Goal: Task Accomplishment & Management: Complete application form

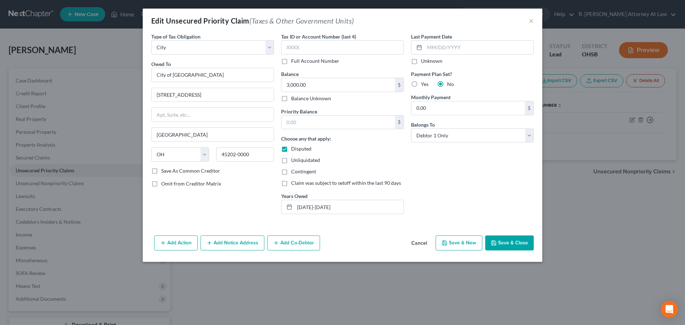
select select "1"
select select "36"
select select "0"
click at [515, 242] on button "Save & Close" at bounding box center [509, 243] width 49 height 15
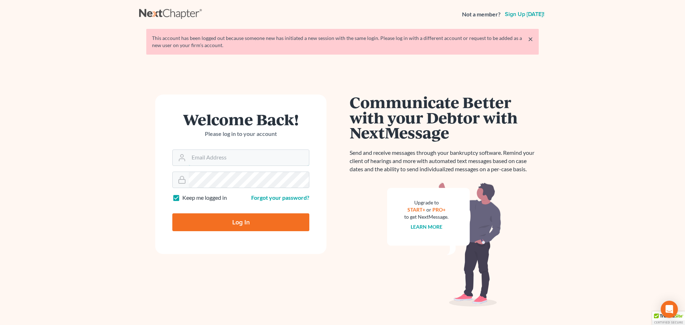
type input "[EMAIL_ADDRESS][DOMAIN_NAME]"
click at [236, 222] on input "Log In" at bounding box center [240, 222] width 137 height 18
type input "Thinking..."
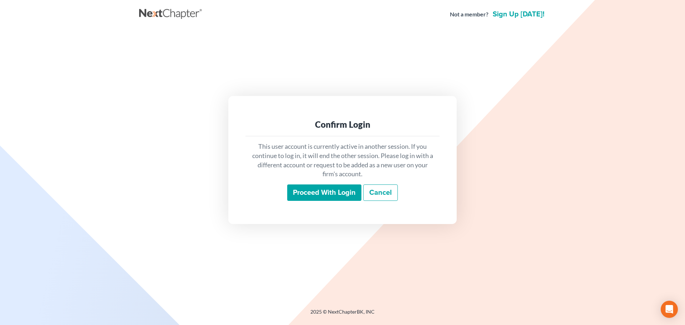
click at [329, 188] on input "Proceed with login" at bounding box center [324, 192] width 74 height 16
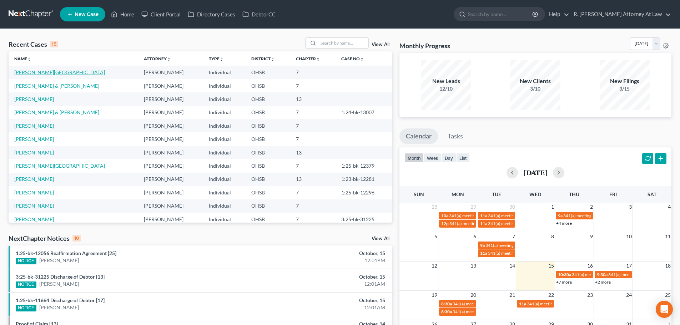
click at [34, 71] on link "[PERSON_NAME][GEOGRAPHIC_DATA]" at bounding box center [59, 72] width 91 height 6
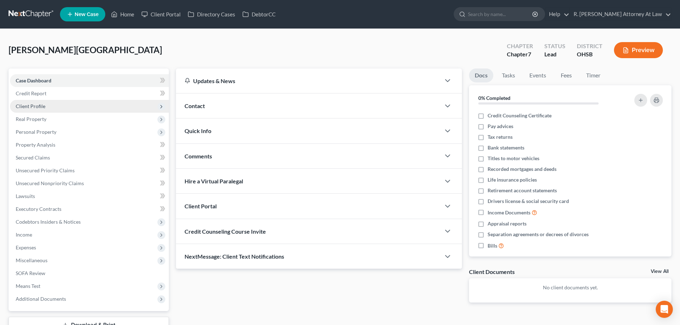
click at [44, 104] on span "Client Profile" at bounding box center [31, 106] width 30 height 6
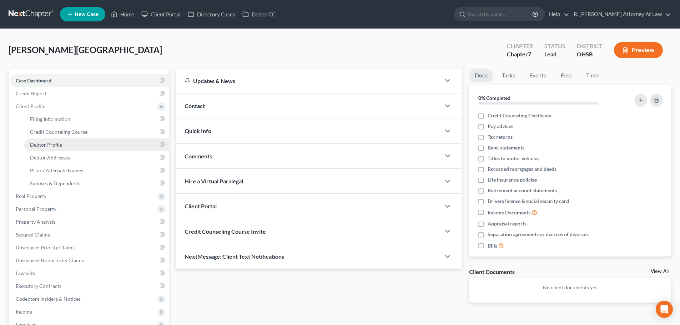
click at [48, 145] on span "Debtor Profile" at bounding box center [46, 145] width 32 height 6
select select "0"
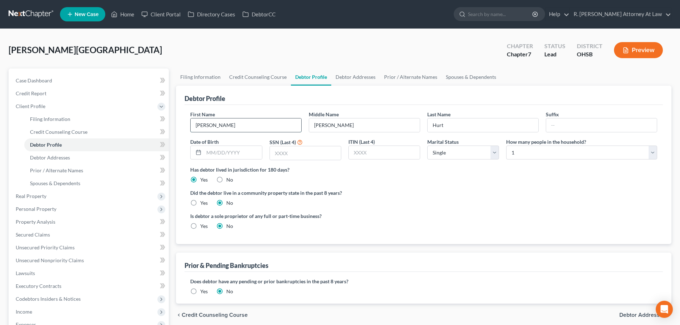
click at [221, 123] on input "[PERSON_NAME]" at bounding box center [246, 125] width 111 height 14
type input "[PERSON_NAME]"
click at [52, 210] on span "Personal Property" at bounding box center [36, 209] width 41 height 6
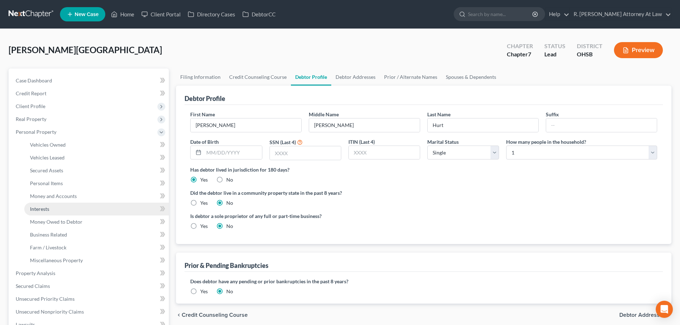
click at [32, 208] on span "Interests" at bounding box center [39, 209] width 19 height 6
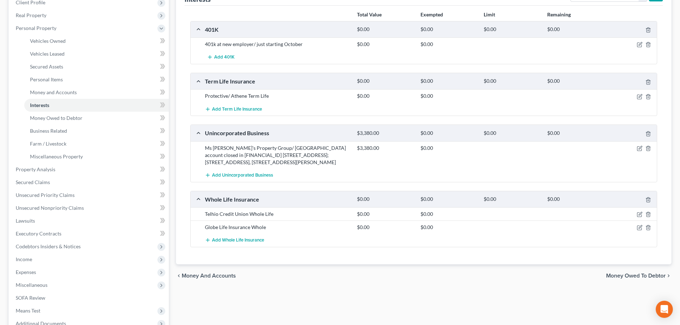
scroll to position [107, 0]
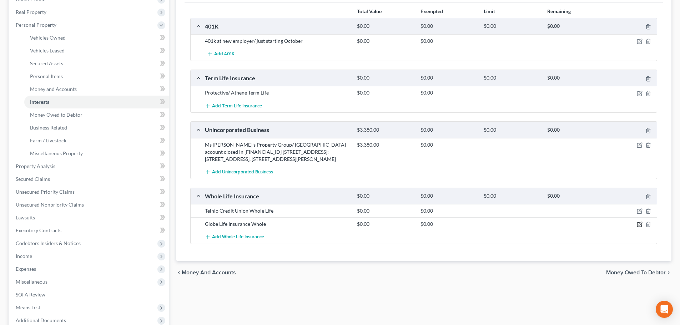
click at [638, 227] on icon "button" at bounding box center [640, 225] width 6 height 6
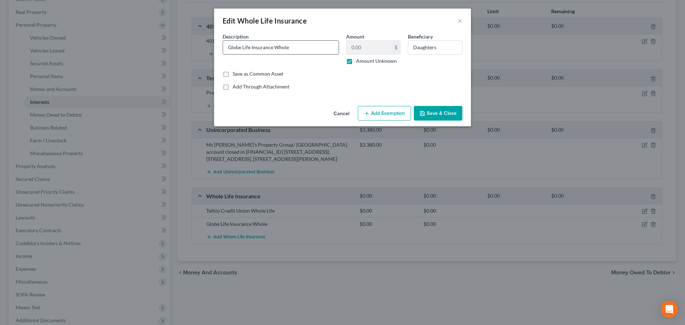
click at [290, 49] on input "Globe Life Insurance Whole" at bounding box center [281, 48] width 116 height 14
type input "Globe Life Insurance Term"
click at [436, 113] on button "Save & Close" at bounding box center [438, 113] width 49 height 15
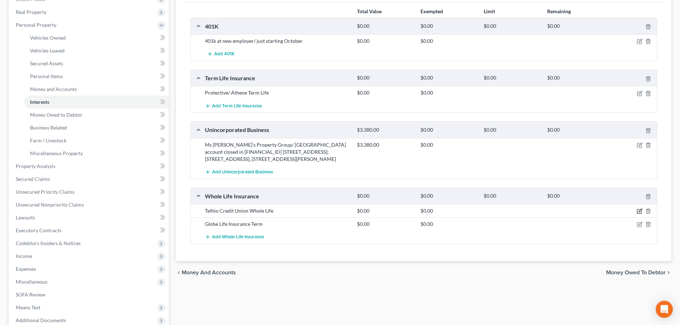
click at [637, 214] on icon "button" at bounding box center [640, 211] width 6 height 6
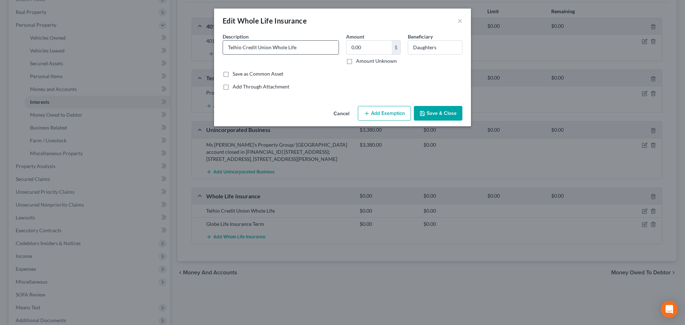
drag, startPoint x: 271, startPoint y: 47, endPoint x: 261, endPoint y: 47, distance: 10.0
click at [270, 47] on input "Telhio Credit Union Whole Life" at bounding box center [281, 48] width 116 height 14
type input "Trustage Whole Life"
click at [450, 113] on button "Save & Close" at bounding box center [438, 113] width 49 height 15
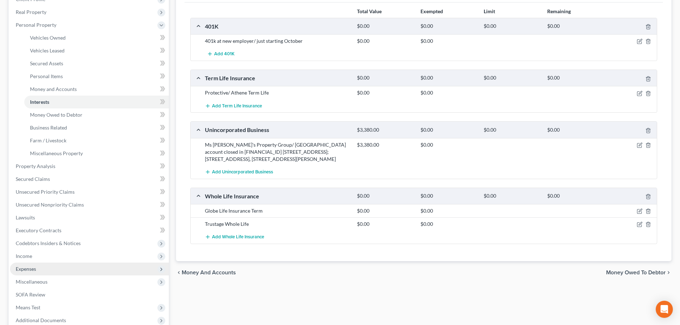
click at [34, 268] on span "Expenses" at bounding box center [26, 269] width 20 height 6
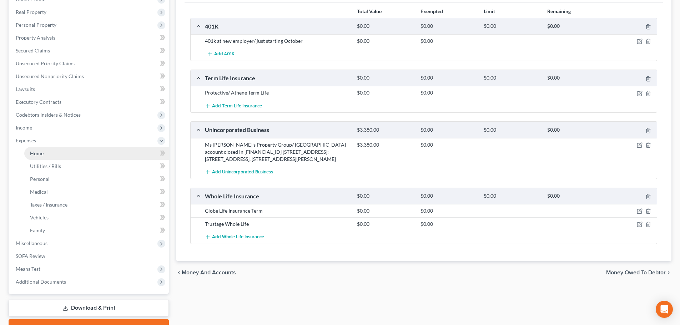
click at [35, 157] on link "Home" at bounding box center [96, 153] width 145 height 13
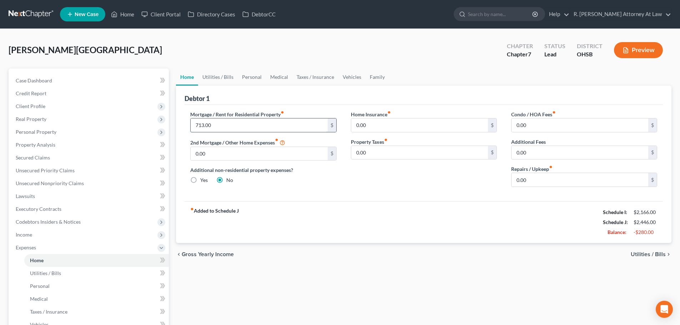
click at [223, 126] on input "713.00" at bounding box center [259, 125] width 137 height 14
type input "712.99"
click at [373, 77] on link "Family" at bounding box center [377, 77] width 24 height 17
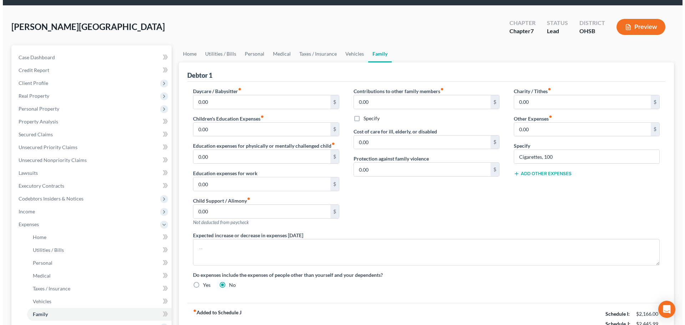
scroll to position [71, 0]
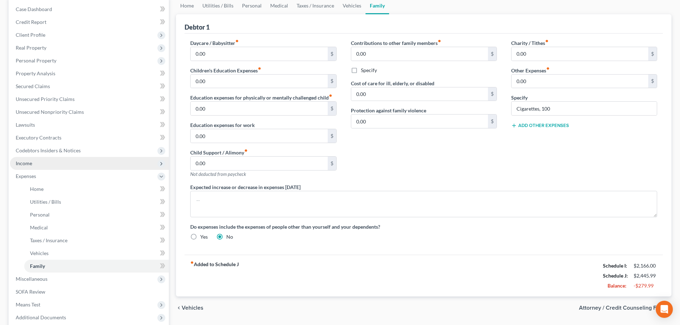
click at [27, 165] on span "Income" at bounding box center [24, 163] width 16 height 6
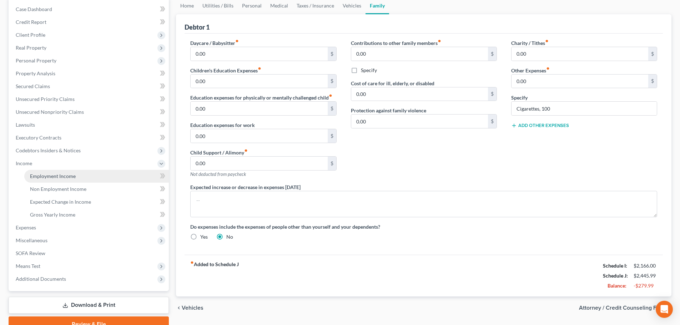
click at [34, 172] on link "Employment Income" at bounding box center [96, 176] width 145 height 13
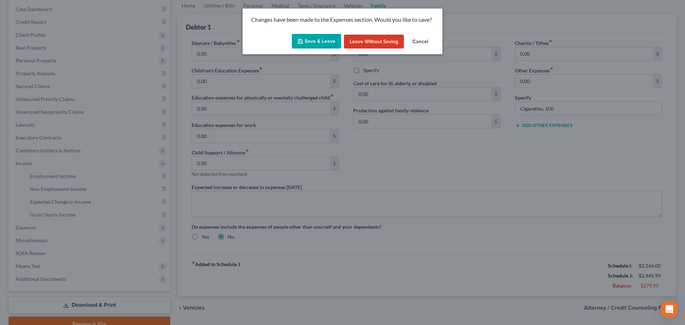
click at [308, 45] on button "Save & Leave" at bounding box center [316, 41] width 49 height 15
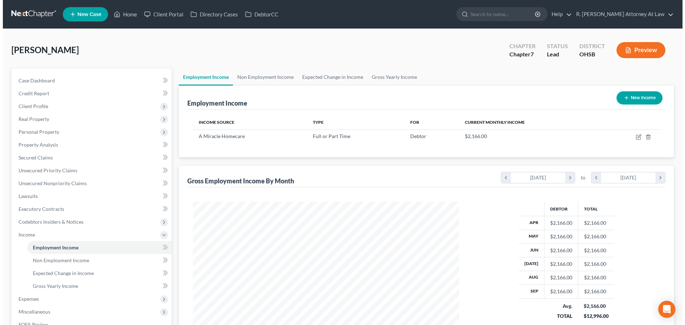
scroll to position [133, 280]
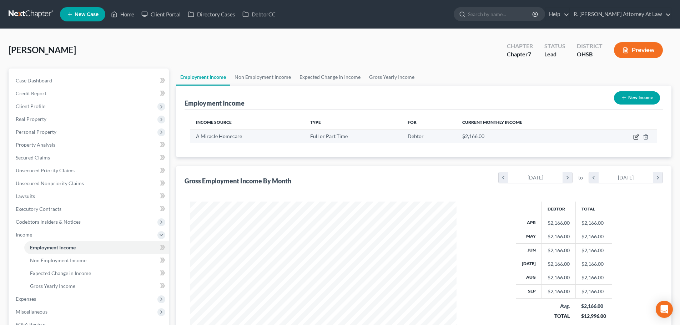
click at [636, 138] on icon "button" at bounding box center [636, 137] width 6 height 6
select select "0"
select select "36"
select select "0"
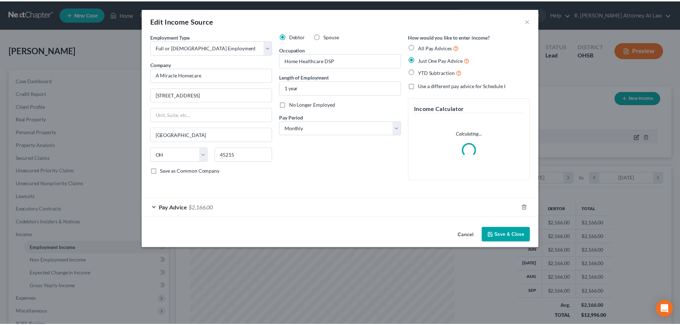
scroll to position [134, 283]
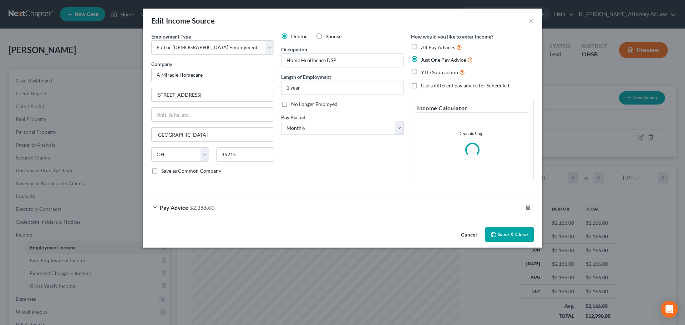
click at [498, 238] on button "Save & Close" at bounding box center [509, 234] width 49 height 15
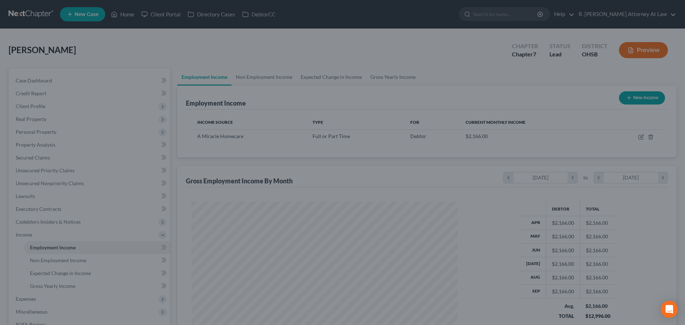
scroll to position [356725, 356577]
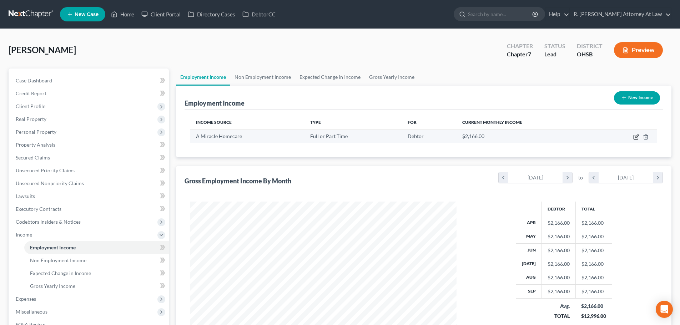
click at [637, 135] on icon "button" at bounding box center [636, 137] width 6 height 6
select select "0"
select select "36"
select select "0"
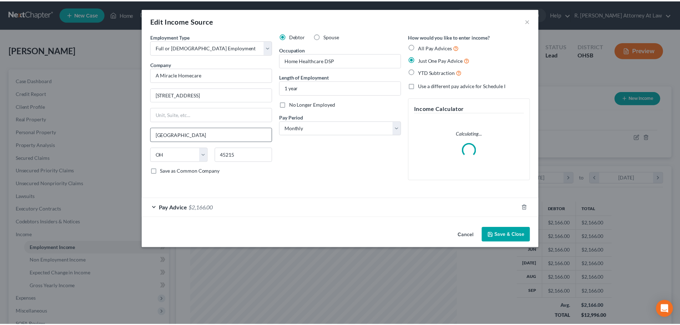
scroll to position [134, 283]
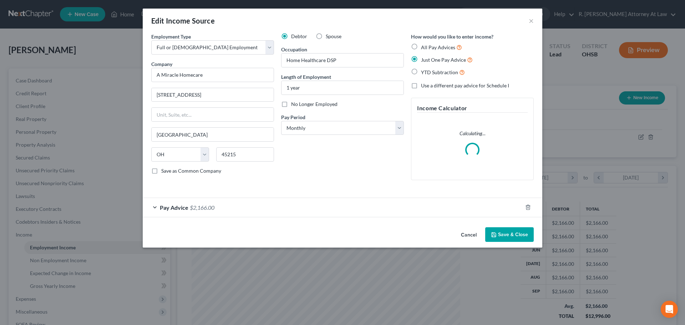
click at [500, 236] on button "Save & Close" at bounding box center [509, 234] width 49 height 15
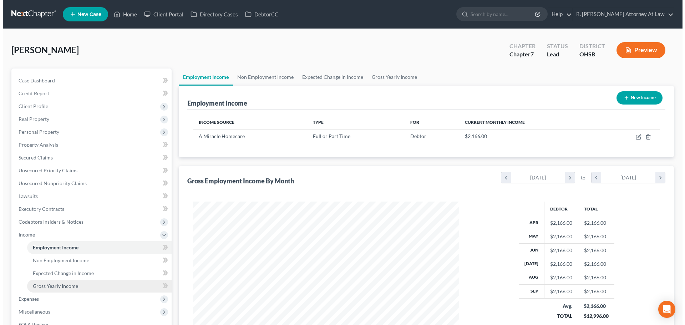
scroll to position [36, 0]
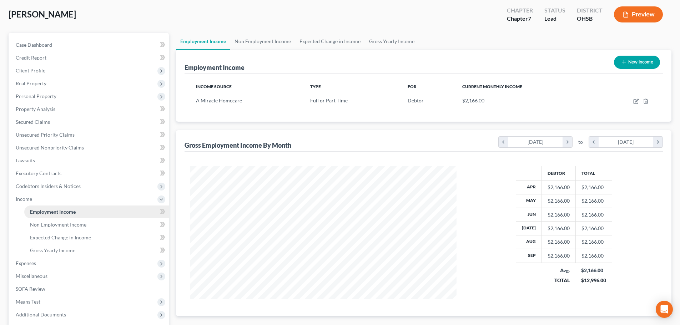
click at [34, 211] on span "Employment Income" at bounding box center [53, 212] width 46 height 6
click at [634, 102] on icon "button" at bounding box center [636, 101] width 6 height 6
select select "0"
select select "36"
select select "0"
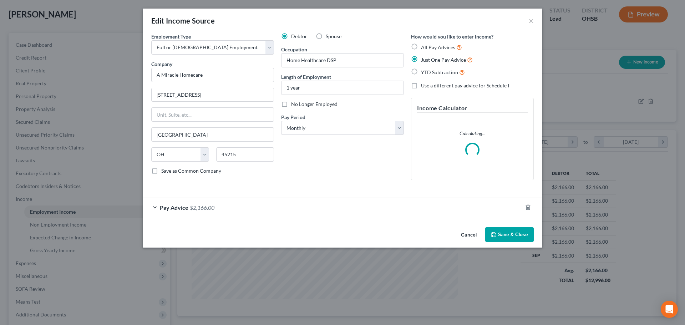
scroll to position [134, 283]
click at [222, 203] on div "Pay Advice $2,166.00" at bounding box center [333, 207] width 380 height 19
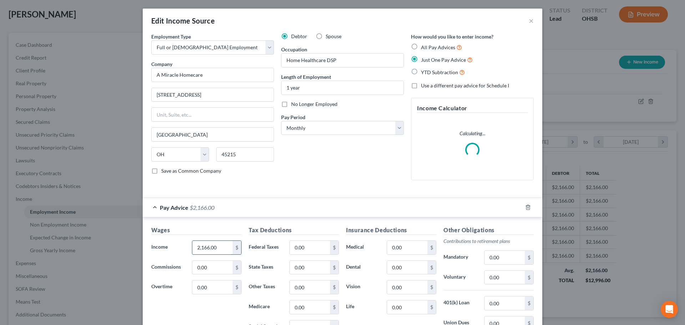
click at [221, 247] on input "2,166.00" at bounding box center [212, 248] width 40 height 14
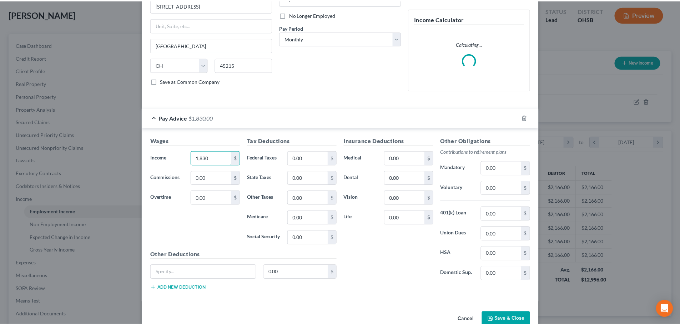
scroll to position [106, 0]
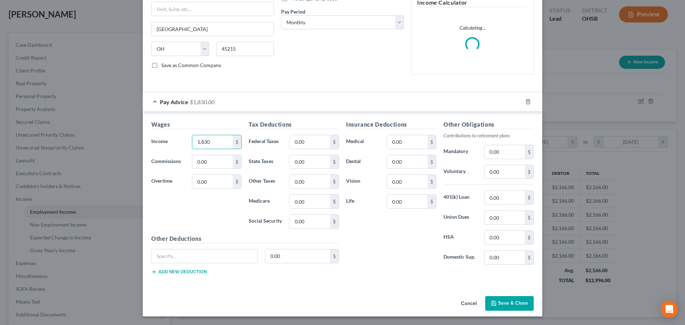
type input "1,830"
click at [495, 300] on button "Save & Close" at bounding box center [509, 303] width 49 height 15
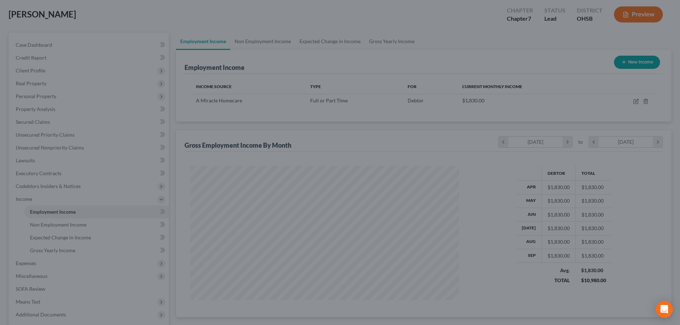
scroll to position [356725, 356577]
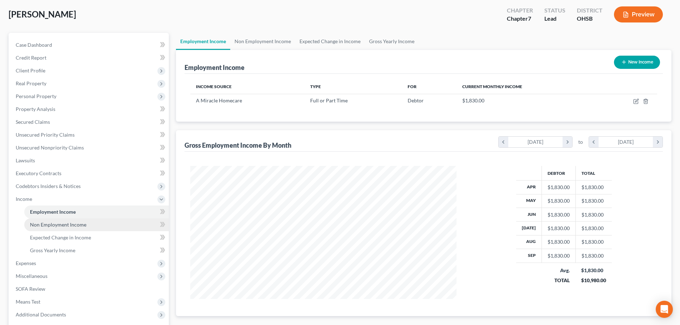
click at [42, 227] on span "Non Employment Income" at bounding box center [58, 225] width 56 height 6
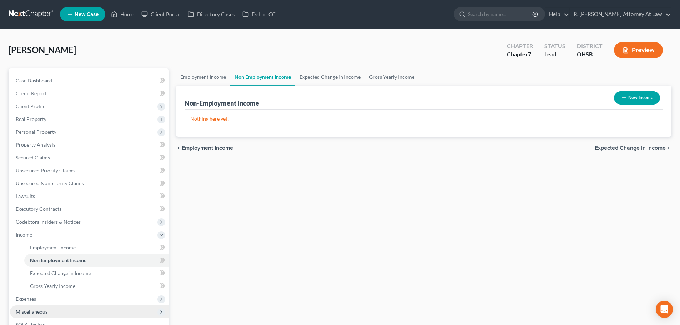
scroll to position [36, 0]
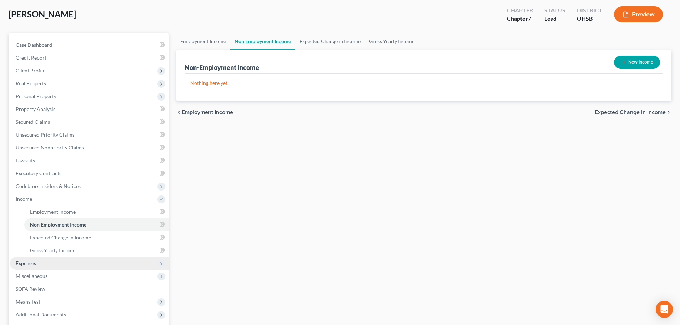
click at [29, 262] on span "Expenses" at bounding box center [26, 263] width 20 height 6
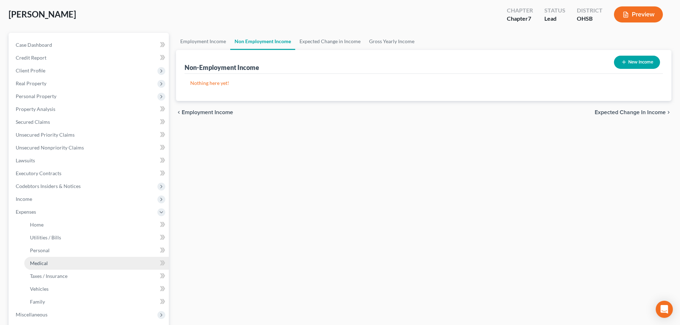
click at [36, 266] on link "Medical" at bounding box center [96, 263] width 145 height 13
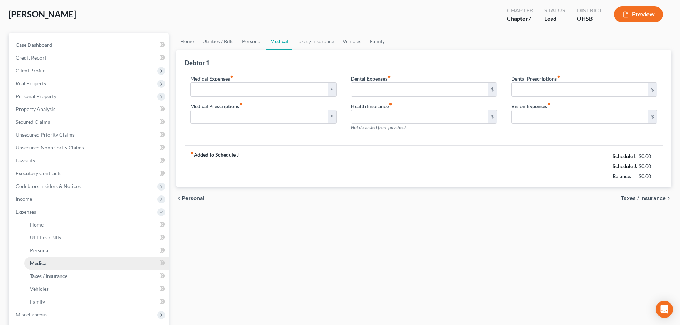
type input "0.00"
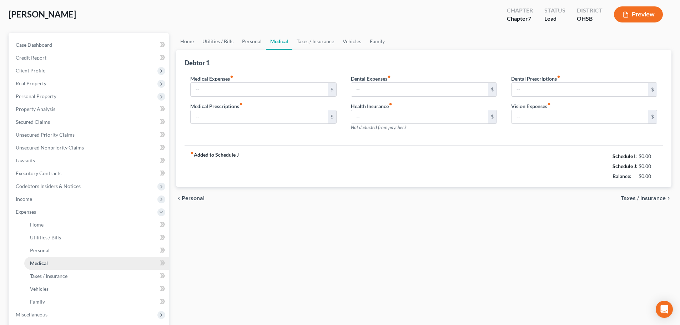
type input "0.00"
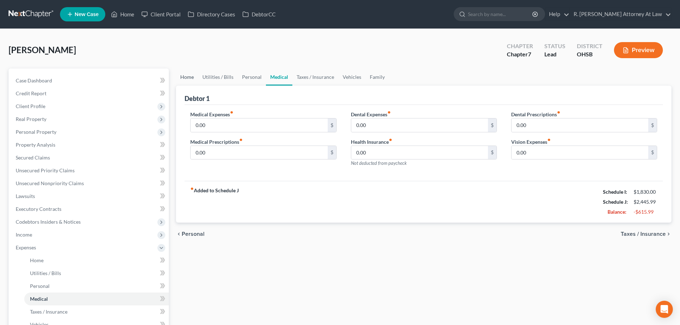
click at [185, 79] on link "Home" at bounding box center [187, 77] width 22 height 17
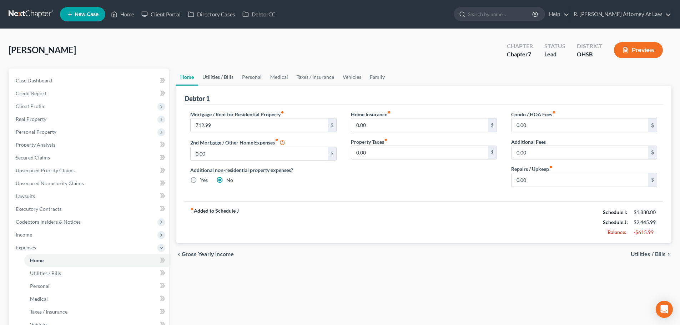
click at [212, 76] on link "Utilities / Bills" at bounding box center [218, 77] width 40 height 17
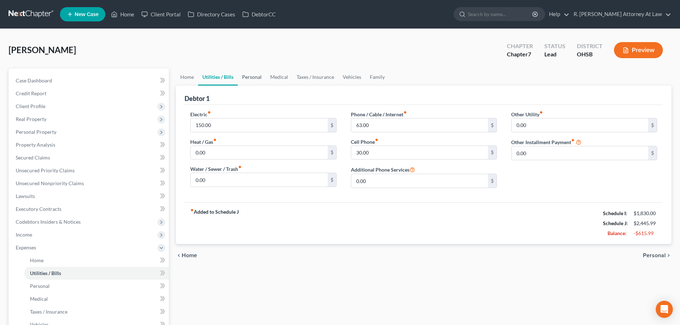
click at [251, 79] on link "Personal" at bounding box center [252, 77] width 28 height 17
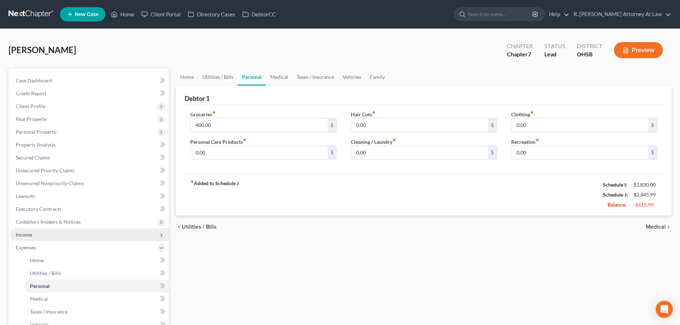
click at [25, 235] on span "Income" at bounding box center [24, 235] width 16 height 6
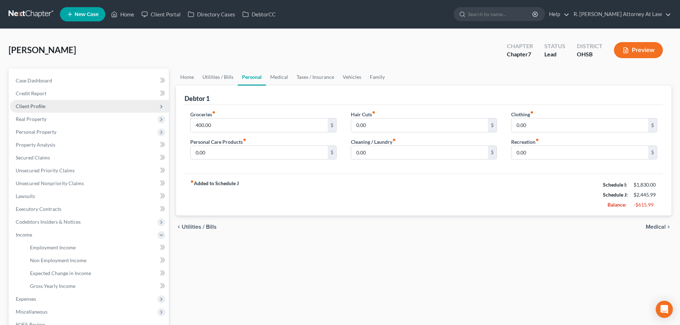
click at [27, 106] on span "Client Profile" at bounding box center [31, 106] width 30 height 6
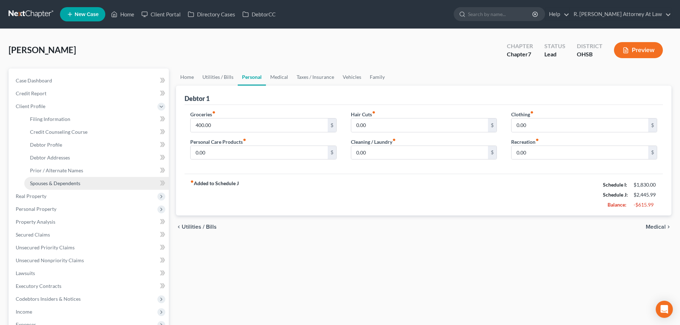
click at [48, 183] on span "Spouses & Dependents" at bounding box center [55, 183] width 50 height 6
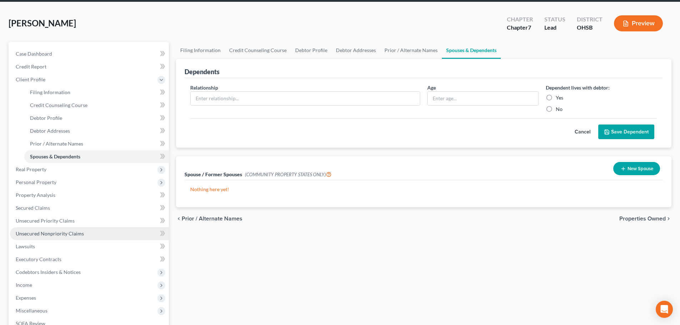
scroll to position [71, 0]
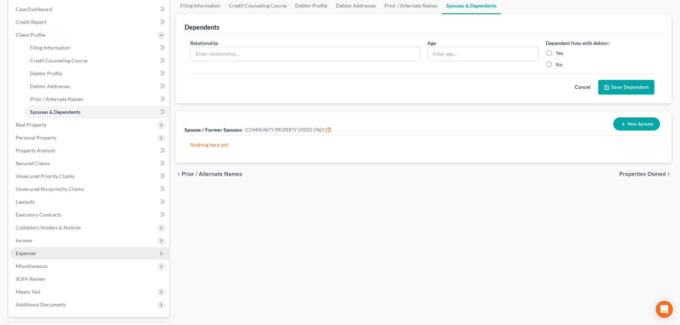
click at [35, 250] on span "Expenses" at bounding box center [26, 253] width 20 height 6
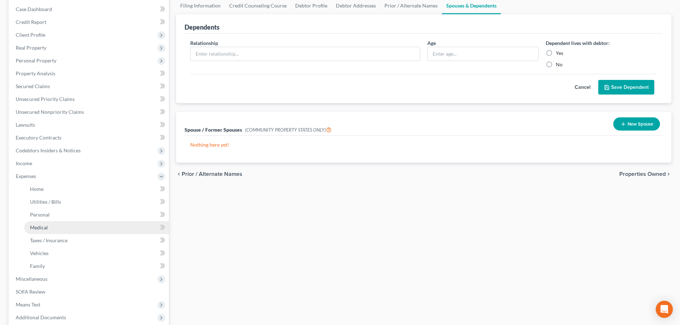
click at [33, 227] on span "Medical" at bounding box center [39, 227] width 18 height 6
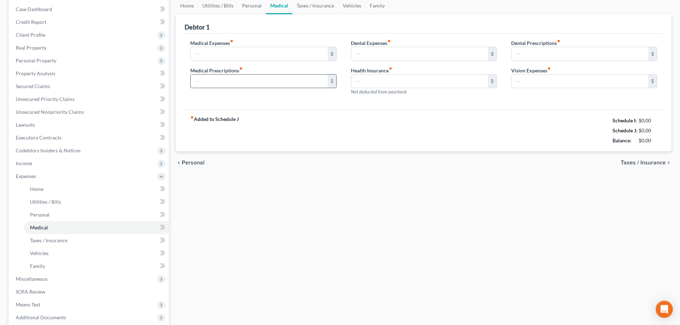
scroll to position [10, 0]
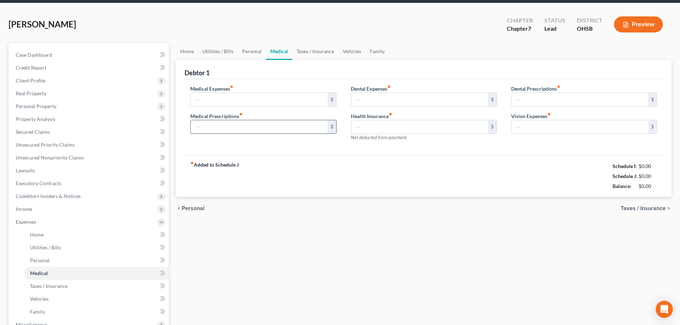
type input "0.00"
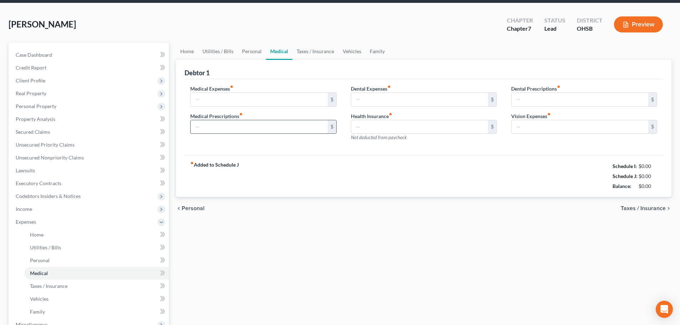
type input "0.00"
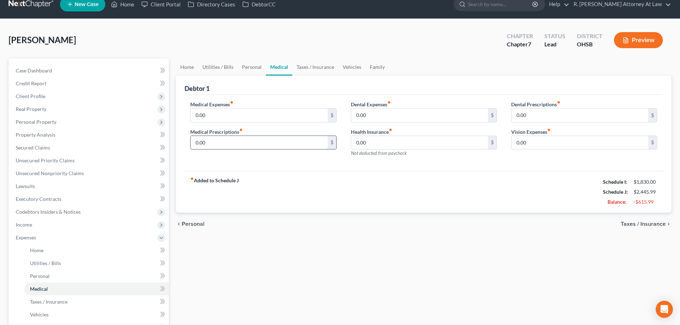
scroll to position [0, 0]
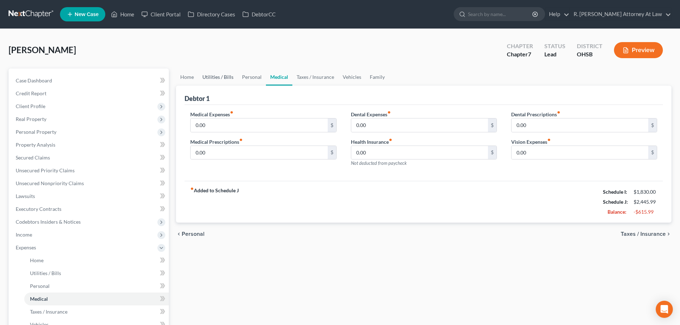
click at [222, 76] on link "Utilities / Bills" at bounding box center [218, 77] width 40 height 17
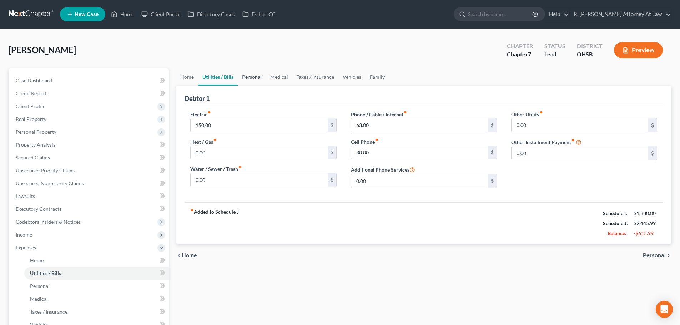
click at [251, 75] on link "Personal" at bounding box center [252, 77] width 28 height 17
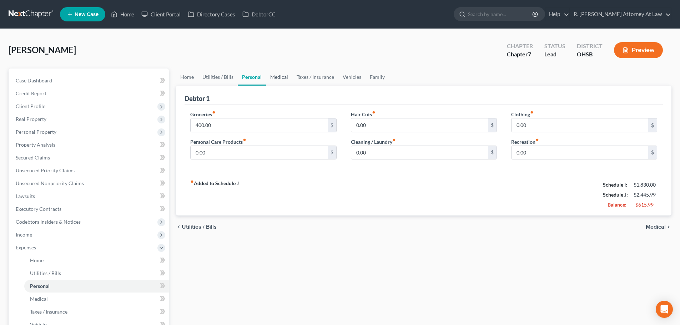
click at [278, 77] on link "Medical" at bounding box center [279, 77] width 26 height 17
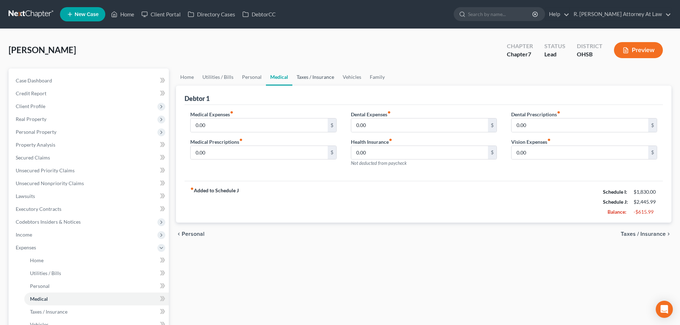
click at [311, 79] on link "Taxes / Insurance" at bounding box center [315, 77] width 46 height 17
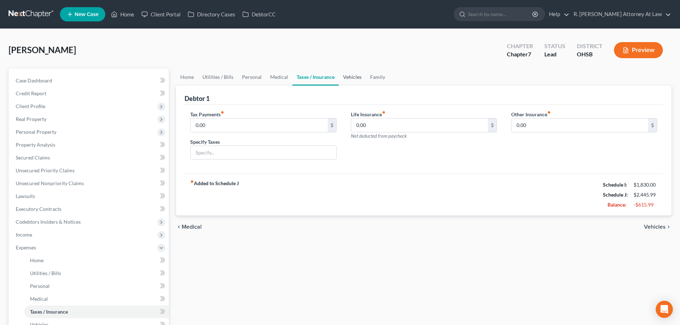
click at [342, 80] on link "Vehicles" at bounding box center [352, 77] width 27 height 17
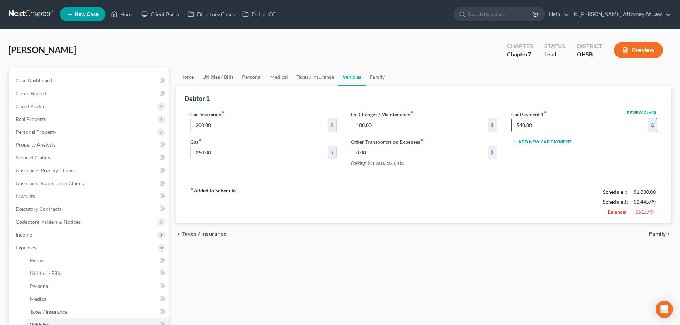
click at [544, 127] on input "540.00" at bounding box center [579, 125] width 137 height 14
type input "7"
type input "539"
click at [404, 153] on input "0.00" at bounding box center [419, 153] width 137 height 14
click at [381, 130] on input "100.00" at bounding box center [419, 125] width 137 height 14
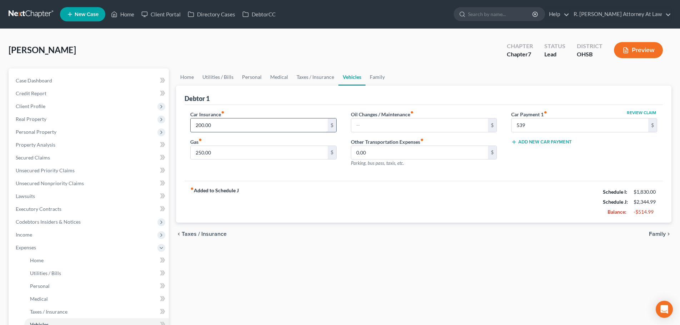
click at [227, 123] on input "200.00" at bounding box center [259, 125] width 137 height 14
click at [236, 158] on input "250.00" at bounding box center [259, 153] width 137 height 14
click at [321, 77] on link "Taxes / Insurance" at bounding box center [315, 77] width 46 height 17
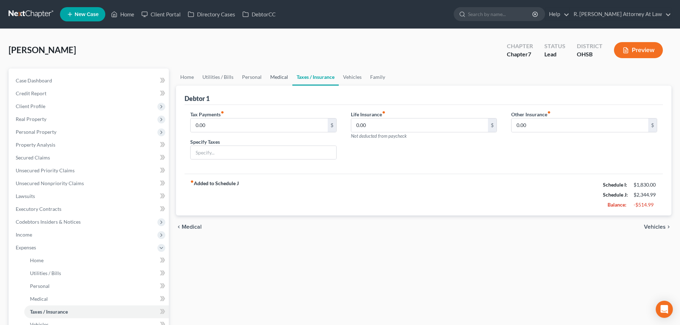
click at [269, 77] on link "Medical" at bounding box center [279, 77] width 26 height 17
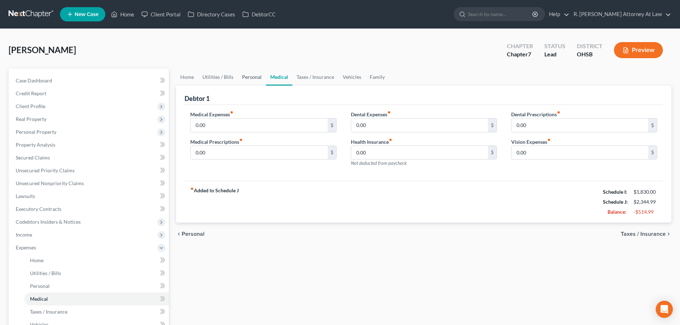
click at [243, 78] on link "Personal" at bounding box center [252, 77] width 28 height 17
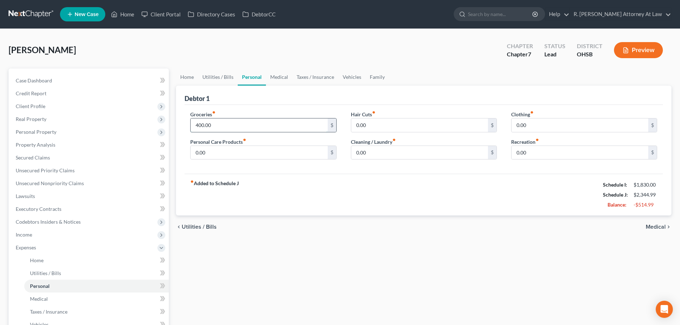
click at [217, 127] on input "400.00" at bounding box center [259, 125] width 137 height 14
type input "300"
click at [214, 75] on link "Utilities / Bills" at bounding box center [218, 77] width 40 height 17
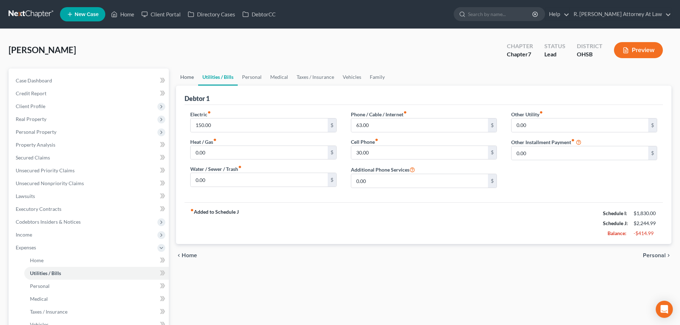
click at [184, 77] on link "Home" at bounding box center [187, 77] width 22 height 17
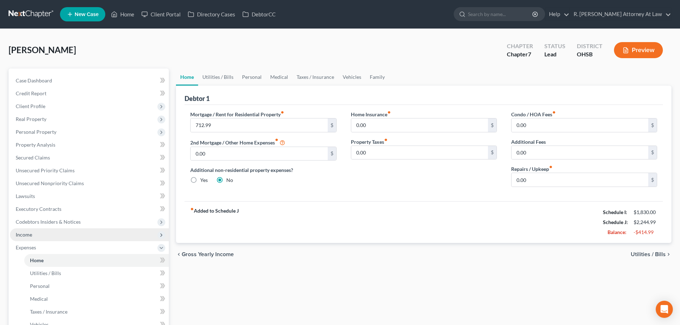
click at [25, 233] on span "Income" at bounding box center [24, 235] width 16 height 6
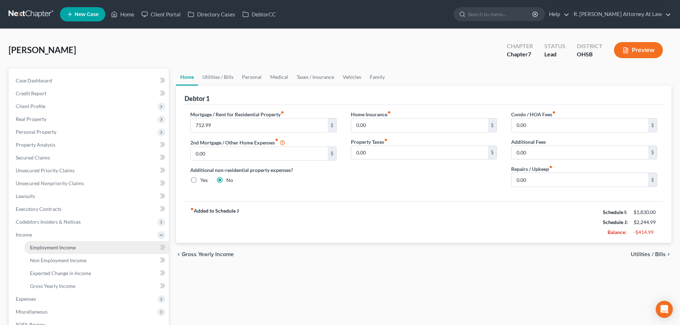
click at [41, 248] on span "Employment Income" at bounding box center [53, 247] width 46 height 6
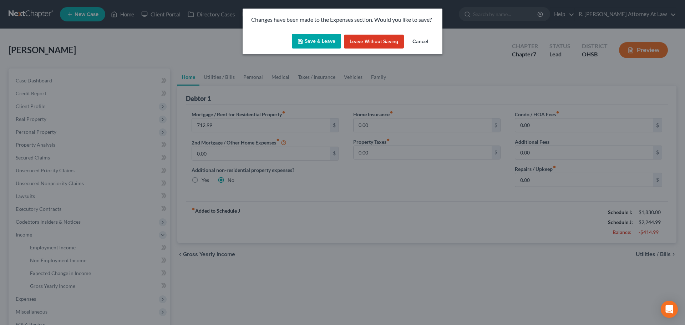
click at [318, 39] on button "Save & Leave" at bounding box center [316, 41] width 49 height 15
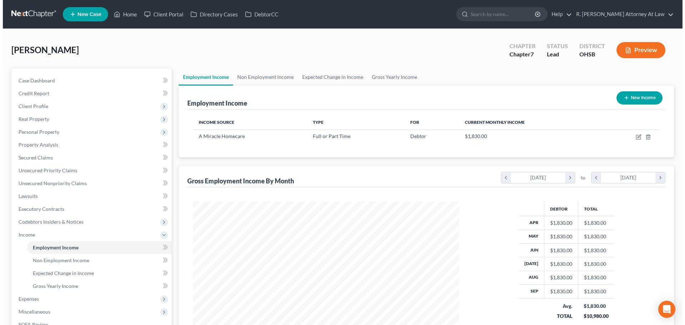
scroll to position [133, 280]
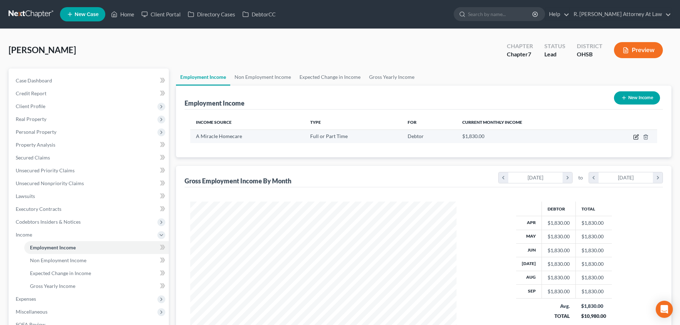
click at [636, 138] on icon "button" at bounding box center [636, 136] width 3 height 3
select select "0"
select select "36"
select select "0"
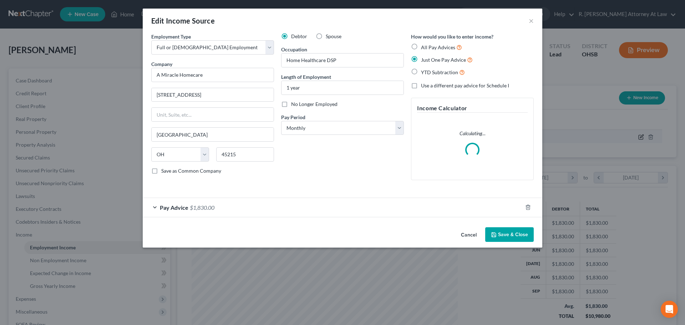
scroll to position [134, 283]
click at [245, 203] on div "Pay Advice $1,830.00" at bounding box center [333, 207] width 380 height 19
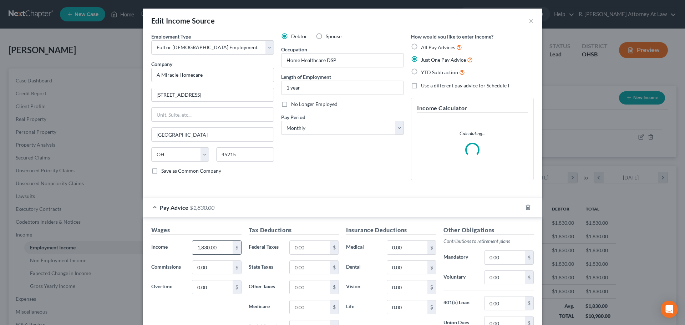
click at [223, 247] on input "1,830.00" at bounding box center [212, 248] width 40 height 14
type input "2"
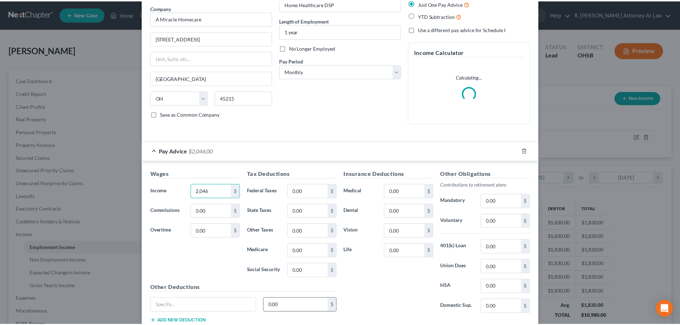
scroll to position [106, 0]
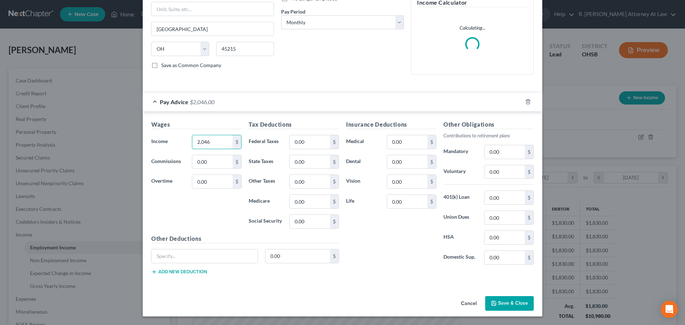
type input "2,046"
click at [509, 303] on button "Save & Close" at bounding box center [509, 303] width 49 height 15
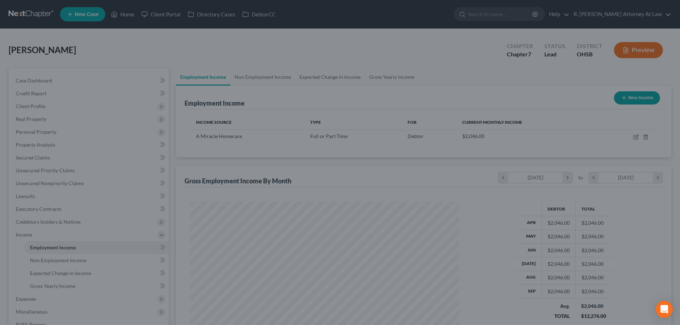
scroll to position [356725, 356577]
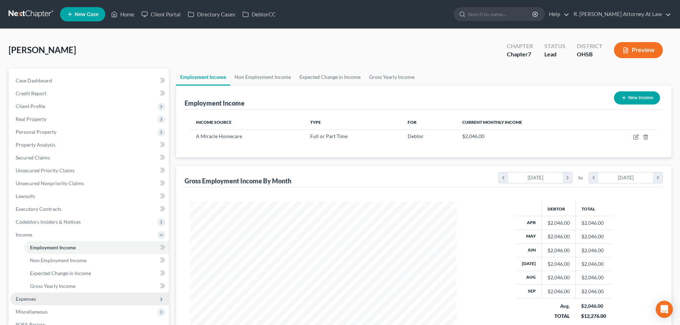
click at [35, 300] on span "Expenses" at bounding box center [26, 299] width 20 height 6
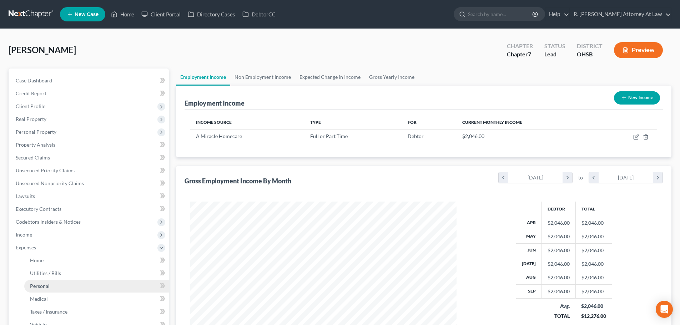
click at [34, 288] on span "Personal" at bounding box center [40, 286] width 20 height 6
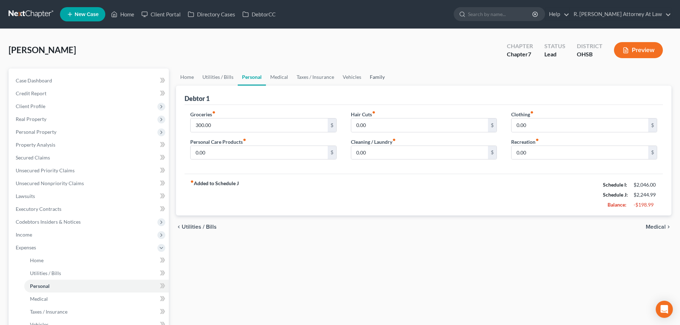
click at [375, 78] on link "Family" at bounding box center [377, 77] width 24 height 17
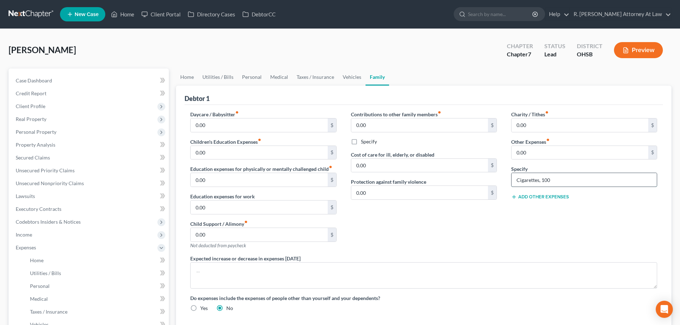
click at [555, 177] on input "Cigarettes, 100" at bounding box center [583, 180] width 145 height 14
type input "C"
click at [318, 77] on link "Taxes / Insurance" at bounding box center [315, 77] width 46 height 17
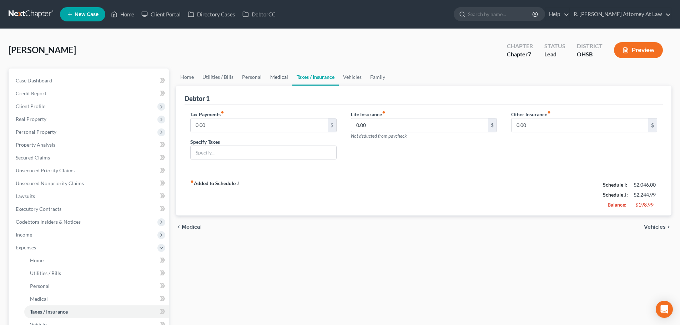
click at [270, 76] on link "Medical" at bounding box center [279, 77] width 26 height 17
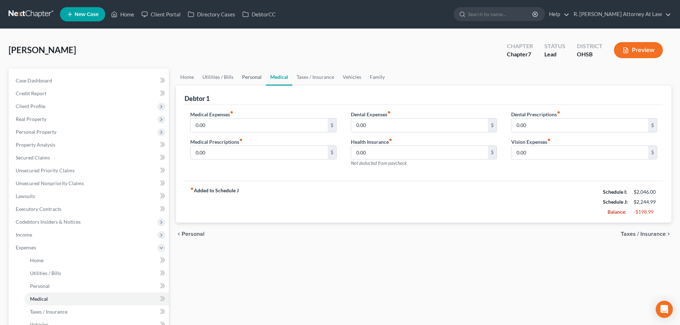
click at [245, 75] on link "Personal" at bounding box center [252, 77] width 28 height 17
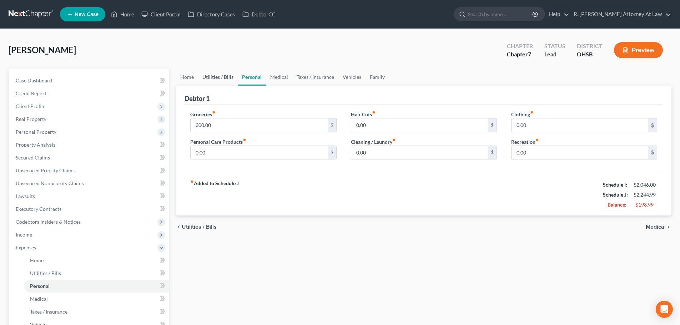
click at [215, 77] on link "Utilities / Bills" at bounding box center [218, 77] width 40 height 17
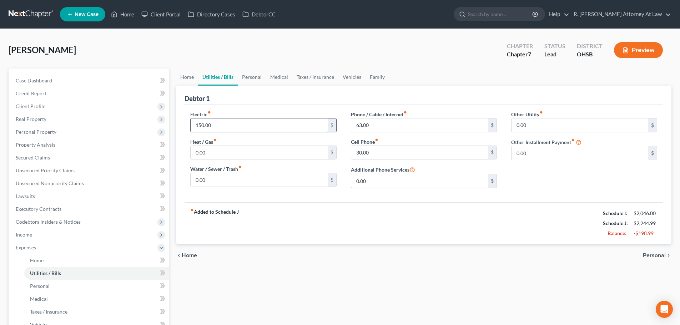
click at [227, 124] on input "150.00" at bounding box center [259, 125] width 137 height 14
type input "100"
click at [187, 76] on link "Home" at bounding box center [187, 77] width 22 height 17
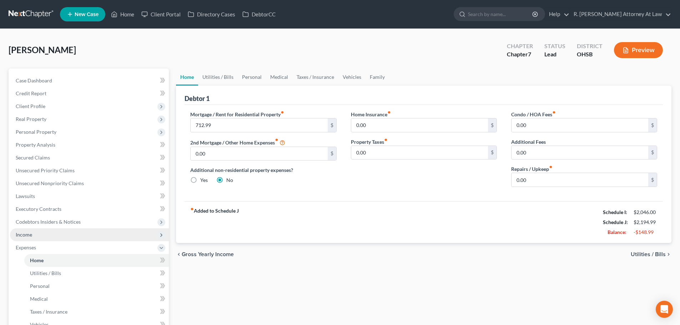
click at [19, 237] on span "Income" at bounding box center [24, 235] width 16 height 6
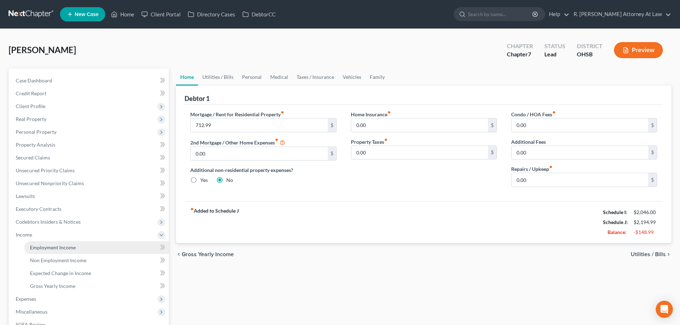
click at [40, 247] on span "Employment Income" at bounding box center [53, 247] width 46 height 6
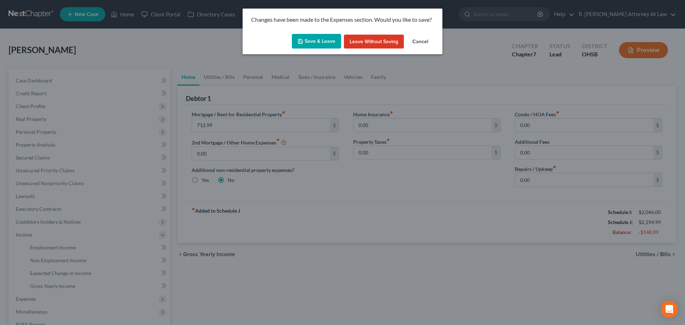
click at [312, 37] on button "Save & Leave" at bounding box center [316, 41] width 49 height 15
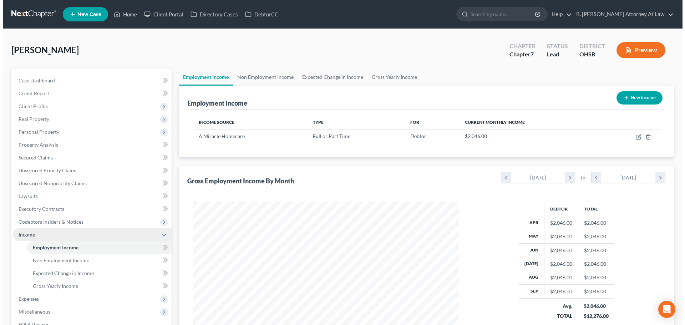
scroll to position [133, 280]
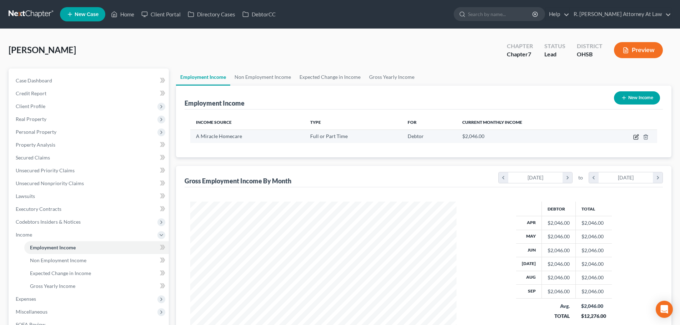
click at [636, 136] on icon "button" at bounding box center [636, 136] width 3 height 3
select select "0"
select select "36"
select select "0"
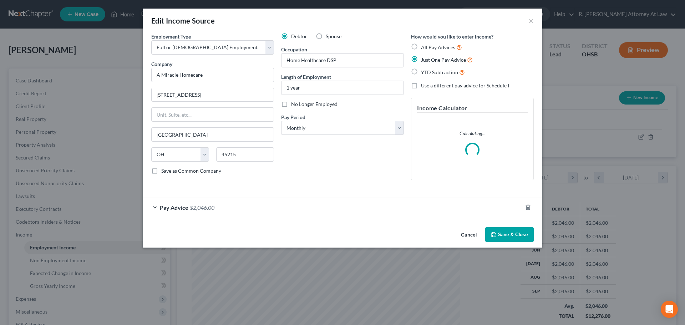
scroll to position [134, 283]
click at [275, 207] on div "Pay Advice $2,046.00" at bounding box center [333, 207] width 380 height 19
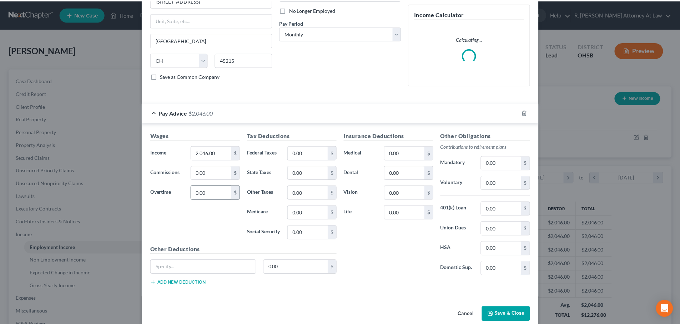
scroll to position [106, 0]
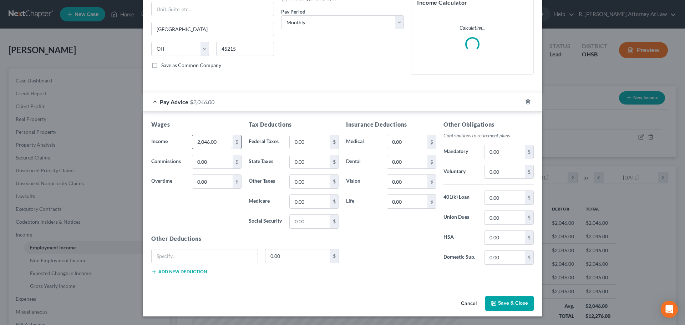
click at [221, 142] on input "2,046.00" at bounding box center [212, 142] width 40 height 14
type input "2,200"
click at [494, 301] on icon "button" at bounding box center [494, 303] width 6 height 6
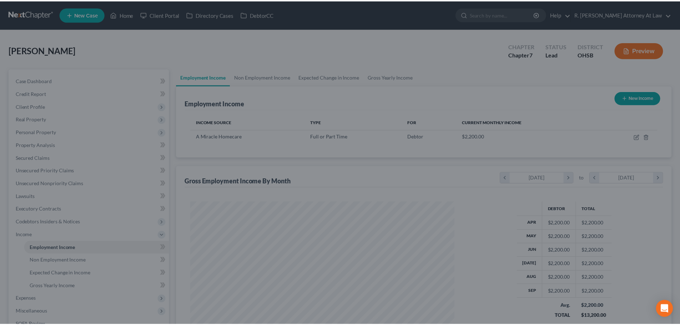
scroll to position [356725, 356577]
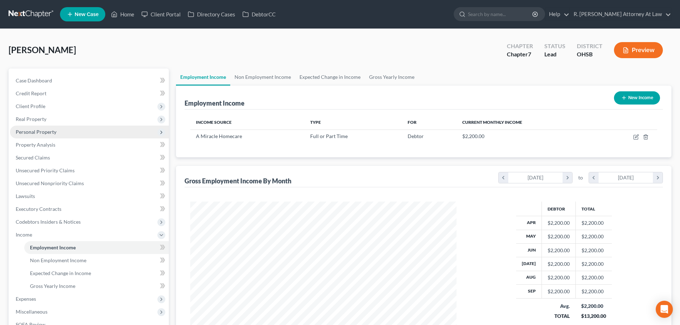
click at [20, 131] on span "Personal Property" at bounding box center [36, 132] width 41 height 6
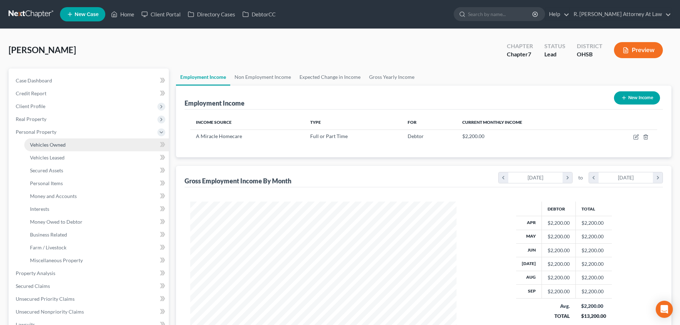
click at [32, 140] on link "Vehicles Owned" at bounding box center [96, 144] width 145 height 13
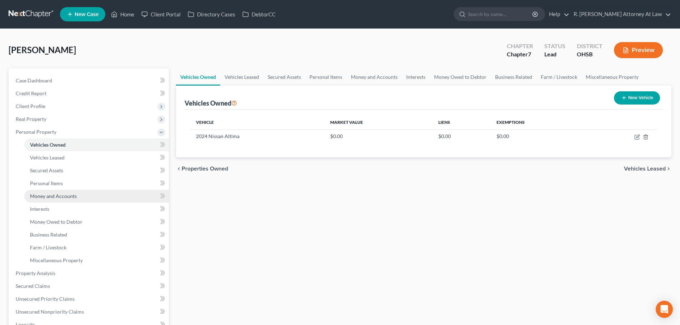
click at [48, 198] on span "Money and Accounts" at bounding box center [53, 196] width 47 height 6
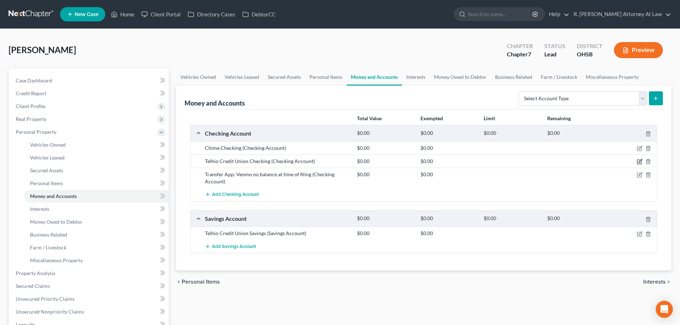
click at [639, 161] on icon "button" at bounding box center [640, 162] width 6 height 6
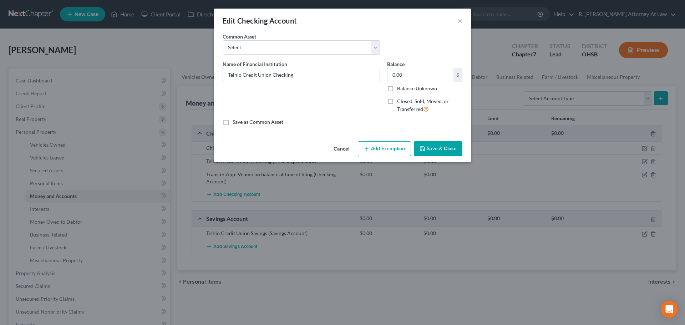
click at [397, 102] on label "Closed, Sold, Moved, or Transferred" at bounding box center [429, 105] width 65 height 15
click at [400, 102] on input "Closed, Sold, Moved, or Transferred" at bounding box center [402, 100] width 5 height 5
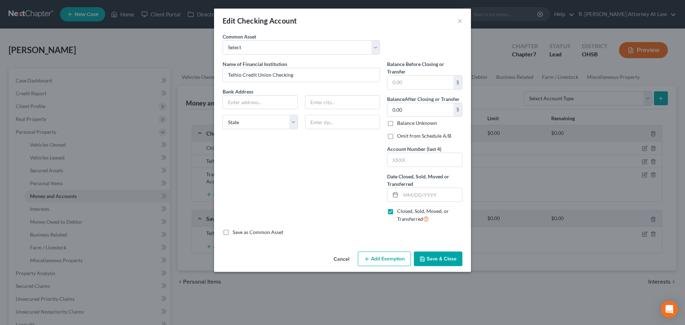
click at [397, 211] on label "Closed, Sold, Moved, or Transferred" at bounding box center [429, 215] width 65 height 15
click at [400, 211] on input "Closed, Sold, Moved, or Transferred" at bounding box center [402, 210] width 5 height 5
checkbox input "false"
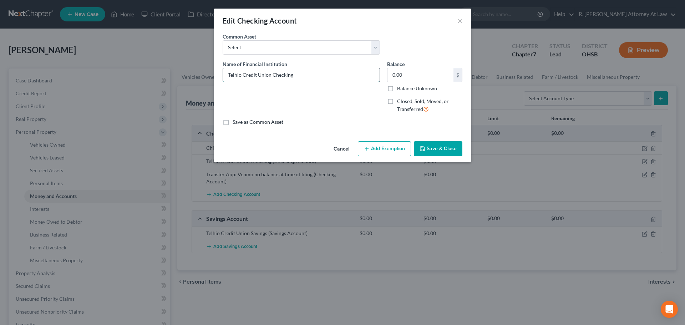
click at [320, 76] on input "Telhio Credit Union Checking" at bounding box center [301, 75] width 157 height 14
type input "Telhio Credit Union Checking no balance at time of filing"
click at [430, 147] on button "Save & Close" at bounding box center [438, 148] width 49 height 15
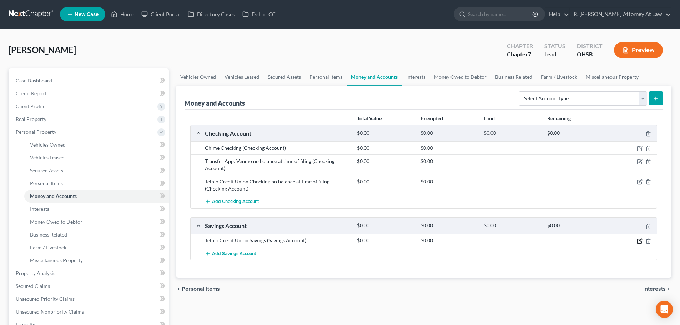
click at [637, 242] on icon "button" at bounding box center [640, 241] width 6 height 6
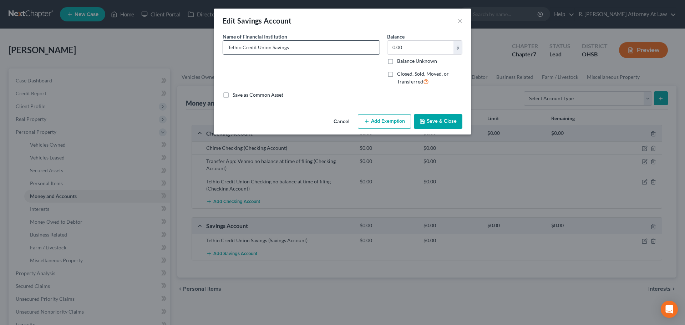
click at [296, 42] on input "Telhio Credit Union Savings" at bounding box center [301, 48] width 157 height 14
type input "Telhio Credit Union Savings no balance at time of filing"
click at [432, 120] on button "Save & Close" at bounding box center [438, 121] width 49 height 15
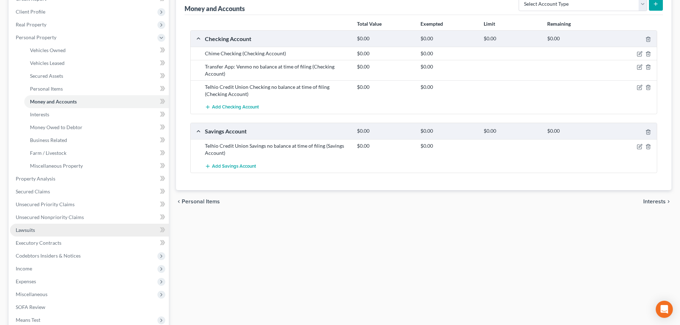
scroll to position [107, 0]
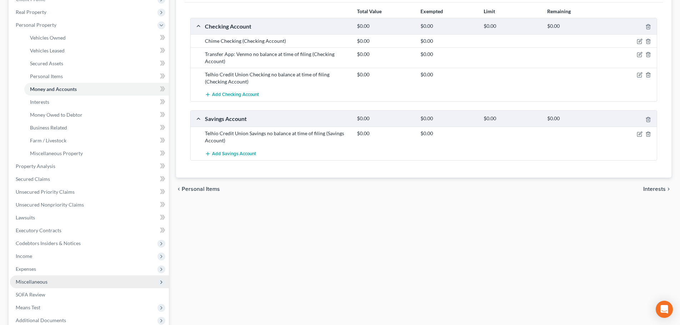
click at [26, 280] on span "Miscellaneous" at bounding box center [32, 282] width 32 height 6
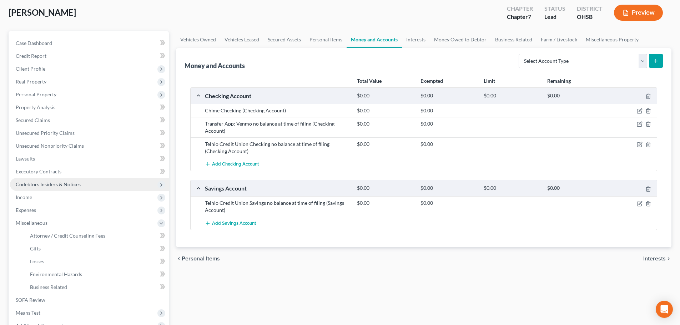
scroll to position [36, 0]
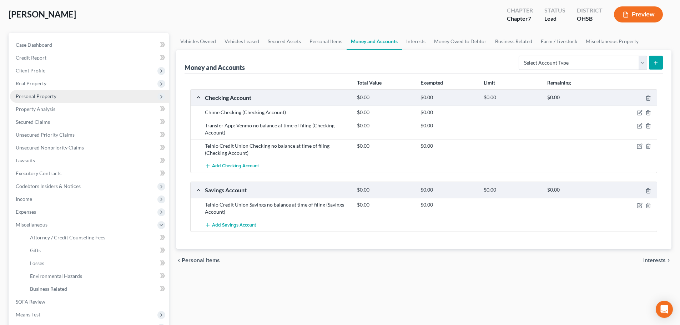
click at [27, 98] on span "Personal Property" at bounding box center [36, 96] width 41 height 6
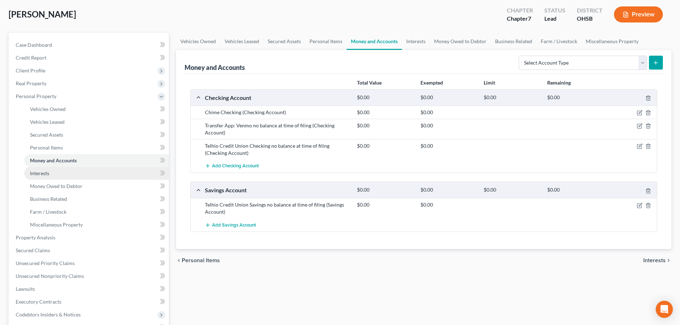
click at [45, 175] on span "Interests" at bounding box center [39, 173] width 19 height 6
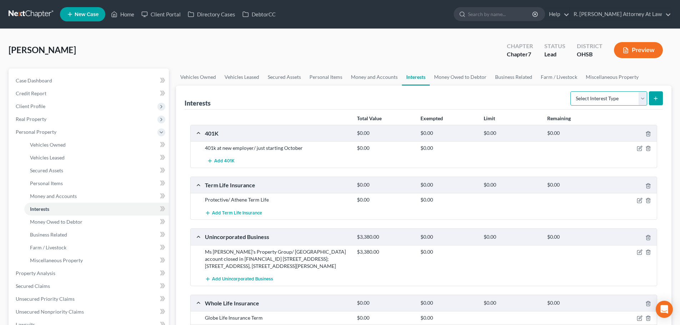
click at [627, 96] on select "Select Interest Type 401K Annuity Bond Education IRA Government Bond Government…" at bounding box center [608, 98] width 77 height 14
click at [450, 78] on link "Money Owed to Debtor" at bounding box center [460, 77] width 61 height 17
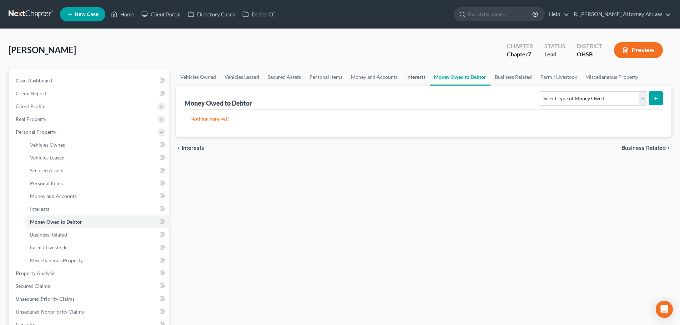
click at [420, 78] on link "Interests" at bounding box center [416, 77] width 28 height 17
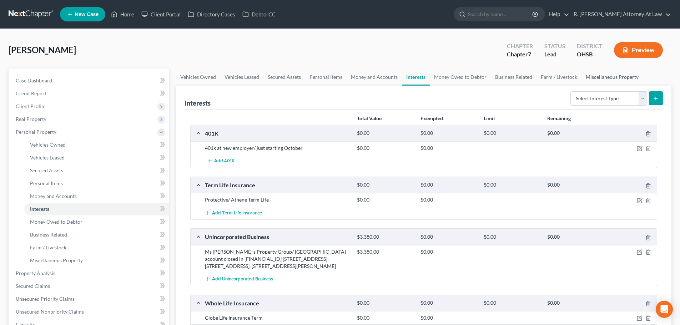
click at [619, 75] on link "Miscellaneous Property" at bounding box center [611, 77] width 61 height 17
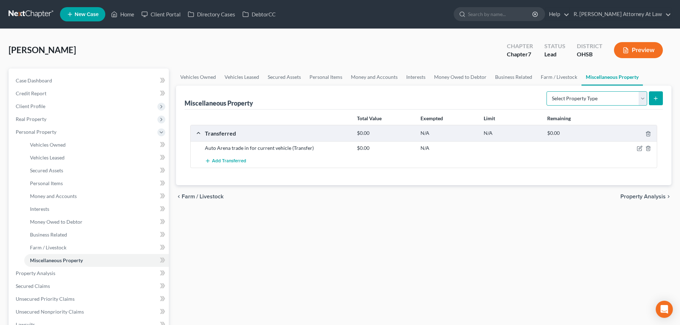
click at [558, 98] on select "Select Property Type Assigned for Creditor Benefit [DATE] Holding for Another N…" at bounding box center [596, 98] width 101 height 14
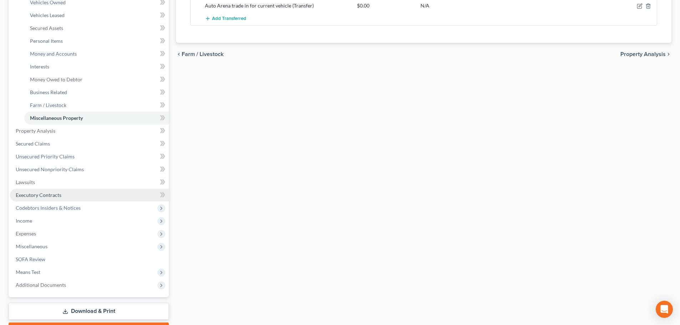
scroll to position [143, 0]
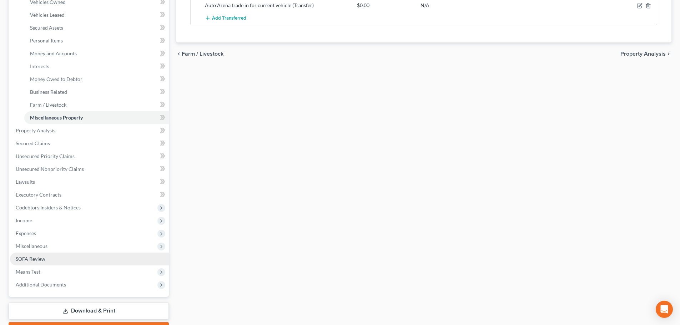
click at [34, 258] on span "SOFA Review" at bounding box center [31, 259] width 30 height 6
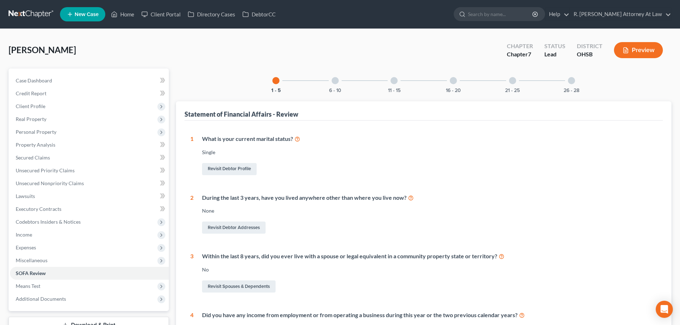
click at [453, 82] on div at bounding box center [453, 80] width 7 height 7
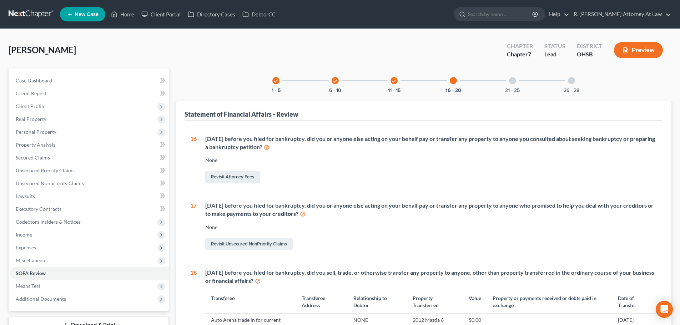
click at [455, 81] on div at bounding box center [453, 80] width 7 height 7
click at [392, 80] on icon "check" at bounding box center [393, 81] width 5 height 5
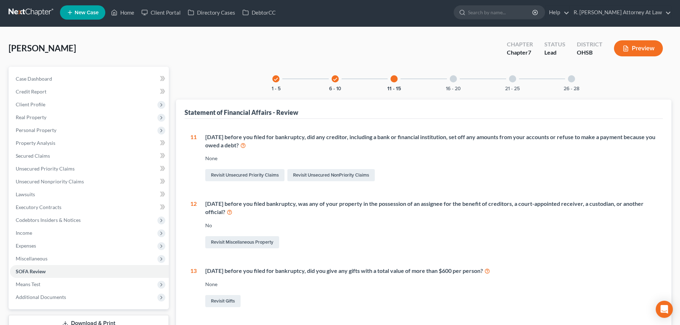
scroll to position [0, 0]
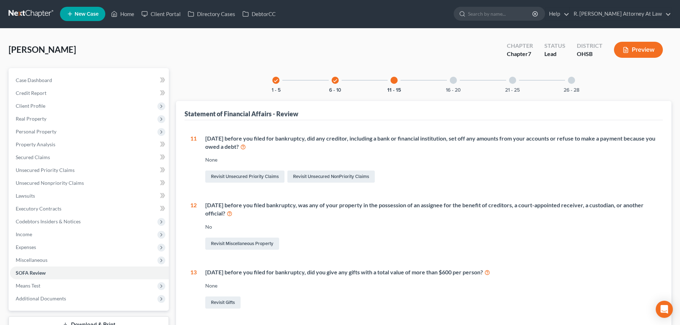
click at [333, 81] on icon "check" at bounding box center [335, 80] width 5 height 5
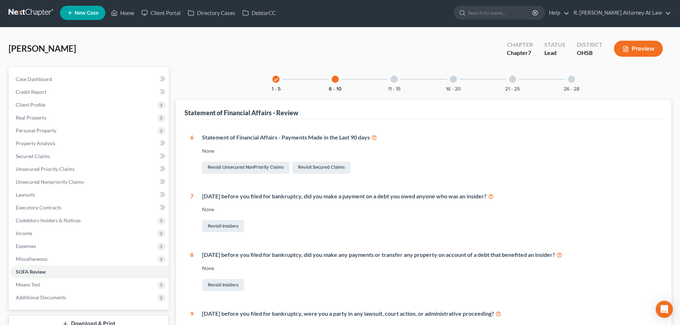
scroll to position [0, 0]
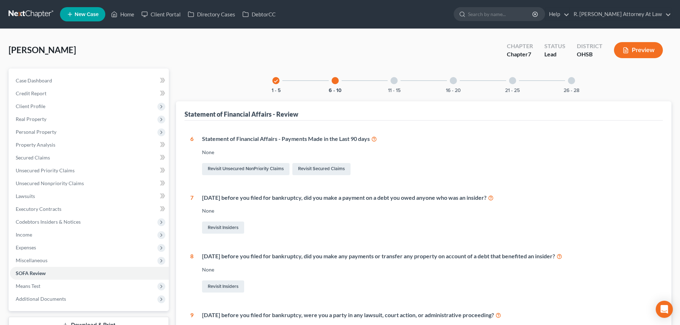
click at [514, 81] on div at bounding box center [512, 80] width 7 height 7
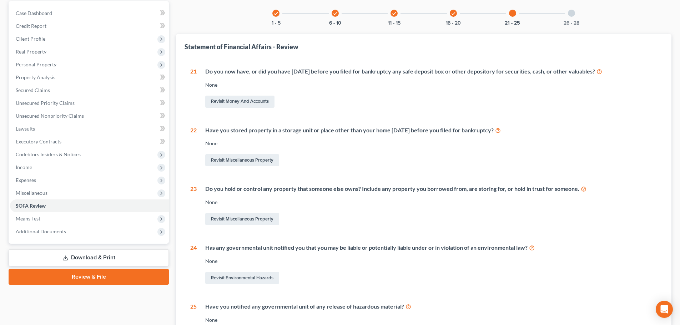
scroll to position [71, 0]
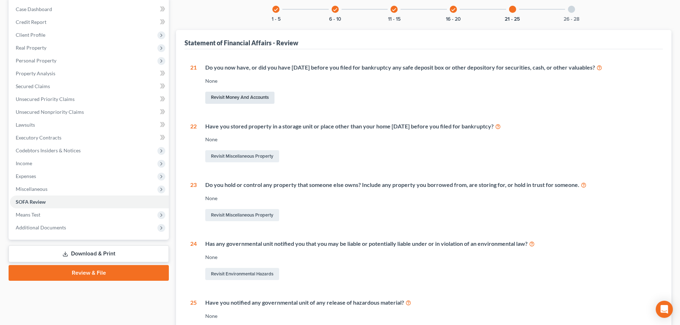
click at [228, 97] on link "Revisit Money and Accounts" at bounding box center [239, 98] width 69 height 12
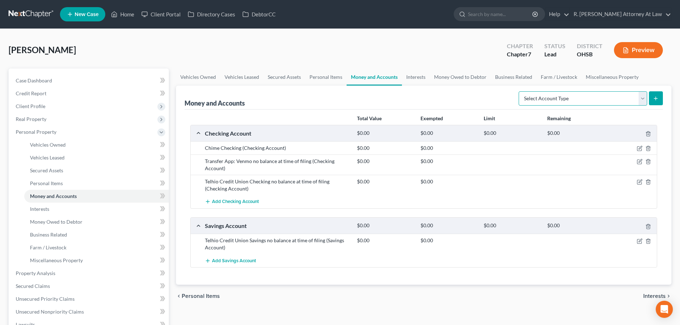
click at [535, 100] on select "Select Account Type Brokerage Cash on Hand Certificates of Deposit Checking Acc…" at bounding box center [583, 98] width 128 height 14
select select "safe_deposit_box"
click at [520, 91] on select "Select Account Type Brokerage Cash on Hand Certificates of Deposit Checking Acc…" at bounding box center [583, 98] width 128 height 14
click at [658, 98] on icon "submit" at bounding box center [656, 99] width 6 height 6
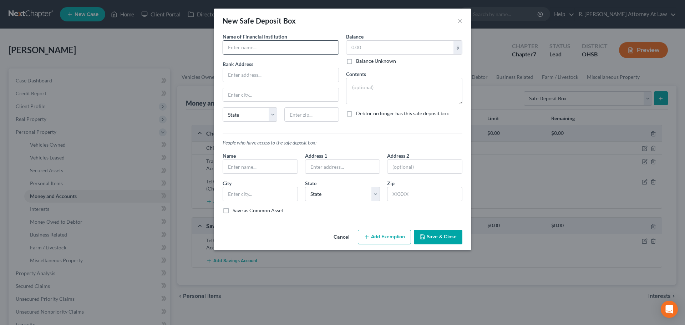
click at [231, 51] on input "text" at bounding box center [281, 48] width 116 height 14
type input "Telhio Credit"
click at [382, 90] on textarea at bounding box center [404, 91] width 116 height 26
type textarea "NONE"
click at [260, 76] on input "text" at bounding box center [281, 75] width 116 height 14
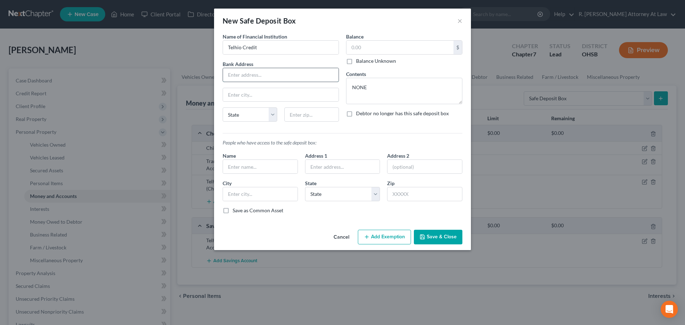
click at [261, 73] on input "text" at bounding box center [281, 75] width 116 height 14
click at [275, 77] on input "text" at bounding box center [281, 75] width 116 height 14
type input "[PERSON_NAME] Drive"
type input "45014"
type input "[GEOGRAPHIC_DATA]"
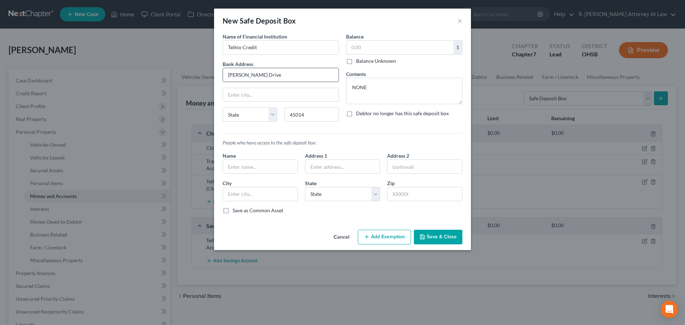
select select "36"
click at [352, 45] on input "text" at bounding box center [400, 48] width 107 height 14
type input "0"
click at [420, 235] on icon "button" at bounding box center [423, 237] width 6 height 6
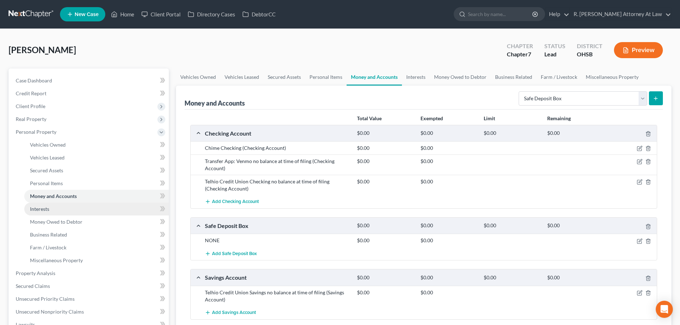
click at [46, 208] on span "Interests" at bounding box center [39, 209] width 19 height 6
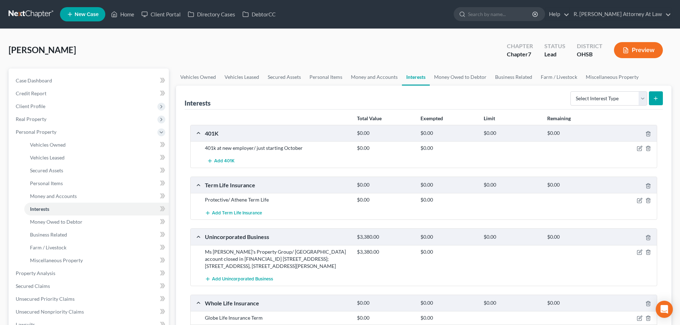
click at [538, 205] on div "Protective/ Athene Term Life $0.00 $0.00" at bounding box center [424, 199] width 466 height 13
click at [36, 221] on span "Money Owed to Debtor" at bounding box center [56, 222] width 52 height 6
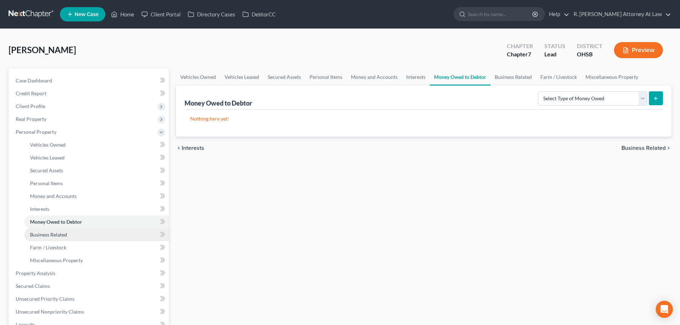
click at [39, 231] on link "Business Related" at bounding box center [96, 234] width 145 height 13
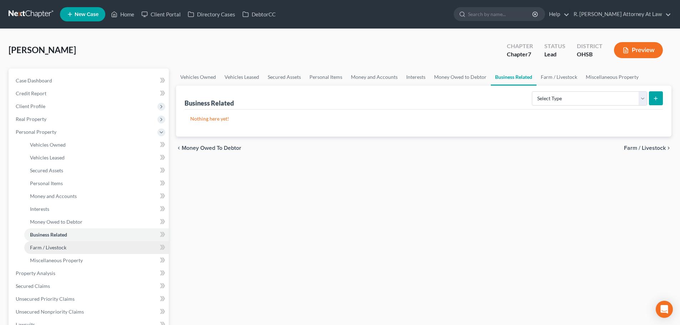
click at [37, 245] on span "Farm / Livestock" at bounding box center [48, 247] width 36 height 6
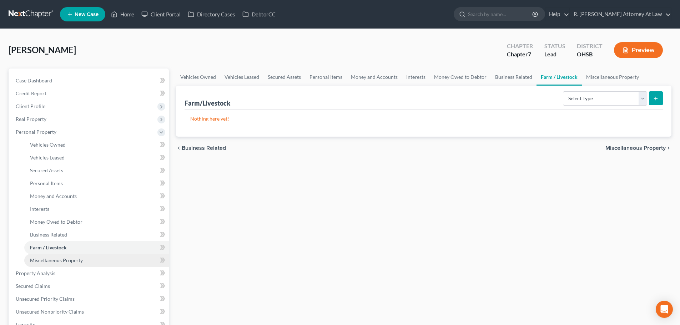
click at [40, 258] on span "Miscellaneous Property" at bounding box center [56, 260] width 53 height 6
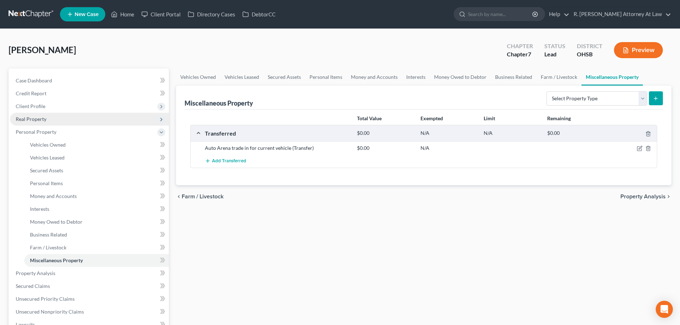
click at [34, 120] on span "Real Property" at bounding box center [31, 119] width 31 height 6
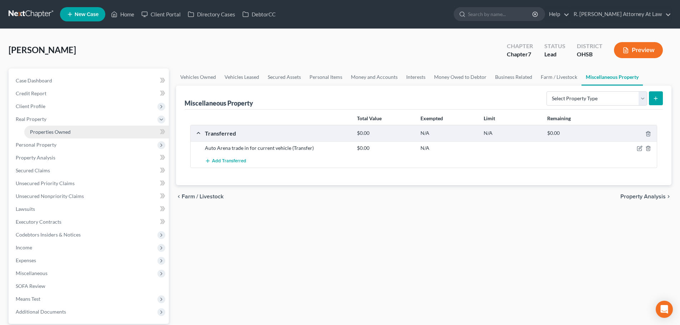
click at [43, 131] on span "Properties Owned" at bounding box center [50, 132] width 41 height 6
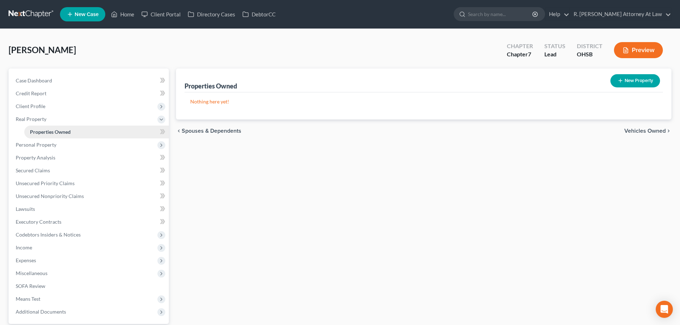
click at [40, 130] on span "Properties Owned" at bounding box center [50, 132] width 41 height 6
click at [625, 79] on button "New Property" at bounding box center [635, 80] width 50 height 13
select select "36"
select select "8"
select select "0"
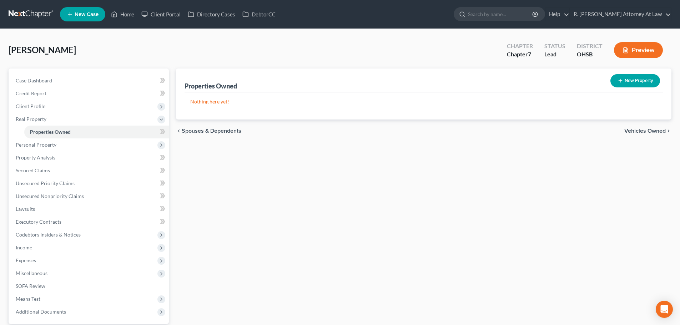
select select "0"
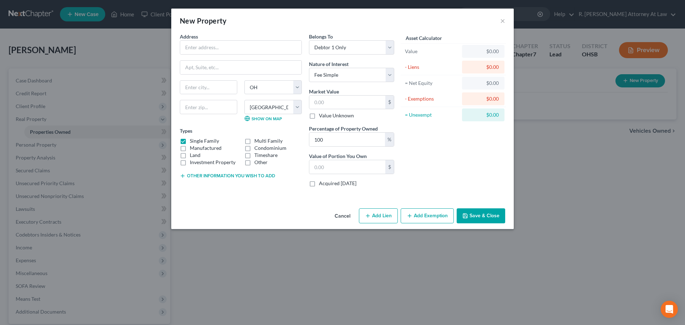
click at [479, 218] on button "Save & Close" at bounding box center [481, 215] width 49 height 15
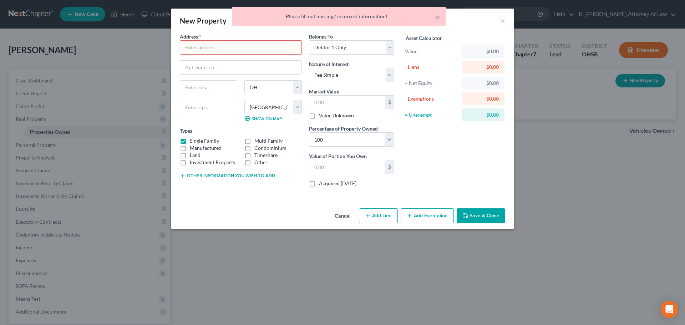
click at [336, 218] on button "Cancel" at bounding box center [342, 216] width 27 height 14
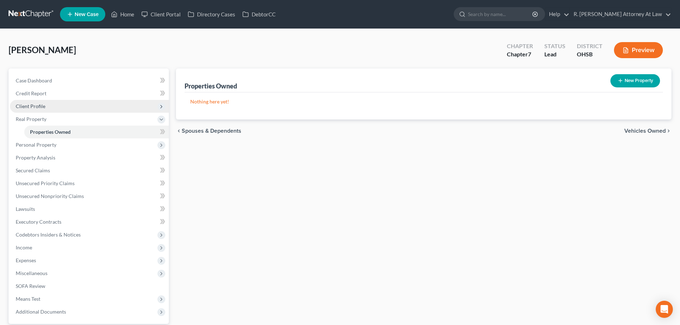
click at [26, 106] on span "Client Profile" at bounding box center [31, 106] width 30 height 6
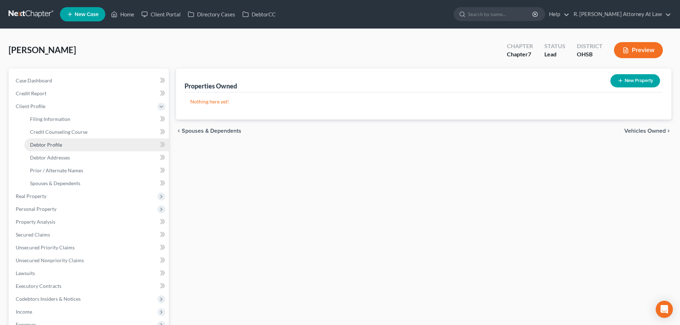
click at [37, 142] on span "Debtor Profile" at bounding box center [46, 145] width 32 height 6
select select "0"
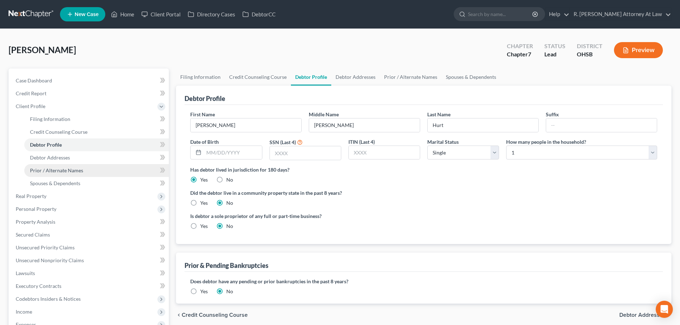
click at [52, 166] on link "Prior / Alternate Names" at bounding box center [96, 170] width 145 height 13
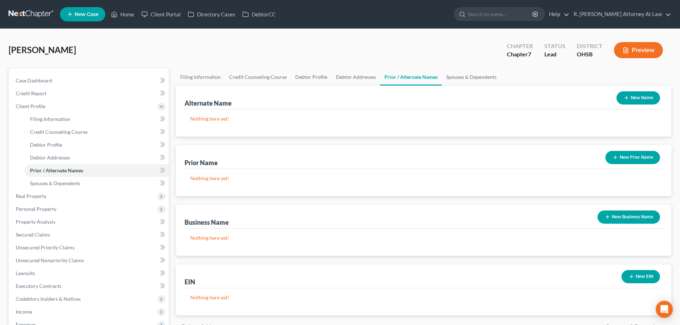
click at [638, 102] on button "New Name" at bounding box center [638, 97] width 44 height 13
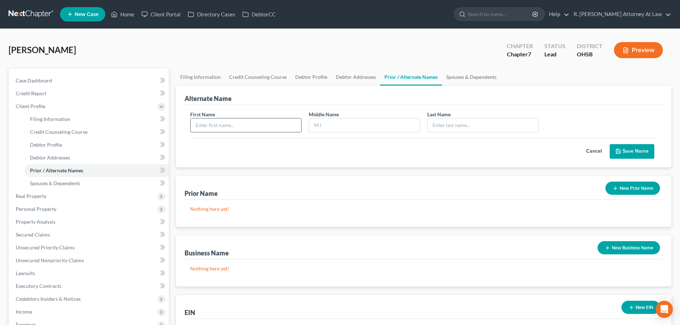
click at [219, 127] on input "text" at bounding box center [246, 125] width 111 height 14
type input "[PERSON_NAME]"
type input "H"
type input "Hurt"
click at [624, 151] on button "Save Name" at bounding box center [632, 151] width 45 height 15
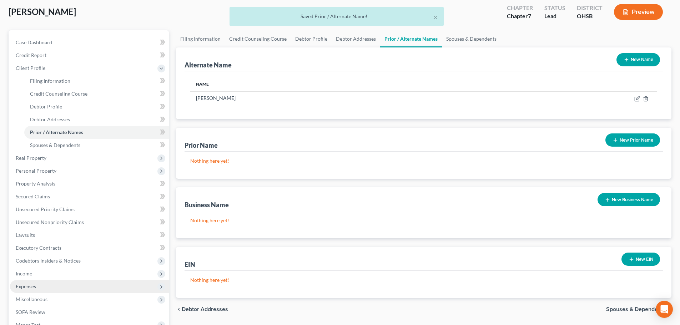
scroll to position [107, 0]
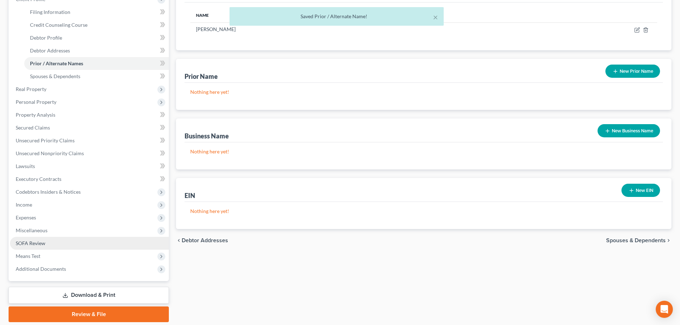
click at [30, 239] on link "SOFA Review" at bounding box center [89, 243] width 159 height 13
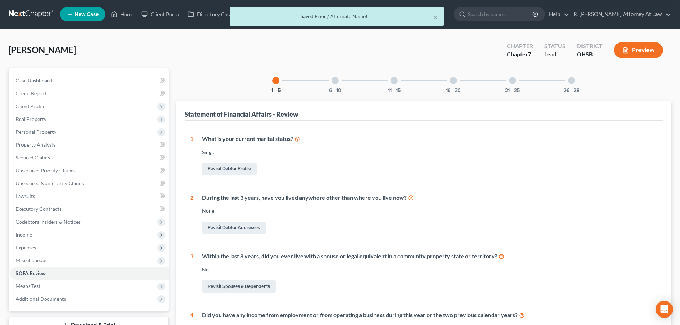
click at [570, 84] on div "26 - 28" at bounding box center [571, 81] width 24 height 24
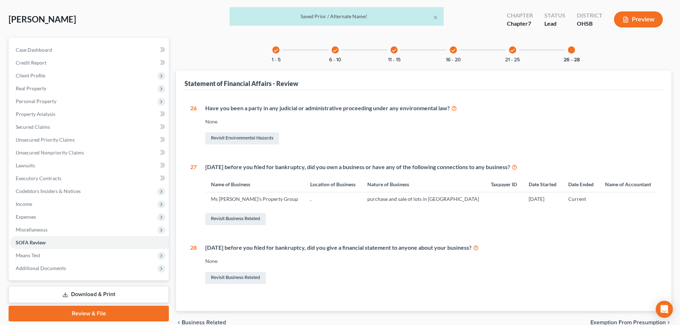
scroll to position [67, 0]
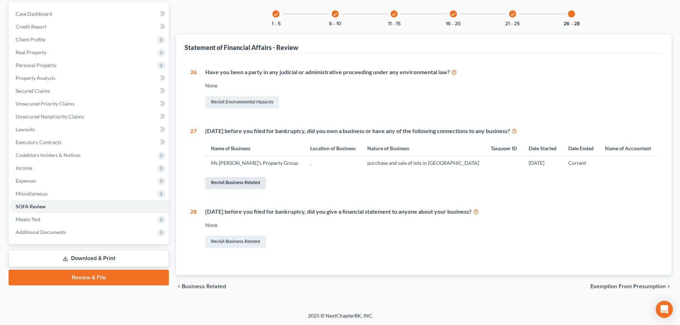
click at [234, 181] on link "Revisit Business Related" at bounding box center [235, 183] width 61 height 12
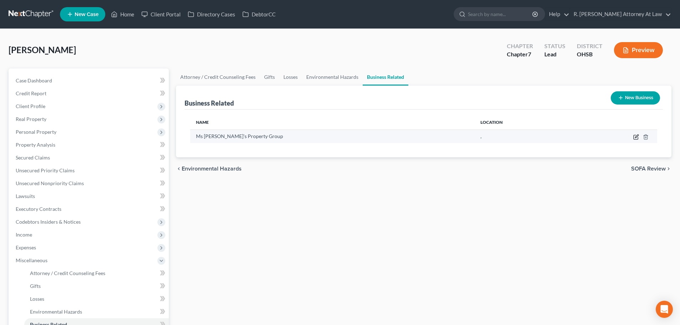
click at [637, 136] on icon "button" at bounding box center [636, 137] width 6 height 6
select select "member"
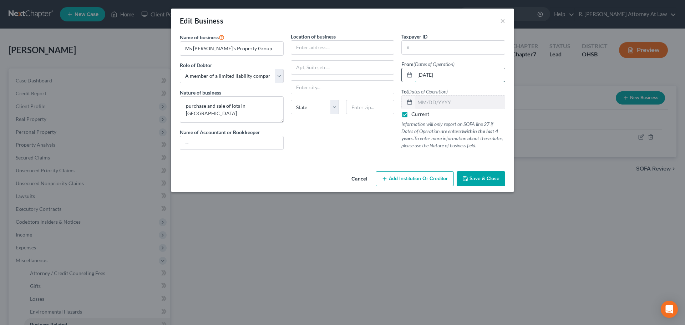
click at [448, 75] on input "[DATE]" at bounding box center [460, 75] width 90 height 14
type input "0"
type input "[DATE]"
click at [270, 107] on textarea "purchase and sale of lots in [GEOGRAPHIC_DATA]" at bounding box center [232, 109] width 104 height 26
click at [309, 47] on input "text" at bounding box center [342, 48] width 103 height 14
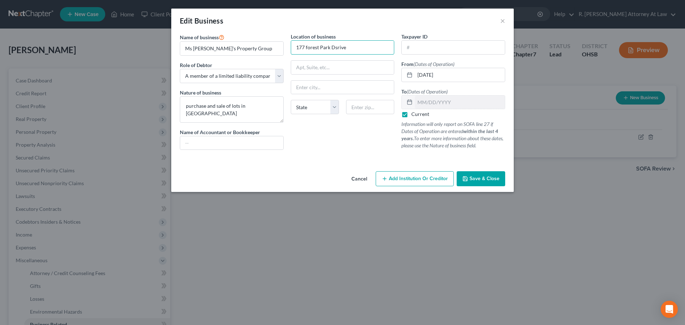
type input "177 forest Park Dsrive"
type input "45011"
type input "[PERSON_NAME]"
select select "36"
click at [348, 47] on input "177 forest Park Dsrive" at bounding box center [342, 48] width 103 height 14
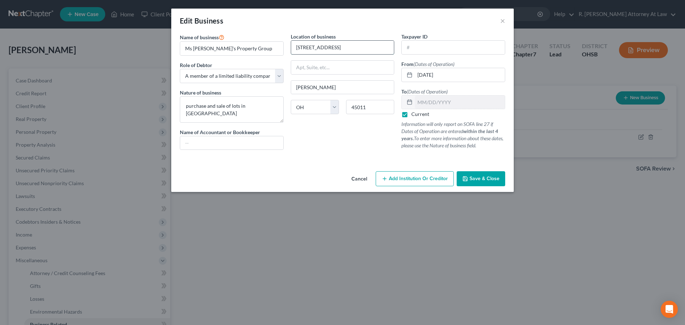
click at [306, 47] on input "[STREET_ADDRESS]" at bounding box center [342, 48] width 103 height 14
type input "[STREET_ADDRESS]"
click at [478, 177] on span "Save & Close" at bounding box center [485, 179] width 30 height 6
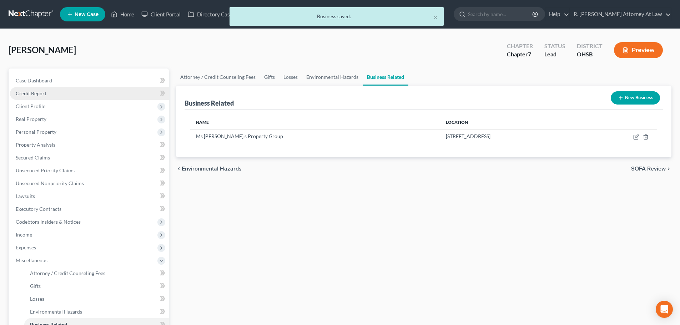
click at [28, 91] on span "Credit Report" at bounding box center [31, 93] width 31 height 6
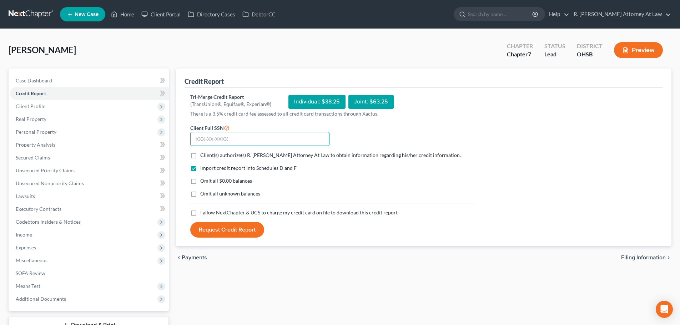
click at [208, 138] on input "text" at bounding box center [259, 139] width 139 height 14
type input "058-58-3267"
click at [200, 156] on label "Client(s) authorize(s) R. [PERSON_NAME] Attorney At Law to obtain information r…" at bounding box center [330, 155] width 261 height 7
click at [203, 156] on input "Client(s) authorize(s) R. [PERSON_NAME] Attorney At Law to obtain information r…" at bounding box center [205, 154] width 5 height 5
checkbox input "true"
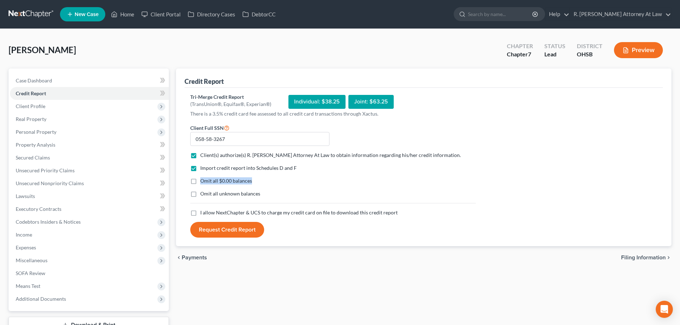
drag, startPoint x: 195, startPoint y: 179, endPoint x: 201, endPoint y: 194, distance: 15.8
click at [197, 189] on div "Import credit report into Schedules D and F Omit all $0.00 balances Omit all un…" at bounding box center [333, 187] width 293 height 45
click at [201, 198] on div "Import credit report into Schedules D and F Omit all $0.00 balances Omit all un…" at bounding box center [333, 187] width 293 height 45
click at [200, 211] on label "I allow NextChapter & UCS to charge my credit card on file to download this cre…" at bounding box center [298, 212] width 197 height 7
click at [203, 211] on input "I allow NextChapter & UCS to charge my credit card on file to download this cre…" at bounding box center [205, 211] width 5 height 5
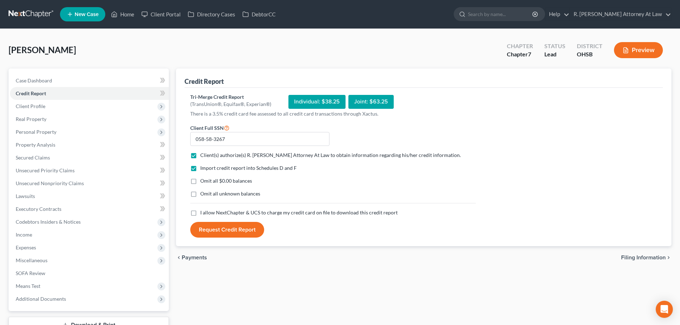
checkbox input "true"
click at [212, 223] on button "Request Credit Report" at bounding box center [227, 230] width 74 height 16
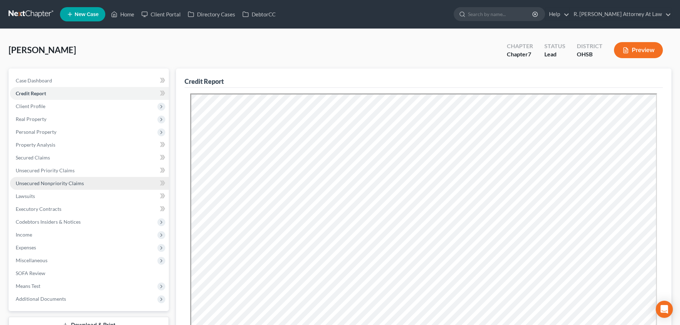
click at [71, 185] on span "Unsecured Nonpriority Claims" at bounding box center [50, 183] width 68 height 6
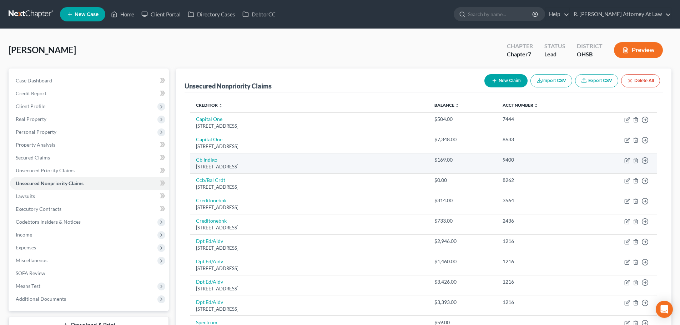
click at [197, 167] on div "[STREET_ADDRESS]" at bounding box center [309, 166] width 227 height 7
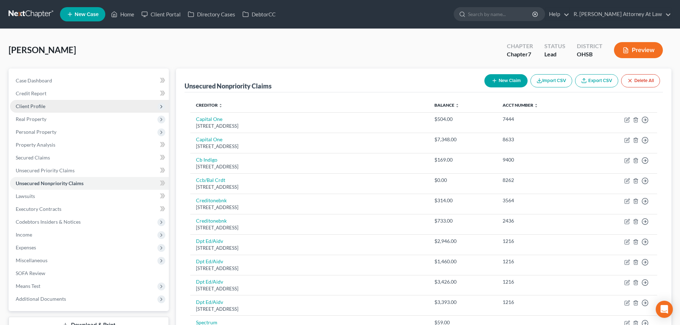
click at [32, 106] on span "Client Profile" at bounding box center [31, 106] width 30 height 6
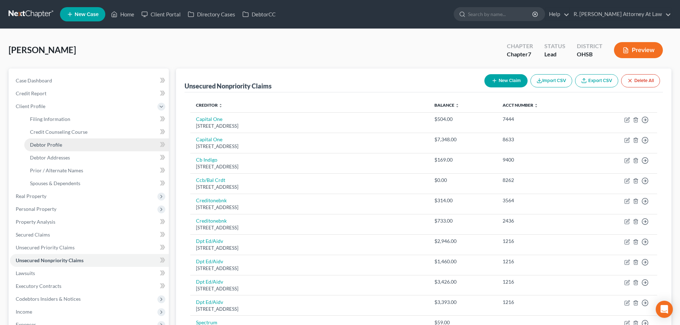
click at [47, 145] on span "Debtor Profile" at bounding box center [46, 145] width 32 height 6
select select "0"
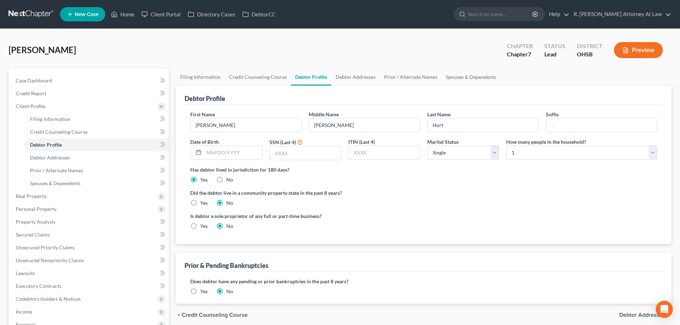
drag, startPoint x: 276, startPoint y: 154, endPoint x: 293, endPoint y: 144, distance: 19.5
click at [276, 154] on input "text" at bounding box center [305, 153] width 71 height 14
type input "3267"
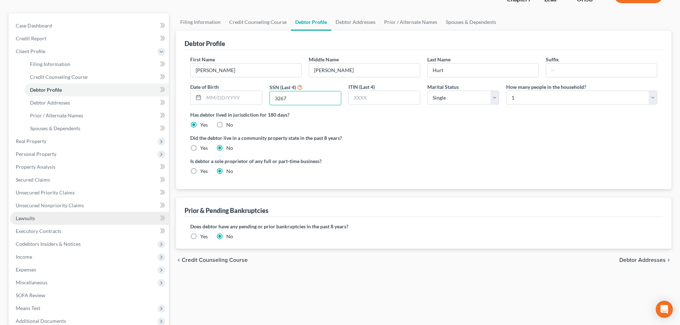
scroll to position [71, 0]
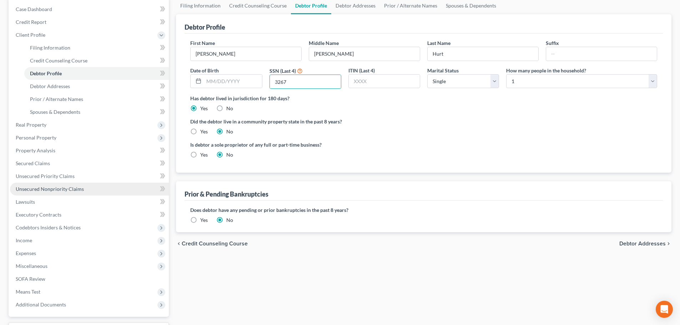
drag, startPoint x: 31, startPoint y: 187, endPoint x: 41, endPoint y: 184, distance: 10.3
click at [31, 187] on span "Unsecured Nonpriority Claims" at bounding box center [50, 189] width 68 height 6
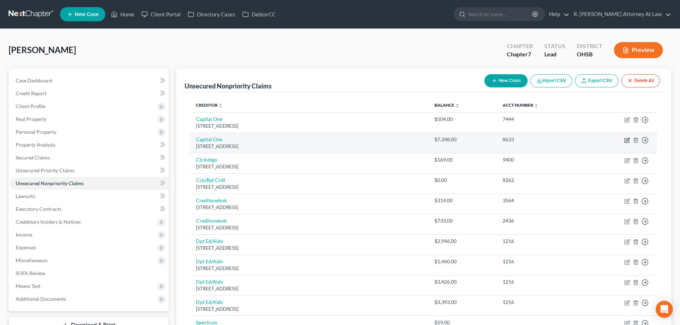
click at [627, 138] on icon "button" at bounding box center [627, 140] width 6 height 6
select select "46"
select select "2"
select select "0"
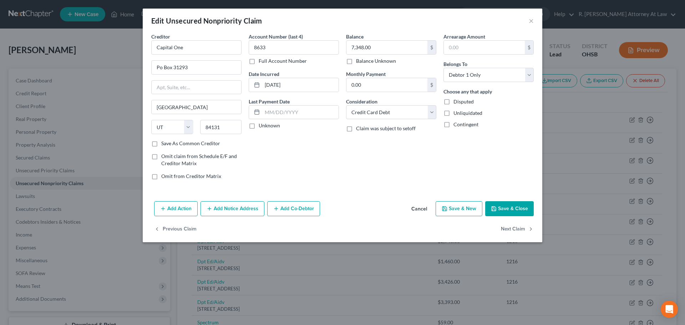
click at [234, 205] on button "Add Notice Address" at bounding box center [233, 208] width 64 height 15
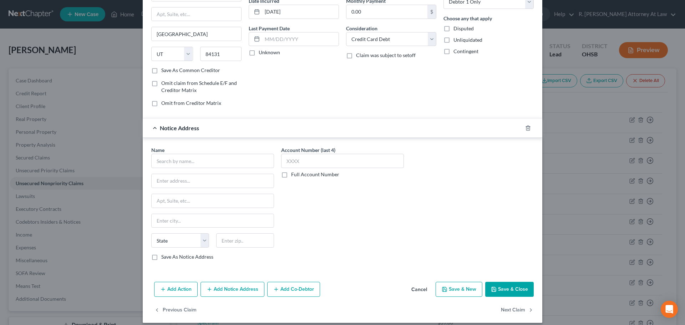
scroll to position [80, 0]
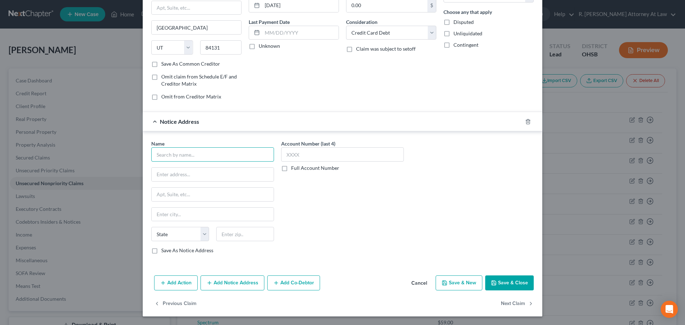
click at [173, 156] on input "text" at bounding box center [212, 154] width 123 height 14
click at [201, 156] on input "City of [PERSON_NAME] Muncipal Court" at bounding box center [212, 154] width 123 height 14
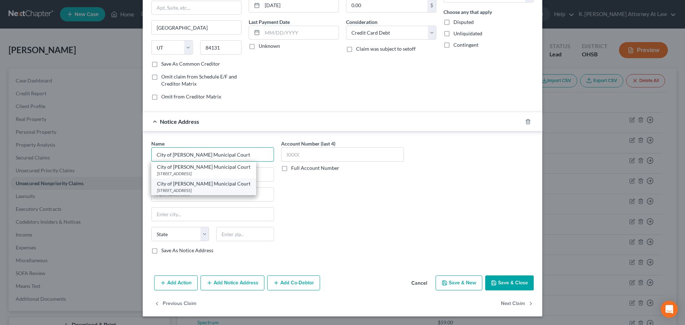
type input "City of [PERSON_NAME] Municipal Court"
click at [191, 188] on div "[STREET_ADDRESS]" at bounding box center [203, 190] width 93 height 6
type input "[STREET_ADDRESS]"
type input "[PERSON_NAME]"
select select "36"
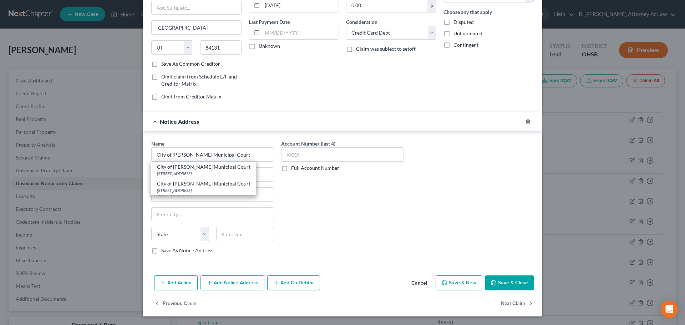
type input "45011"
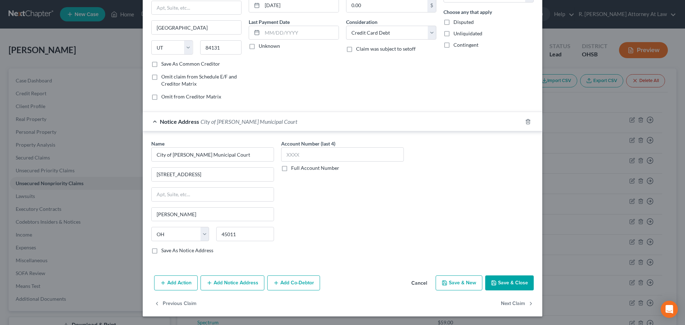
click at [291, 169] on label "Full Account Number" at bounding box center [315, 168] width 48 height 7
click at [294, 169] on input "Full Account Number" at bounding box center [296, 167] width 5 height 5
click at [289, 157] on input "text" at bounding box center [342, 154] width 123 height 14
type input "CVF25-02563"
click at [227, 283] on button "Add Notice Address" at bounding box center [233, 282] width 64 height 15
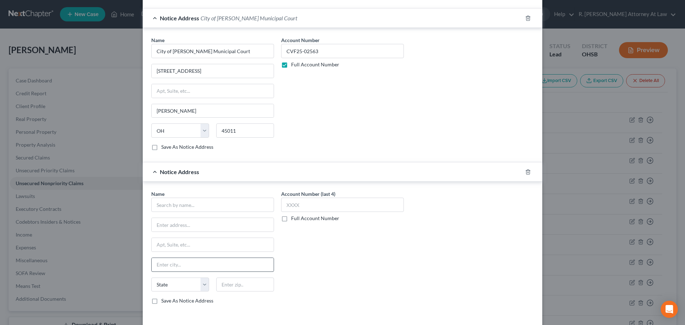
scroll to position [187, 0]
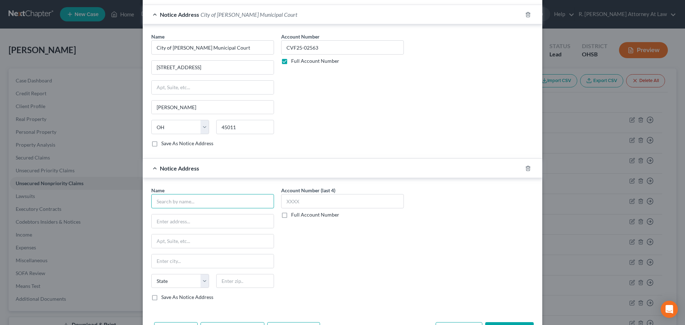
click at [176, 205] on input "text" at bounding box center [212, 201] width 123 height 14
type input "[PERSON_NAME], [PERSON_NAME] & [PERSON_NAME]"
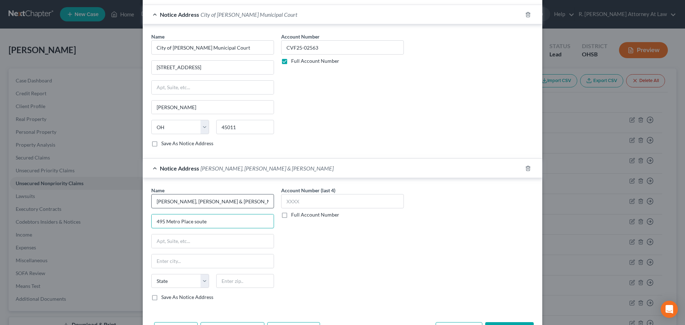
type input "495 Metro Place soute"
type input "Suite 360"
type input "43017"
type input "[GEOGRAPHIC_DATA]"
select select "36"
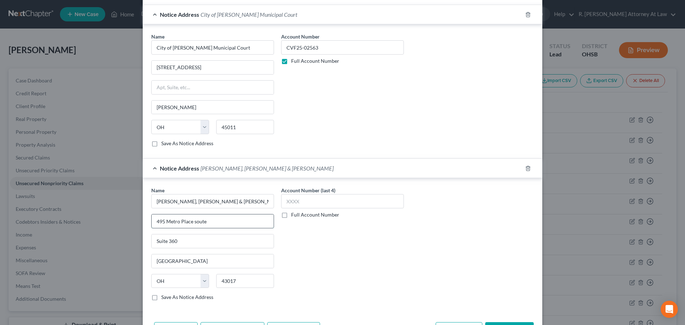
click at [207, 223] on input "495 Metro Place soute" at bounding box center [213, 221] width 122 height 14
type input "[STREET_ADDRESS]"
click at [291, 215] on label "Full Account Number" at bounding box center [315, 214] width 48 height 7
click at [294, 215] on input "Full Account Number" at bounding box center [296, 213] width 5 height 5
click at [287, 204] on input "text" at bounding box center [342, 201] width 123 height 14
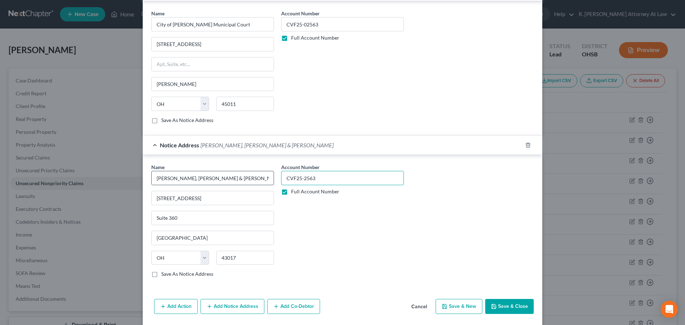
scroll to position [234, 0]
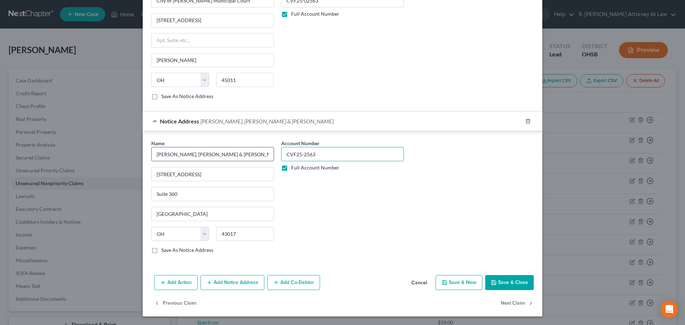
type input "CVF25-2563"
click at [172, 152] on input "[PERSON_NAME], [PERSON_NAME] & [PERSON_NAME]" at bounding box center [212, 154] width 123 height 14
type input "[PERSON_NAME], [PERSON_NAME] & [PERSON_NAME]"
click at [509, 280] on button "Save & Close" at bounding box center [509, 282] width 49 height 15
type input "0"
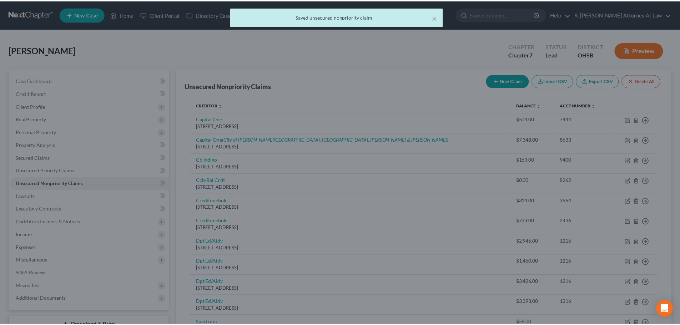
scroll to position [0, 0]
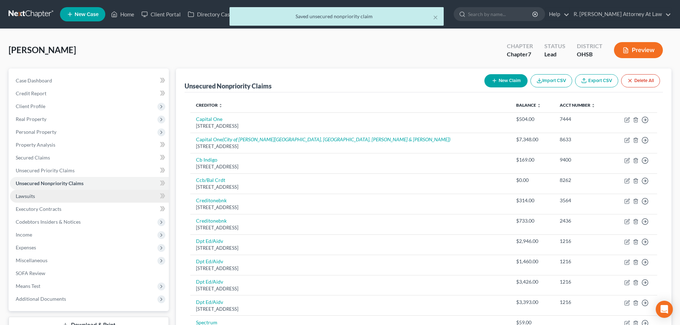
click at [29, 190] on link "Lawsuits" at bounding box center [89, 196] width 159 height 13
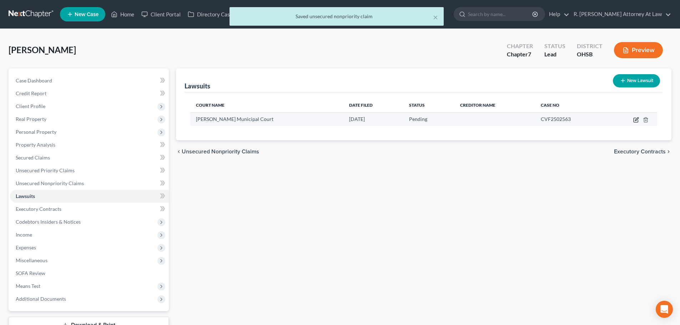
click at [636, 121] on icon "button" at bounding box center [636, 120] width 6 height 6
select select "36"
select select "0"
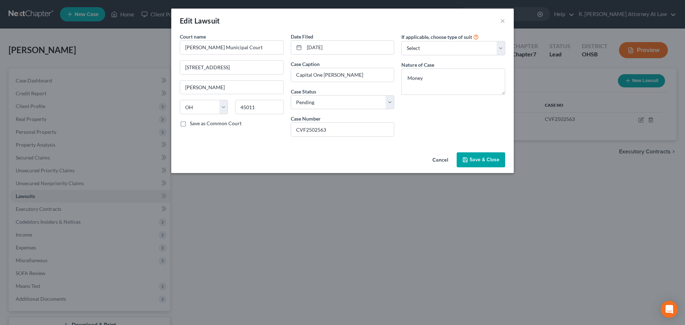
click at [483, 153] on button "Save & Close" at bounding box center [481, 159] width 49 height 15
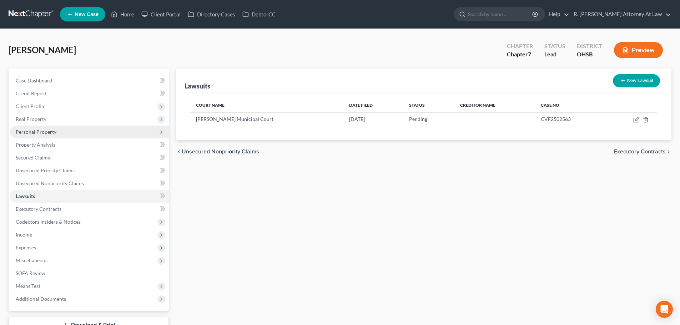
click at [26, 132] on span "Personal Property" at bounding box center [36, 132] width 41 height 6
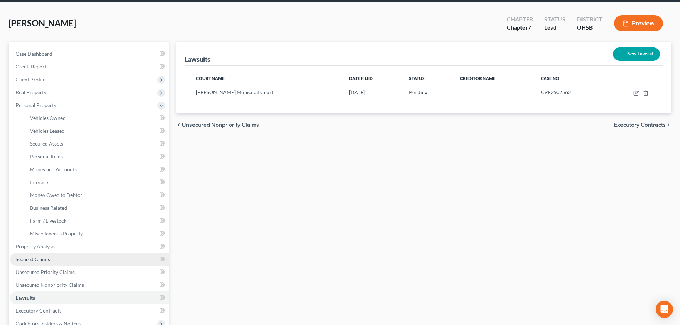
scroll to position [71, 0]
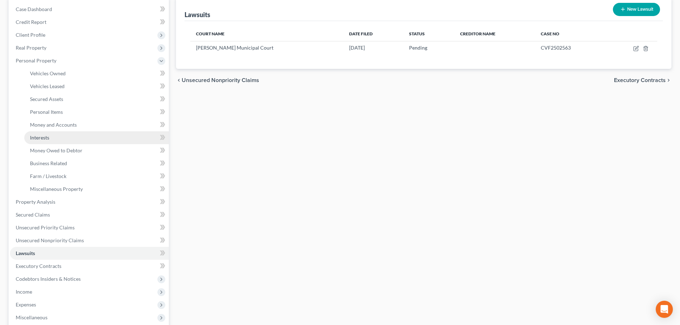
click at [38, 136] on span "Interests" at bounding box center [39, 138] width 19 height 6
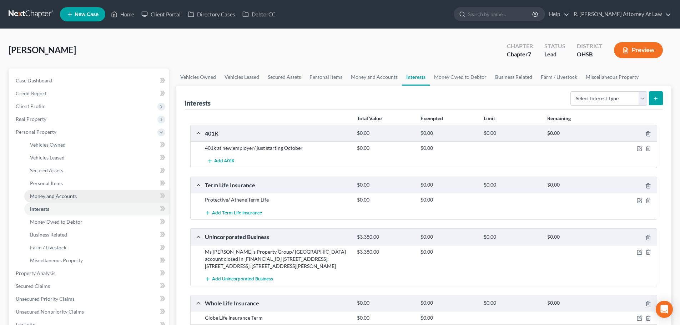
click at [52, 197] on span "Money and Accounts" at bounding box center [53, 196] width 47 height 6
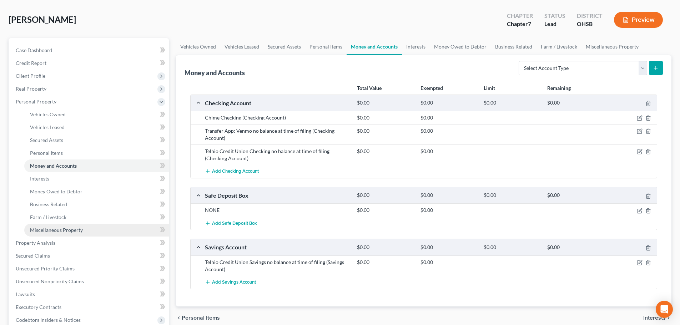
scroll to position [71, 0]
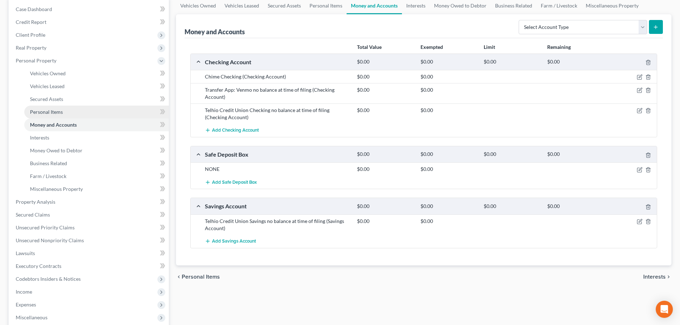
click at [36, 113] on span "Personal Items" at bounding box center [46, 112] width 33 height 6
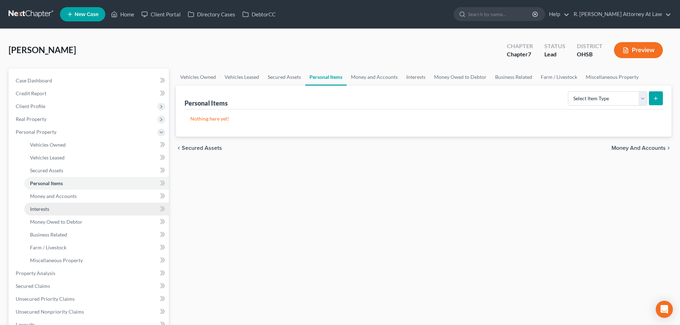
click at [36, 208] on span "Interests" at bounding box center [39, 209] width 19 height 6
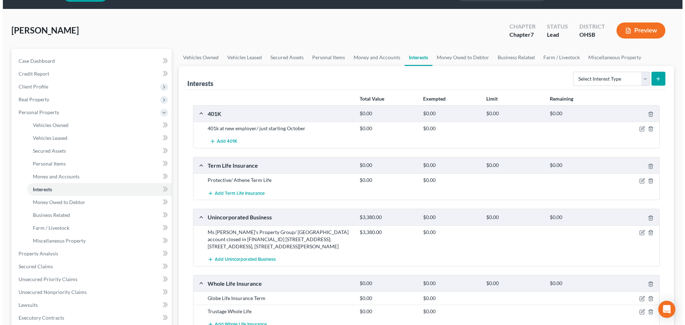
scroll to position [36, 0]
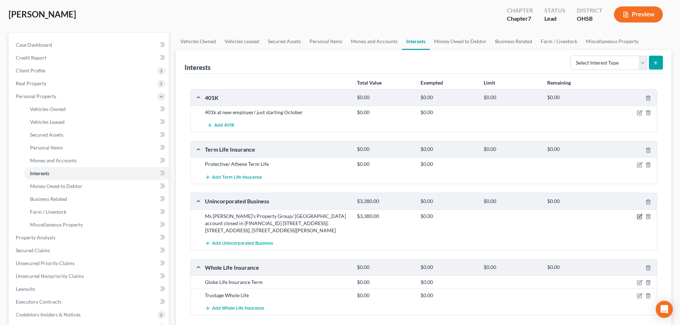
click at [638, 215] on icon "button" at bounding box center [640, 217] width 6 height 6
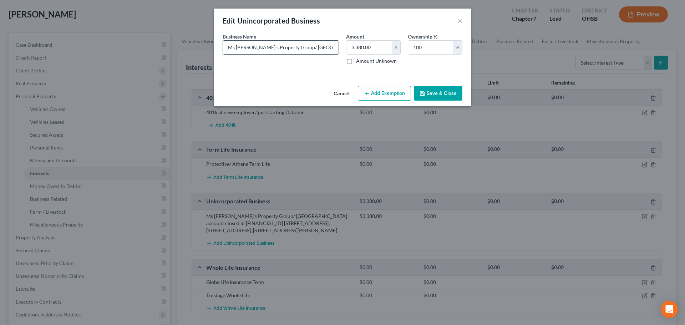
click at [323, 47] on input "Ms [PERSON_NAME]'s Property Group/ [GEOGRAPHIC_DATA] account closed in [FINANCI…" at bounding box center [281, 48] width 116 height 14
type input "Ms [PERSON_NAME]'s Property Group/ [GEOGRAPHIC_DATA] account closed in [FINANCI…"
click at [390, 92] on button "Add Exemption" at bounding box center [384, 93] width 53 height 15
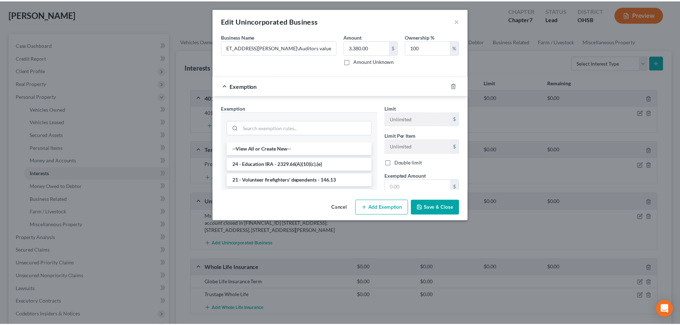
scroll to position [0, 0]
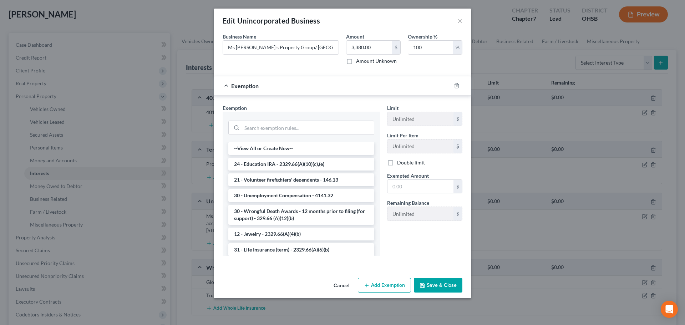
click at [432, 280] on button "Save & Close" at bounding box center [438, 285] width 49 height 15
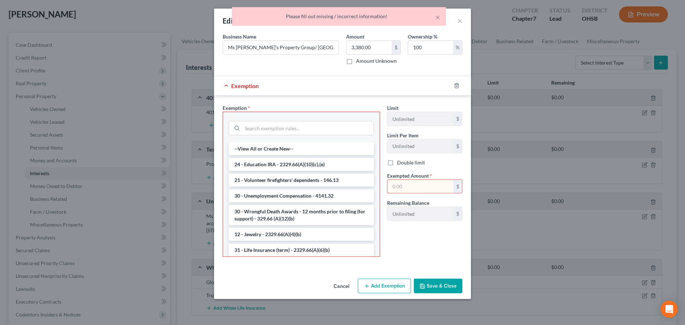
click at [458, 22] on div "× Please fill out missing / incorrect information!" at bounding box center [338, 18] width 685 height 22
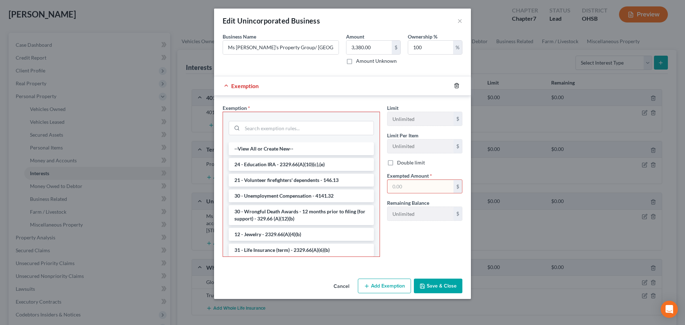
click at [455, 85] on icon "button" at bounding box center [457, 86] width 6 height 6
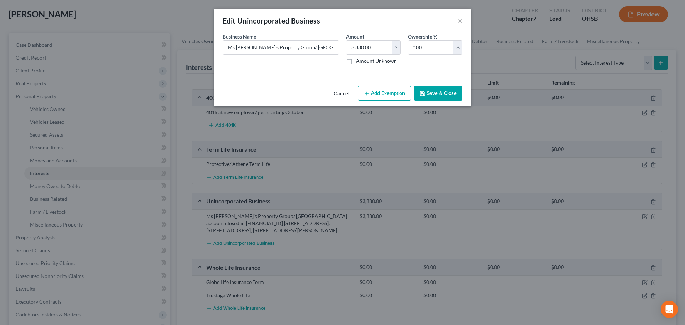
click at [441, 92] on button "Save & Close" at bounding box center [438, 93] width 49 height 15
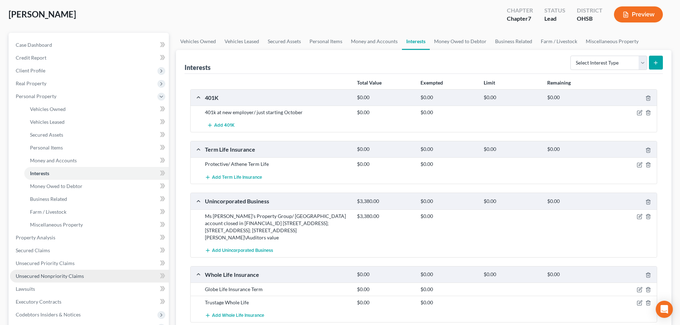
click at [44, 274] on span "Unsecured Nonpriority Claims" at bounding box center [50, 276] width 68 height 6
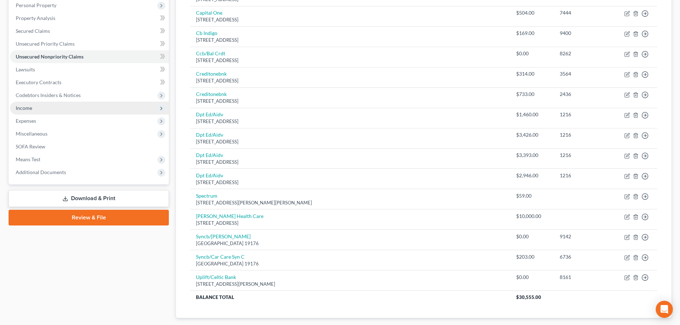
scroll to position [62, 0]
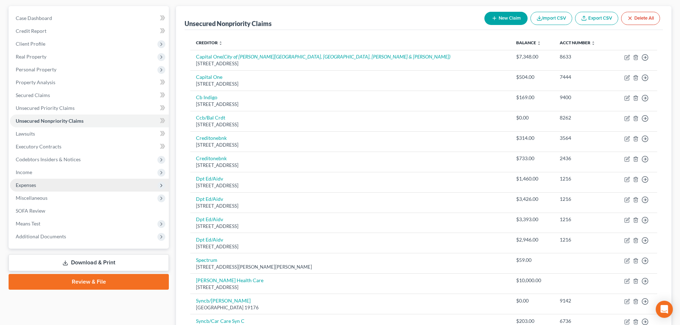
click at [34, 186] on span "Expenses" at bounding box center [26, 185] width 20 height 6
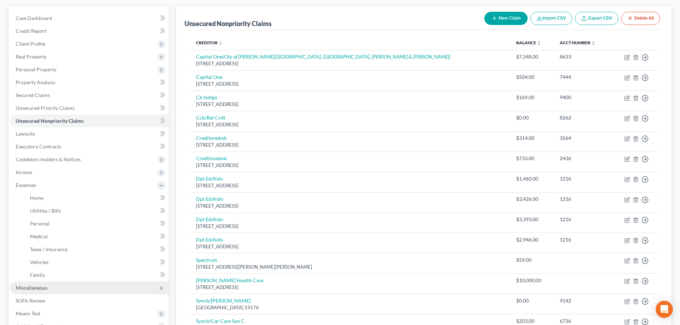
click at [24, 290] on span "Miscellaneous" at bounding box center [32, 288] width 32 height 6
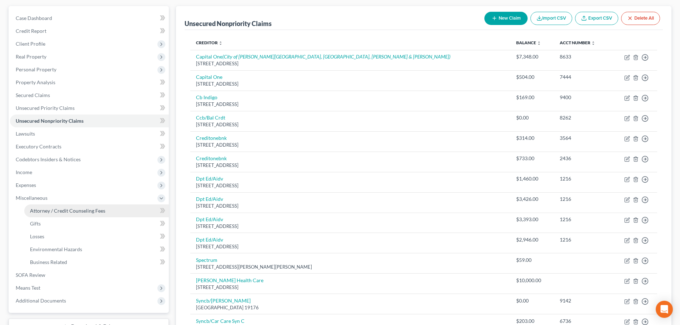
click at [42, 208] on span "Attorney / Credit Counseling Fees" at bounding box center [67, 211] width 75 height 6
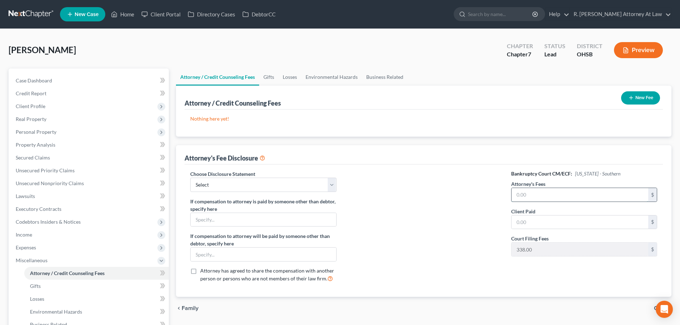
click at [526, 189] on input "text" at bounding box center [579, 195] width 137 height 14
type input "1,000"
click at [521, 225] on input "text" at bounding box center [579, 223] width 137 height 14
type input "1,000"
click at [406, 204] on div at bounding box center [424, 229] width 160 height 118
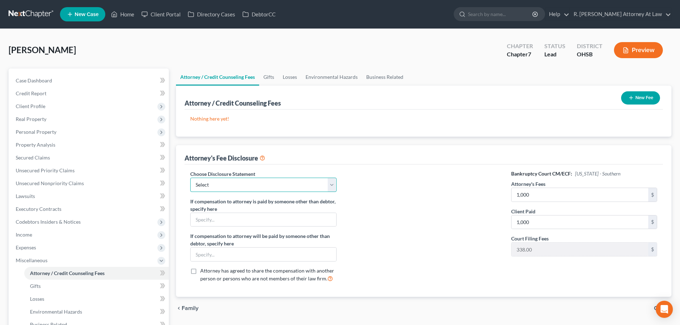
drag, startPoint x: 297, startPoint y: 187, endPoint x: 275, endPoint y: 189, distance: 21.9
click at [297, 187] on select "Select Hourly Fee Disclosure Disclosure of Compensation of Attorney for Debtor …" at bounding box center [263, 185] width 146 height 14
select select "1"
click at [190, 178] on select "Select Hourly Fee Disclosure Disclosure of Compensation of Attorney for Debtor …" at bounding box center [263, 185] width 146 height 14
click at [628, 97] on icon "button" at bounding box center [631, 98] width 6 height 6
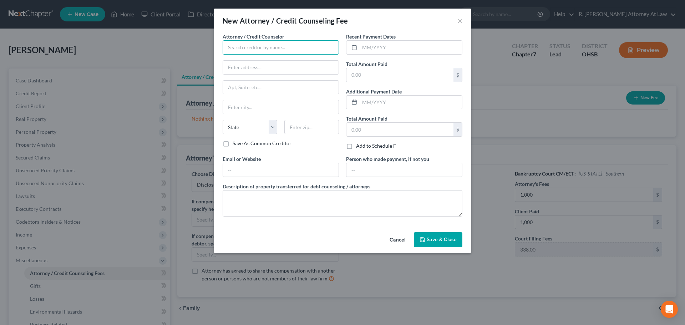
click at [243, 42] on input "text" at bounding box center [281, 47] width 116 height 14
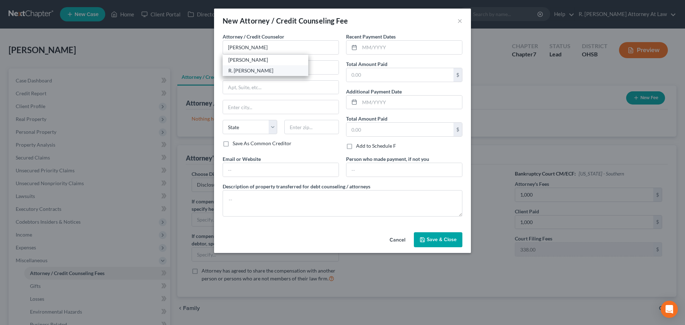
click at [249, 69] on div "R. [PERSON_NAME]" at bounding box center [265, 70] width 74 height 7
type input "R. [PERSON_NAME]"
type input "[STREET_ADDRESS]"
type input "[GEOGRAPHIC_DATA]"
select select "36"
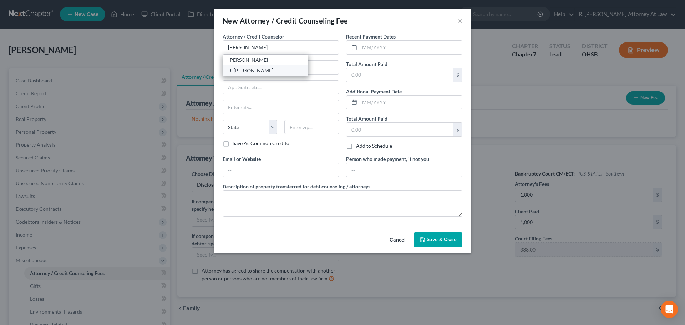
type input "45014"
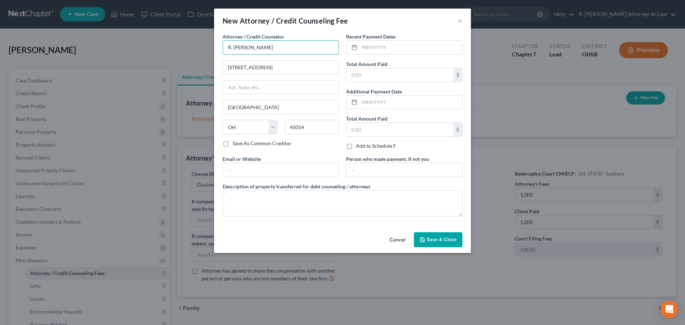
click at [262, 50] on input "R. [PERSON_NAME]" at bounding box center [281, 47] width 116 height 14
type input "R"
type input "[PERSON_NAME]"
click at [241, 60] on div "[PERSON_NAME]" at bounding box center [265, 59] width 74 height 7
click at [241, 67] on input "[STREET_ADDRESS]" at bounding box center [281, 68] width 116 height 14
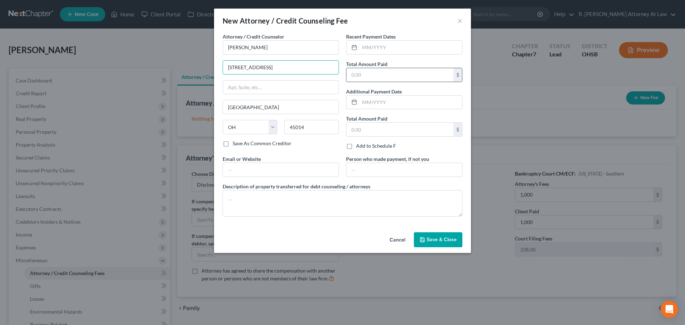
type input "[STREET_ADDRESS]"
click at [386, 77] on input "text" at bounding box center [400, 75] width 107 height 14
type input "1,000"
click at [370, 49] on input "text" at bounding box center [411, 48] width 102 height 14
type input "[DATE]"
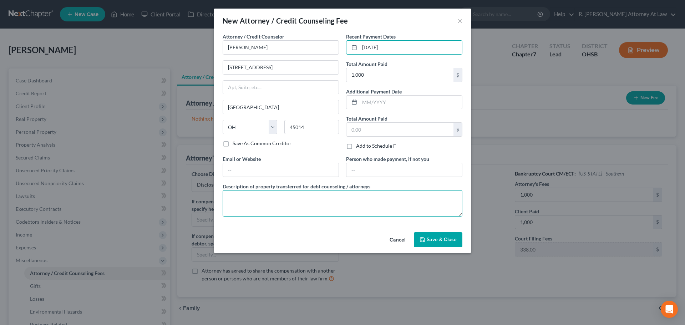
click at [291, 198] on textarea at bounding box center [343, 203] width 240 height 26
type textarea "$ 1000"
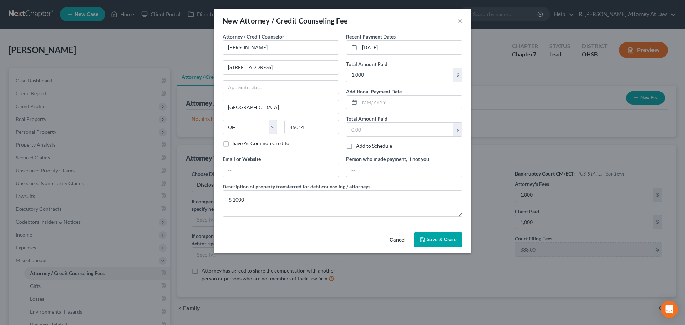
click at [436, 236] on button "Save & Close" at bounding box center [438, 239] width 49 height 15
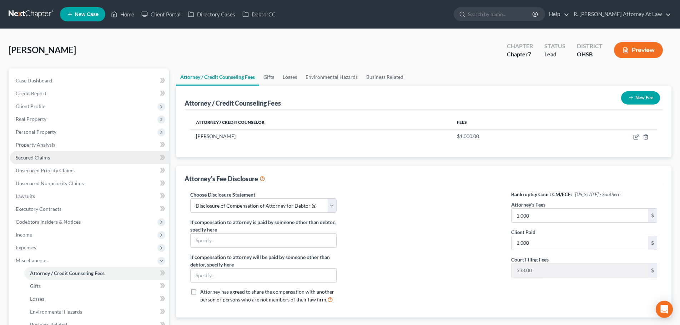
click at [22, 157] on span "Secured Claims" at bounding box center [33, 158] width 34 height 6
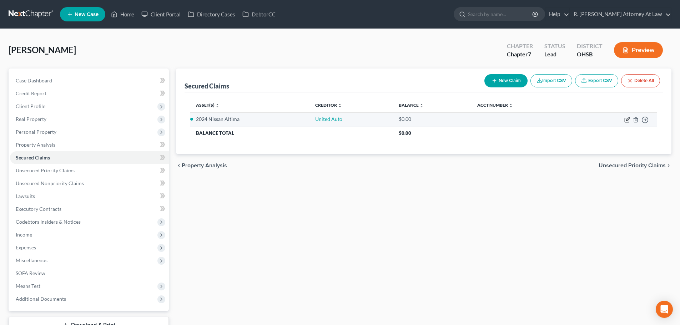
click at [627, 118] on icon "button" at bounding box center [627, 120] width 6 height 6
select select "3"
select select "2"
select select "0"
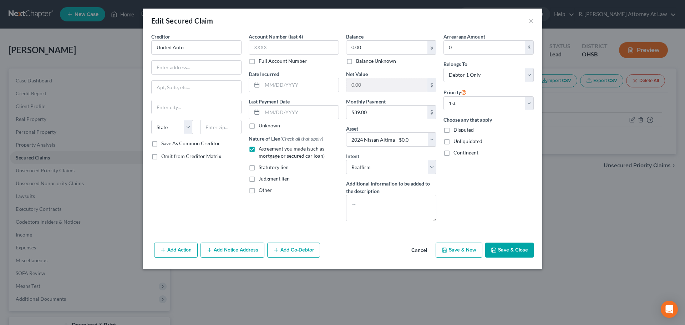
click at [420, 248] on button "Cancel" at bounding box center [419, 250] width 27 height 14
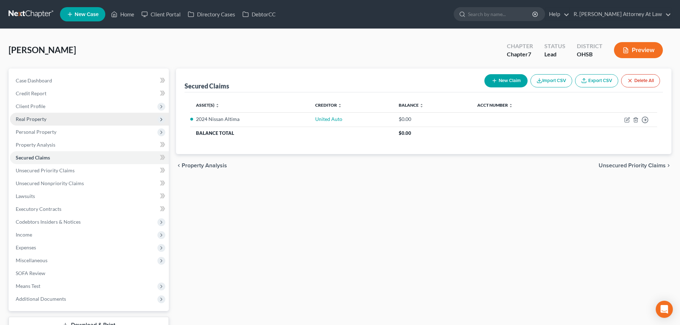
click at [30, 118] on span "Real Property" at bounding box center [31, 119] width 31 height 6
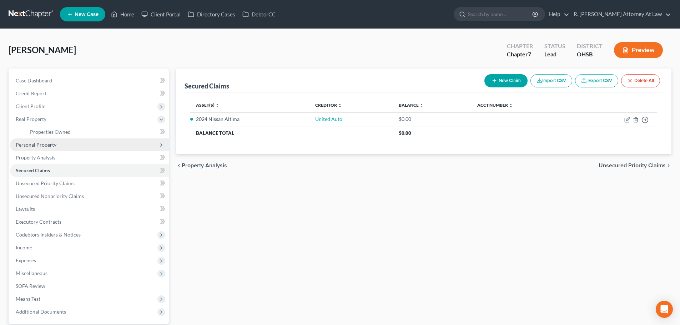
click at [41, 140] on span "Personal Property" at bounding box center [89, 144] width 159 height 13
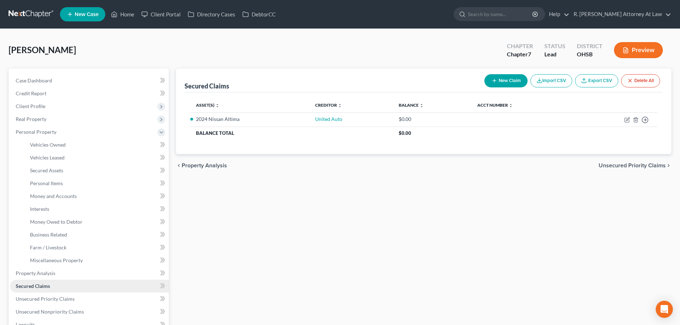
click at [42, 282] on link "Secured Claims" at bounding box center [89, 286] width 159 height 13
click at [26, 93] on span "Credit Report" at bounding box center [31, 93] width 31 height 6
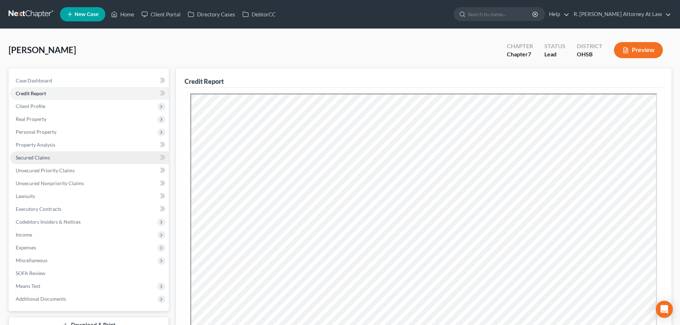
click at [36, 157] on span "Secured Claims" at bounding box center [33, 158] width 34 height 6
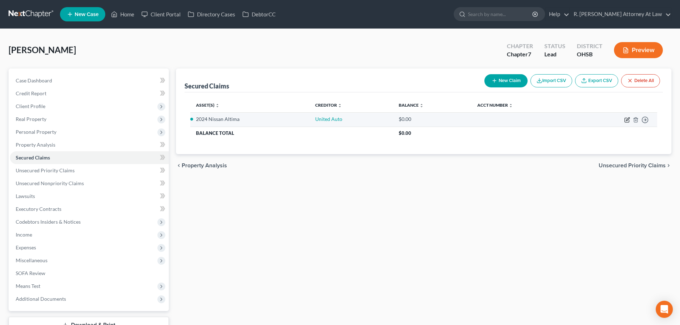
click at [628, 120] on icon "button" at bounding box center [627, 118] width 3 height 3
select select "3"
select select "2"
select select "0"
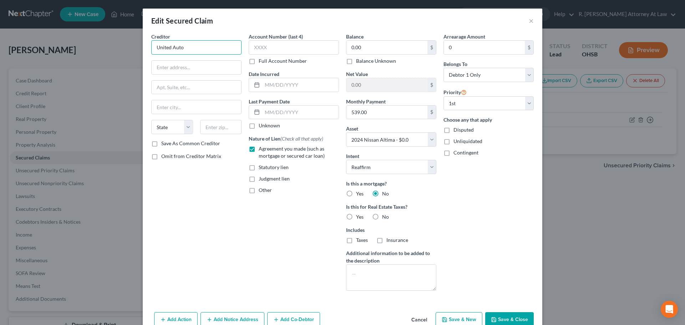
click at [194, 44] on input "United Auto" at bounding box center [196, 47] width 90 height 14
type input "United Auto Credit"
drag, startPoint x: 177, startPoint y: 70, endPoint x: 200, endPoint y: 55, distance: 27.1
click at [177, 69] on input "text" at bounding box center [197, 68] width 90 height 14
type input "PO BOX 163049"
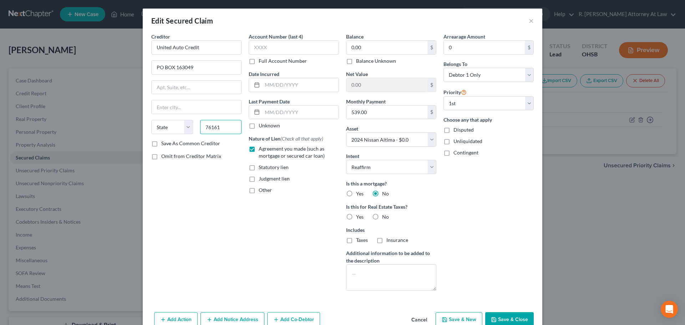
type input "76161"
type input "[GEOGRAPHIC_DATA]"
select select "45"
click at [262, 82] on input "text" at bounding box center [300, 85] width 76 height 14
type input "0"
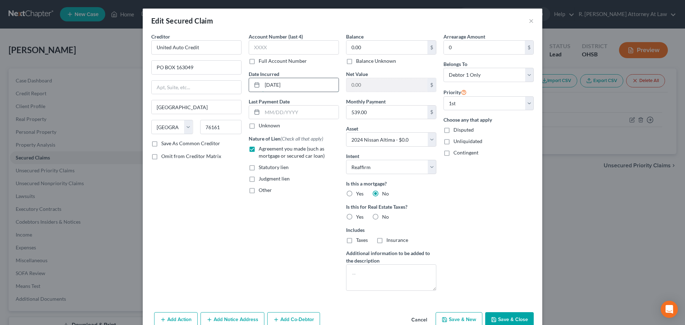
type input "[DATE]"
click at [502, 316] on button "Save & Close" at bounding box center [509, 319] width 49 height 15
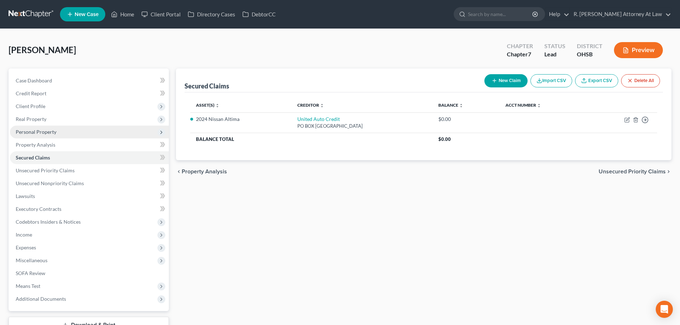
click at [20, 134] on span "Personal Property" at bounding box center [36, 132] width 41 height 6
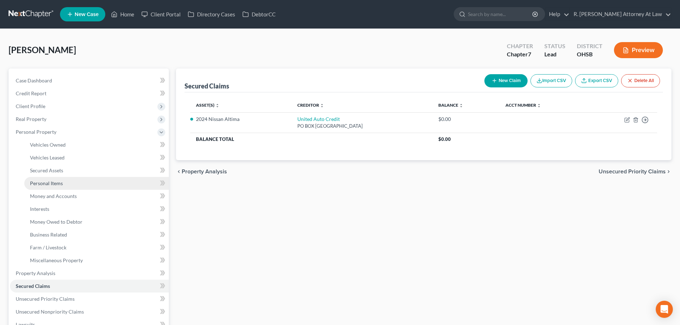
click at [36, 183] on span "Personal Items" at bounding box center [46, 183] width 33 height 6
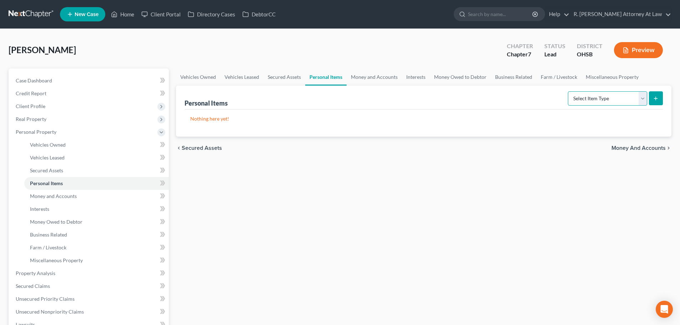
click at [575, 102] on select "Select Item Type Clothing Collectibles Of Value Electronics Firearms Household …" at bounding box center [607, 98] width 79 height 14
select select "household_goods"
click at [568, 91] on select "Select Item Type Clothing Collectibles Of Value Electronics Firearms Household …" at bounding box center [607, 98] width 79 height 14
click at [656, 100] on icon "submit" at bounding box center [656, 99] width 6 height 6
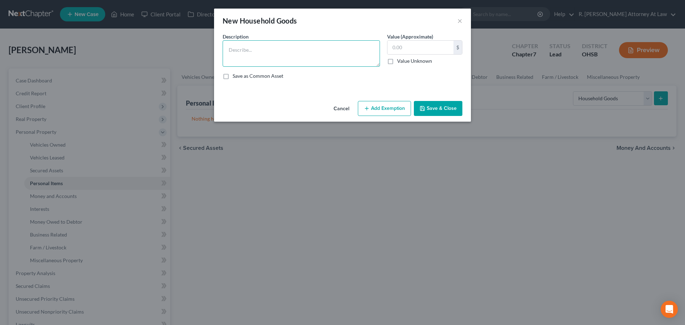
click at [247, 52] on textarea at bounding box center [301, 53] width 157 height 26
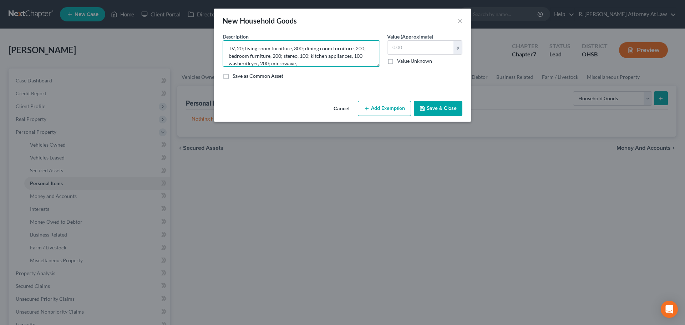
type textarea "TV, 20; living room furniture, 300; dining room furniture, 200; bedroom furnitu…"
click at [441, 105] on button "Save & Close" at bounding box center [438, 108] width 49 height 15
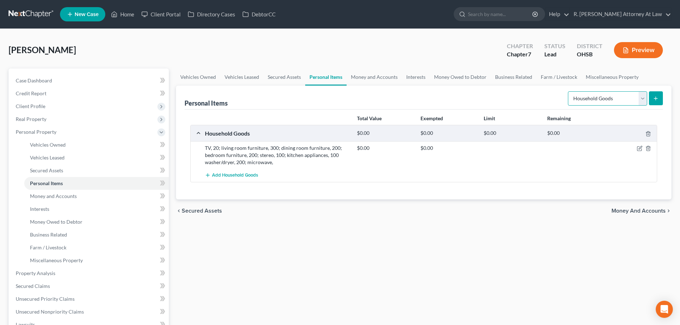
drag, startPoint x: 626, startPoint y: 96, endPoint x: 621, endPoint y: 95, distance: 5.0
click at [626, 96] on select "Select Item Type Clothing Collectibles Of Value Electronics Firearms Household …" at bounding box center [607, 98] width 79 height 14
select select "clothing"
click at [568, 91] on select "Select Item Type Clothing Collectibles Of Value Electronics Firearms Household …" at bounding box center [607, 98] width 79 height 14
click at [660, 98] on button "submit" at bounding box center [656, 98] width 14 height 14
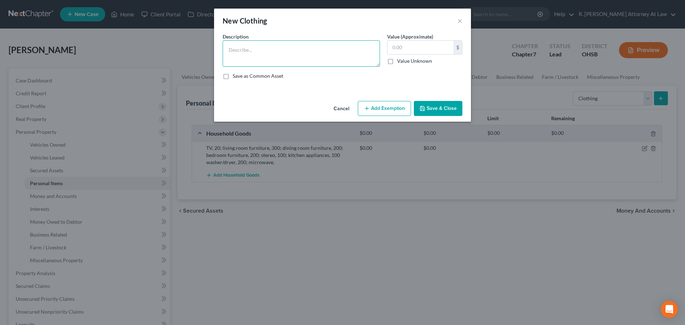
click at [255, 59] on textarea at bounding box center [301, 53] width 157 height 26
type textarea "Used Clothing"
type input "400"
click at [378, 105] on button "Add Exemption" at bounding box center [384, 108] width 53 height 15
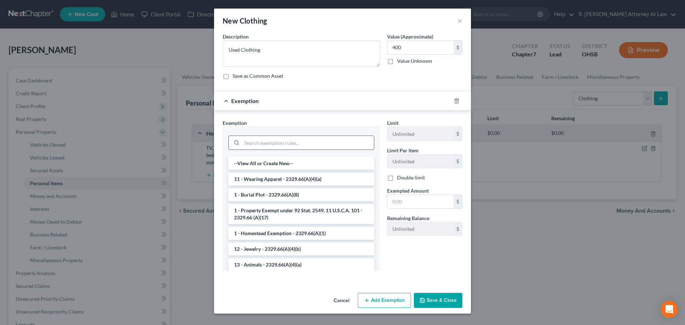
click at [279, 146] on input "search" at bounding box center [308, 143] width 132 height 14
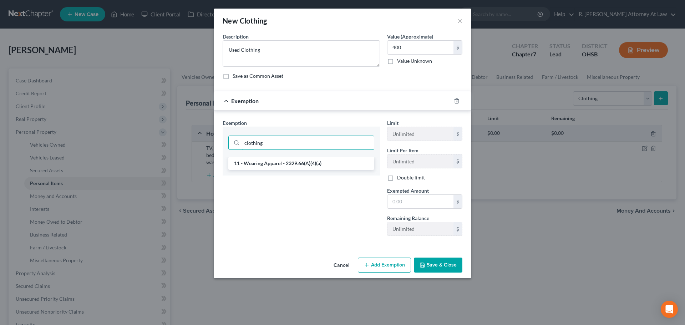
type input "clothing"
click at [287, 162] on li "11 - Wearing Apparel - 2329.66(A)(4)(a)" at bounding box center [301, 163] width 146 height 13
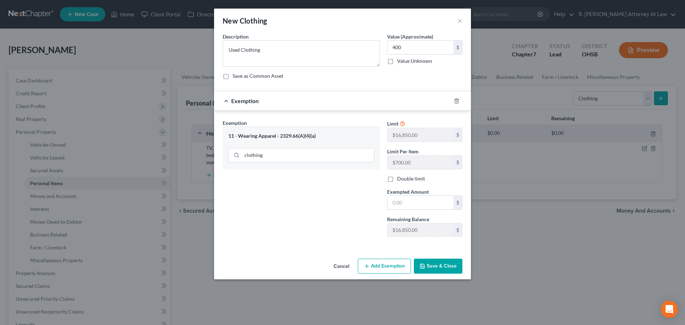
drag, startPoint x: 399, startPoint y: 202, endPoint x: 408, endPoint y: 192, distance: 13.5
click at [399, 202] on input "text" at bounding box center [421, 203] width 66 height 14
type input "400"
click at [325, 170] on div "Exemption Set must be selected for CA. Exemption * 11 - Wearing Apparel - 2329.…" at bounding box center [301, 180] width 165 height 123
click at [440, 266] on button "Save & Close" at bounding box center [438, 266] width 49 height 15
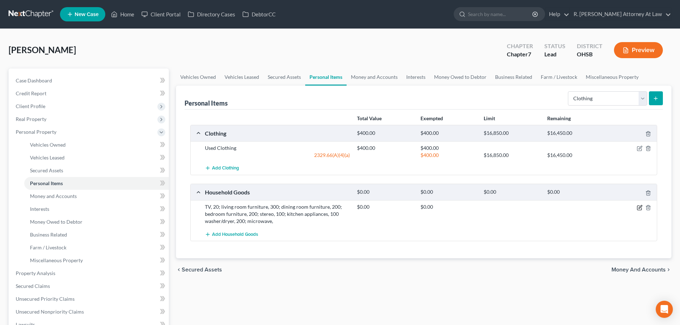
click at [639, 206] on icon "button" at bounding box center [639, 208] width 4 height 4
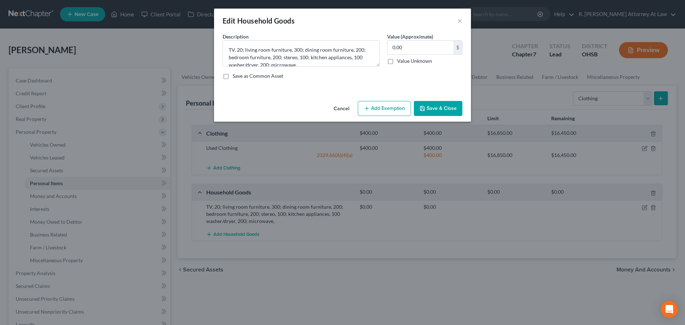
click at [425, 107] on icon "button" at bounding box center [423, 109] width 6 height 6
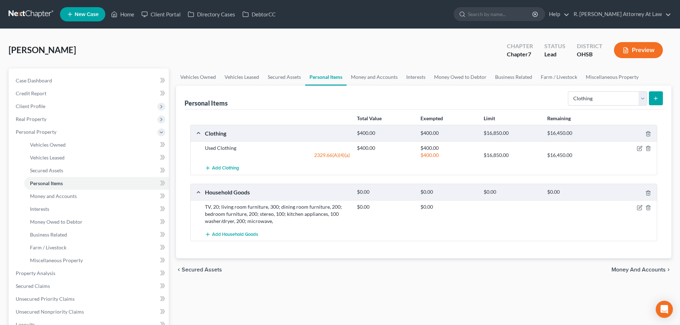
click at [291, 224] on div "TV, 20; living room furniture, 300; dining room furniture, 200; bedroom furnitu…" at bounding box center [277, 213] width 152 height 21
click at [284, 221] on div "TV, 20; living room furniture, 300; dining room furniture, 200; bedroom furnitu…" at bounding box center [277, 213] width 152 height 21
click at [280, 221] on div "TV, 20; living room furniture, 300; dining room furniture, 200; bedroom furnitu…" at bounding box center [277, 213] width 152 height 21
click at [639, 208] on icon "button" at bounding box center [639, 206] width 3 height 3
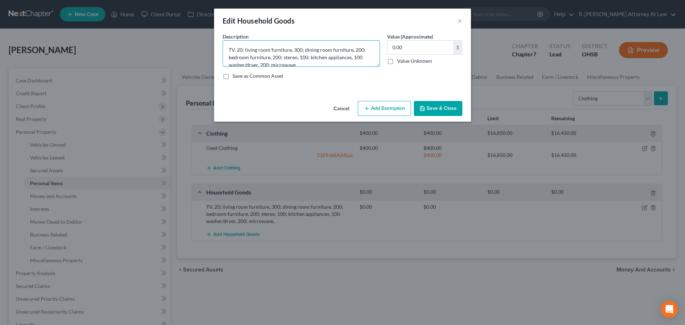
click at [307, 65] on textarea "TV, 20; living room furniture, 300; dining room furniture, 200; bedroom furnitu…" at bounding box center [301, 53] width 157 height 26
type textarea "TV, 20; living room furniture, 300; dining room furniture, 200; bedroom furnitu…"
click at [399, 52] on input "0.00" at bounding box center [421, 48] width 66 height 14
type input "2,000"
click at [373, 106] on button "Add Exemption" at bounding box center [384, 108] width 53 height 15
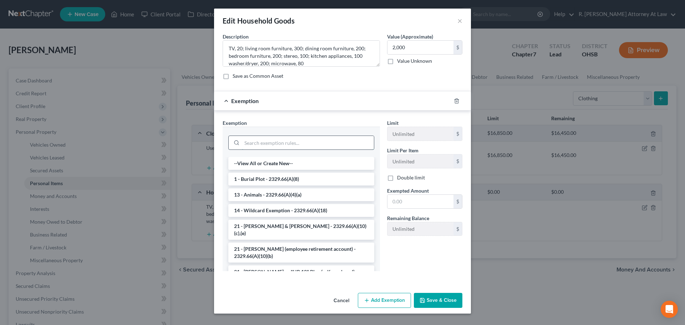
click at [279, 142] on input "search" at bounding box center [308, 143] width 132 height 14
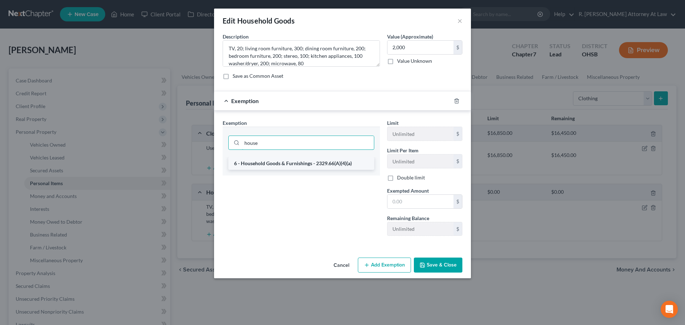
type input "house"
click at [280, 166] on li "6 - Household Goods & Furnishings - 2329.66(A)(4)(a)" at bounding box center [301, 163] width 146 height 13
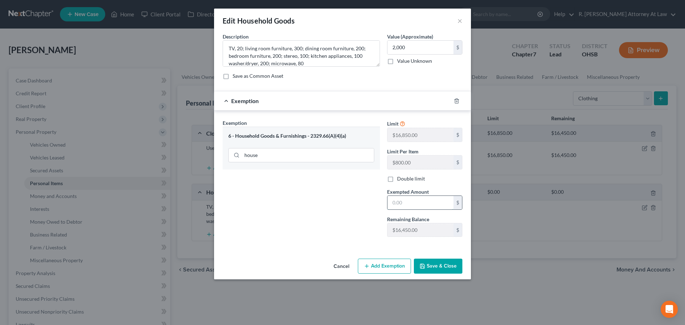
click at [414, 201] on input "text" at bounding box center [421, 203] width 66 height 14
type input "2,000"
drag, startPoint x: 335, startPoint y: 209, endPoint x: 378, endPoint y: 225, distance: 45.5
click at [335, 208] on div "Exemption Set must be selected for CA. Exemption * 6 - Household Goods & Furnis…" at bounding box center [301, 180] width 165 height 123
click at [443, 266] on button "Save & Close" at bounding box center [438, 266] width 49 height 15
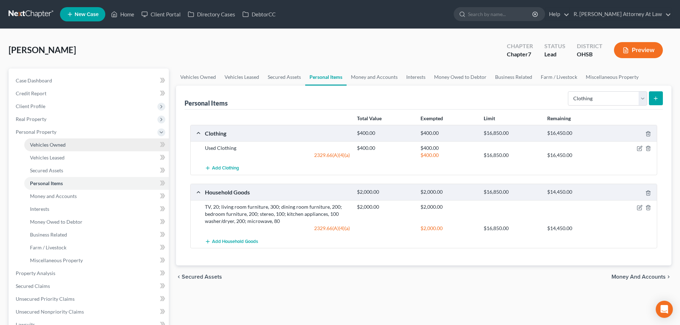
drag, startPoint x: 40, startPoint y: 146, endPoint x: 98, endPoint y: 146, distance: 57.8
click at [40, 146] on span "Vehicles Owned" at bounding box center [48, 145] width 36 height 6
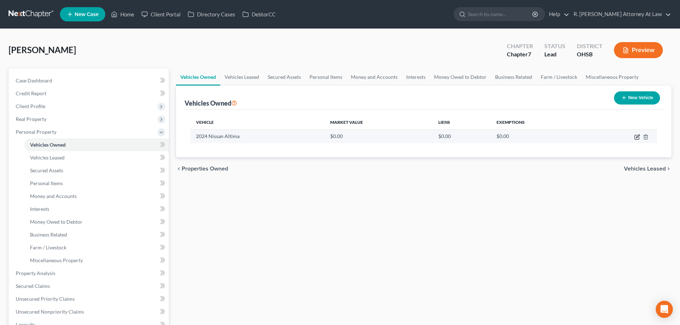
click at [634, 138] on icon "button" at bounding box center [637, 137] width 6 height 6
select select "0"
select select "2"
select select "0"
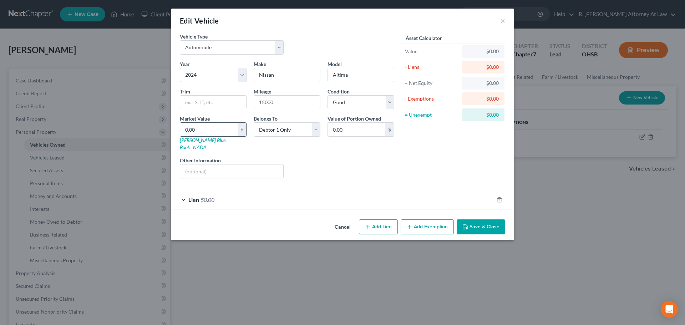
click at [201, 128] on input "0.00" at bounding box center [208, 130] width 57 height 14
type input "2"
type input "2.00"
type input "20"
type input "20.00"
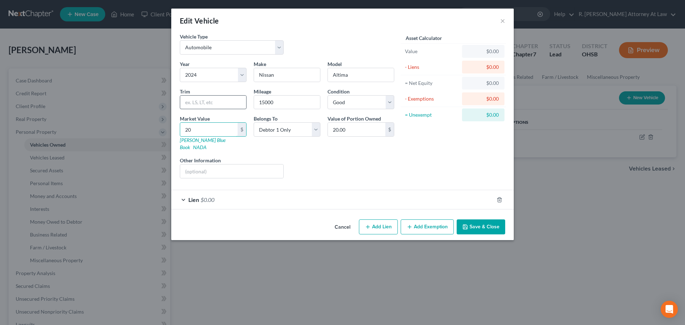
type input "209"
type input "209.00"
type input "2093"
type input "2,093.00"
type input "2,0936"
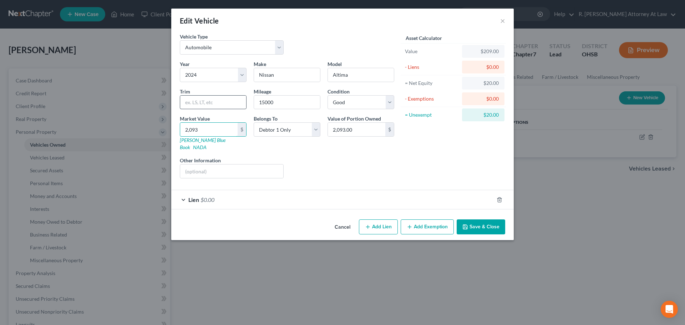
type input "20,936.00"
type input "20,936"
click at [318, 190] on div "Lien $0.00" at bounding box center [332, 199] width 323 height 19
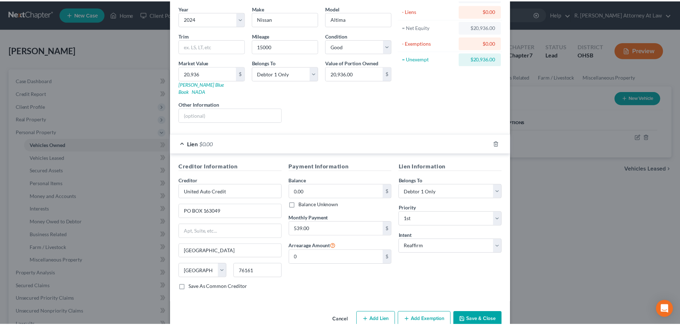
scroll to position [65, 0]
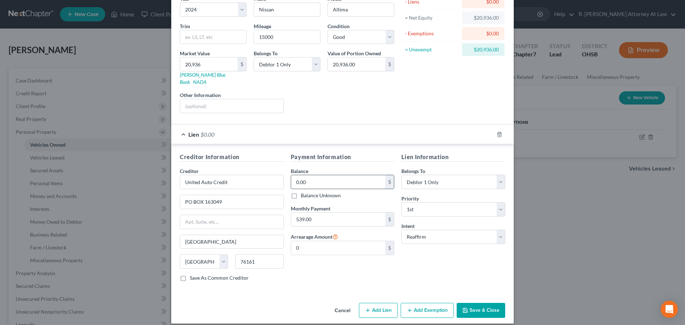
click at [317, 179] on input "0.00" at bounding box center [338, 182] width 95 height 14
type input "24,324"
click at [474, 303] on button "Save & Close" at bounding box center [481, 310] width 49 height 15
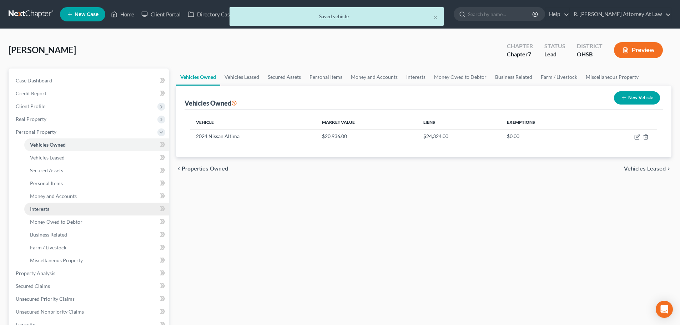
click at [40, 211] on span "Interests" at bounding box center [39, 209] width 19 height 6
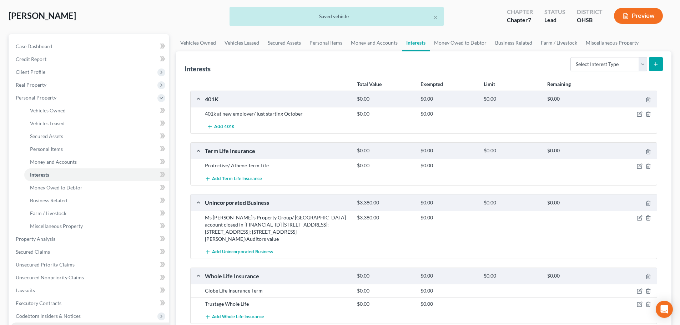
scroll to position [107, 0]
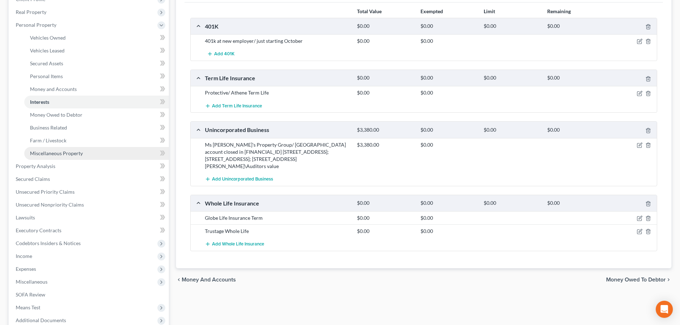
click at [39, 153] on span "Miscellaneous Property" at bounding box center [56, 153] width 53 height 6
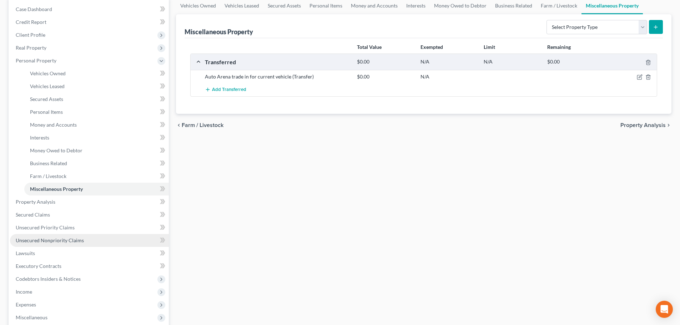
click at [46, 238] on span "Unsecured Nonpriority Claims" at bounding box center [50, 240] width 68 height 6
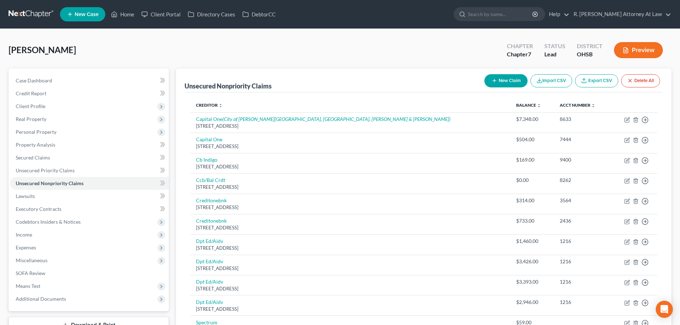
click at [495, 77] on button "New Claim" at bounding box center [505, 80] width 43 height 13
select select "0"
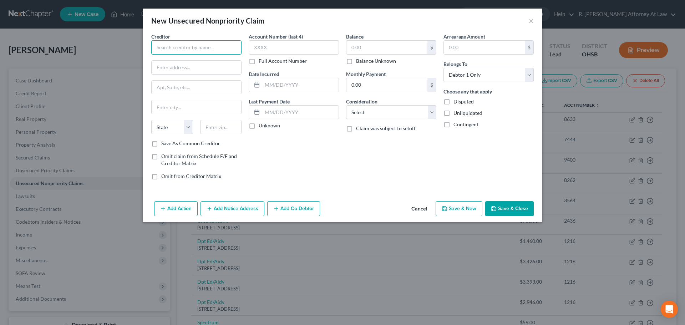
click at [180, 46] on input "text" at bounding box center [196, 47] width 90 height 14
type input "Spectrum"
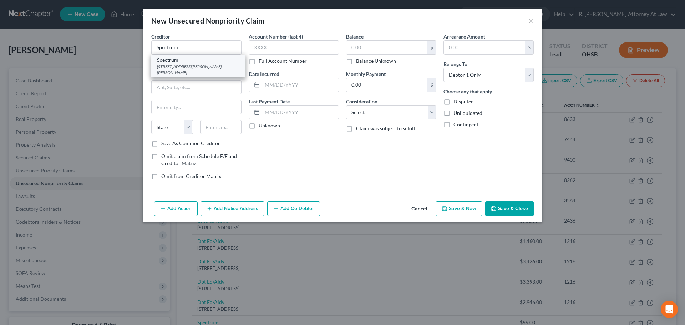
click at [175, 69] on div "[STREET_ADDRESS][PERSON_NAME][PERSON_NAME]" at bounding box center [198, 70] width 82 height 12
type input "[STREET_ADDRESS][PERSON_NAME][PERSON_NAME]"
type input "Suite 148"
type input "[GEOGRAPHIC_DATA]"
select select "36"
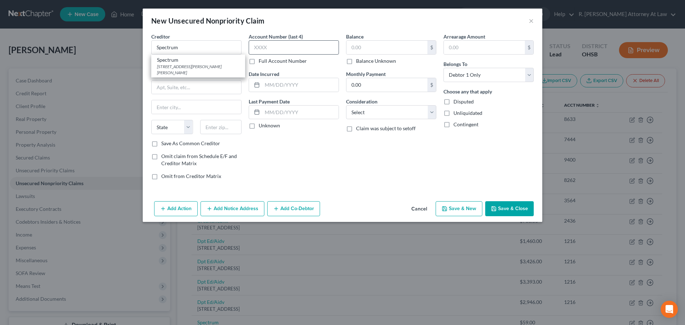
type input "45241"
click at [358, 43] on input "text" at bounding box center [387, 48] width 81 height 14
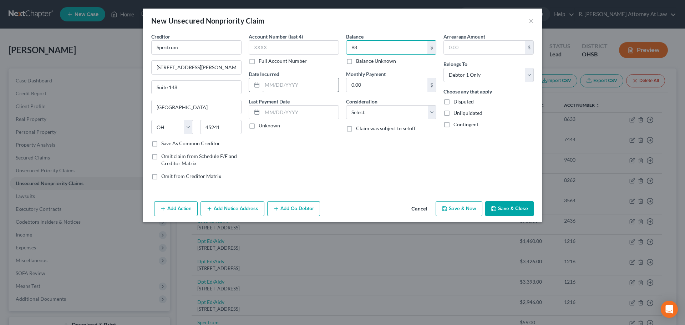
type input "98"
drag, startPoint x: 281, startPoint y: 82, endPoint x: 281, endPoint y: 68, distance: 14.6
click at [281, 83] on input "text" at bounding box center [300, 85] width 76 height 14
type input "2025"
drag, startPoint x: 378, startPoint y: 111, endPoint x: 379, endPoint y: 116, distance: 5.1
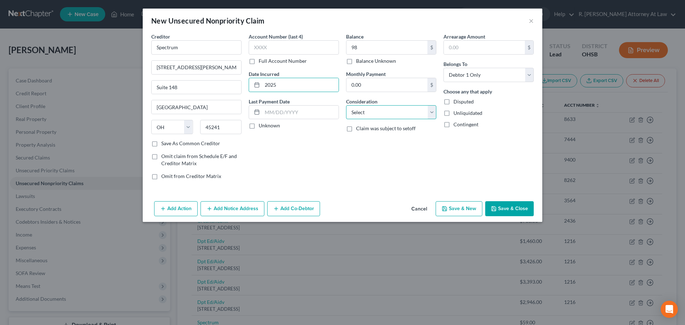
click at [378, 111] on select "Select Cable / Satellite Services Collection Agency Credit Card Debt Debt Couns…" at bounding box center [391, 112] width 90 height 14
select select "20"
click at [346, 105] on select "Select Cable / Satellite Services Collection Agency Credit Card Debt Debt Couns…" at bounding box center [391, 112] width 90 height 14
click at [516, 205] on button "Save & Close" at bounding box center [509, 208] width 49 height 15
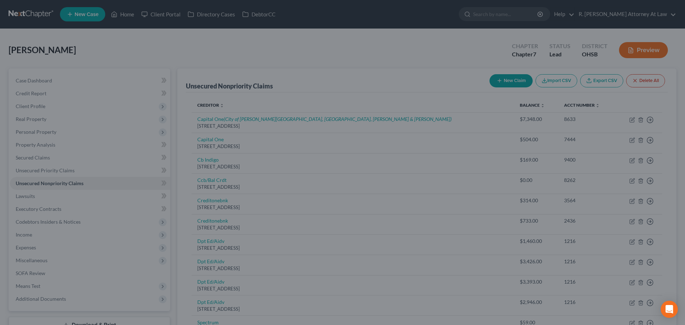
type input "98.00"
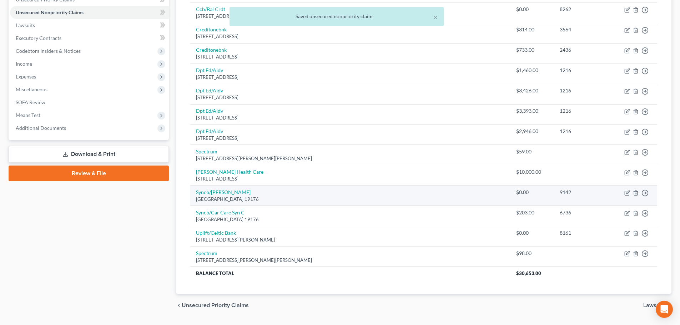
scroll to position [154, 0]
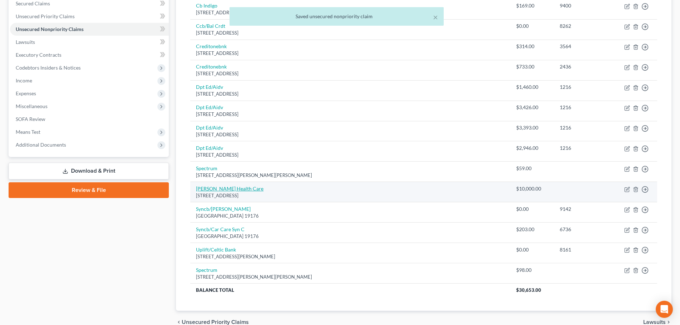
click at [233, 188] on link "[PERSON_NAME] Health Care" at bounding box center [229, 189] width 67 height 6
select select "36"
select select "14"
select select "0"
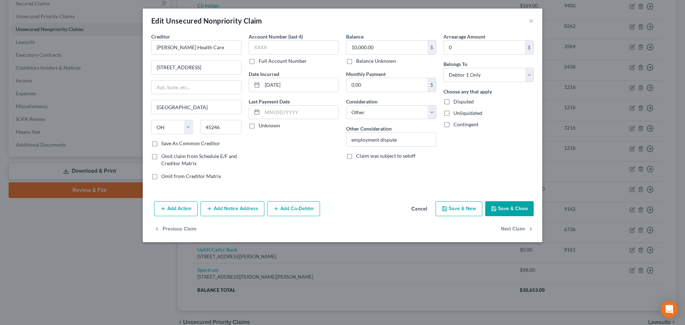
click at [511, 205] on button "Save & Close" at bounding box center [509, 208] width 49 height 15
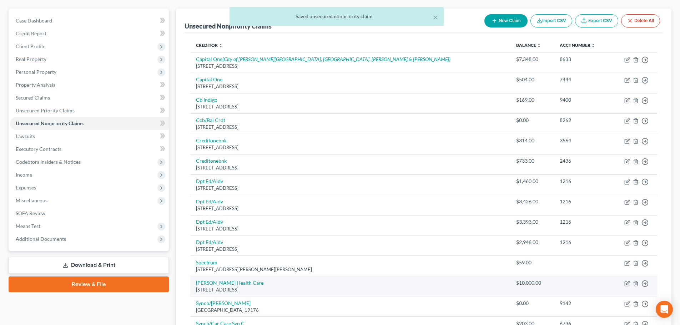
scroll to position [47, 0]
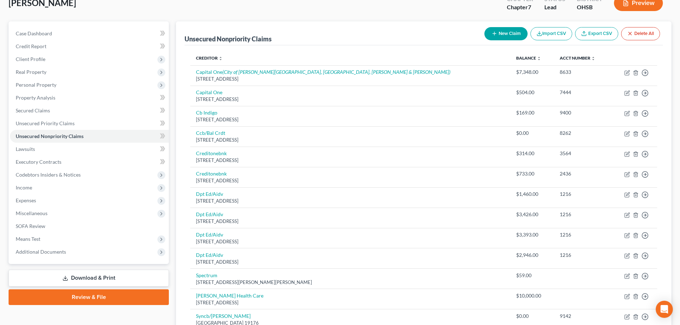
click at [490, 30] on button "New Claim" at bounding box center [505, 33] width 43 height 13
select select "0"
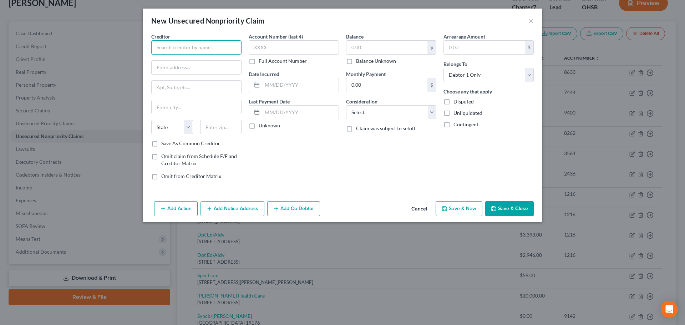
drag, startPoint x: 180, startPoint y: 45, endPoint x: 207, endPoint y: 35, distance: 28.7
click at [181, 46] on input "text" at bounding box center [196, 47] width 90 height 14
type input "Small Business Administration"
click at [315, 84] on input "text" at bounding box center [300, 85] width 76 height 14
type input "2021"
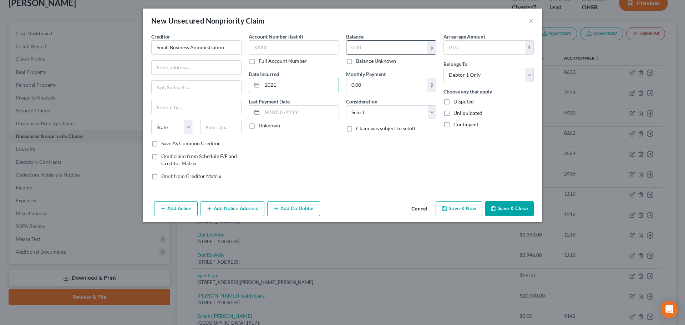
click at [399, 41] on div "Balance $ Balance Unknown Balance Undetermined $ Balance Unknown" at bounding box center [391, 49] width 90 height 32
click at [389, 44] on input "text" at bounding box center [387, 48] width 81 height 14
type input "5,600"
click at [374, 111] on select "Select Cable / Satellite Services Collection Agency Credit Card Debt Debt Couns…" at bounding box center [391, 112] width 90 height 14
select select "10"
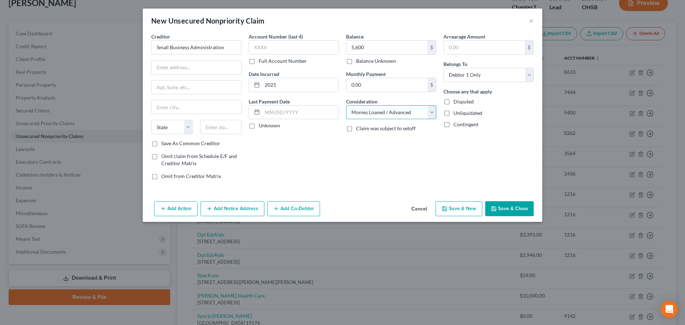
click at [346, 105] on select "Select Cable / Satellite Services Collection Agency Credit Card Debt Debt Couns…" at bounding box center [391, 112] width 90 height 14
click at [507, 210] on button "Save & Close" at bounding box center [509, 208] width 49 height 15
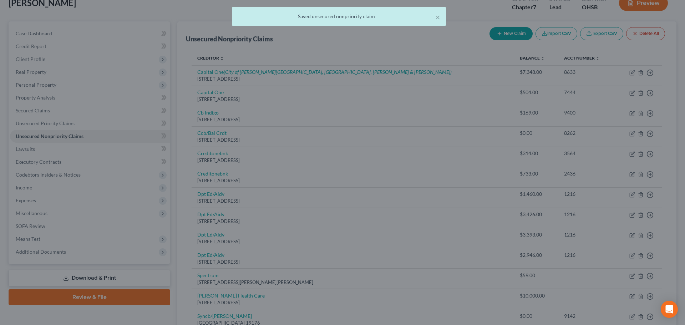
type input "5,600.00"
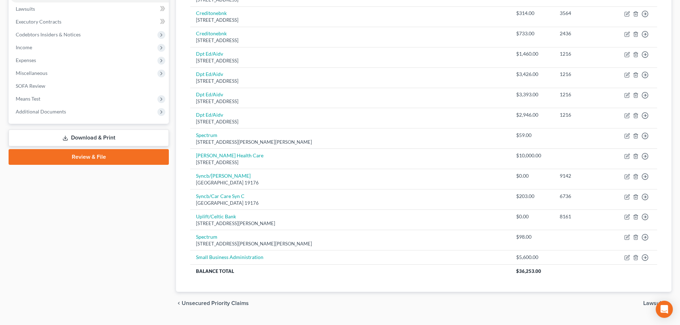
scroll to position [190, 0]
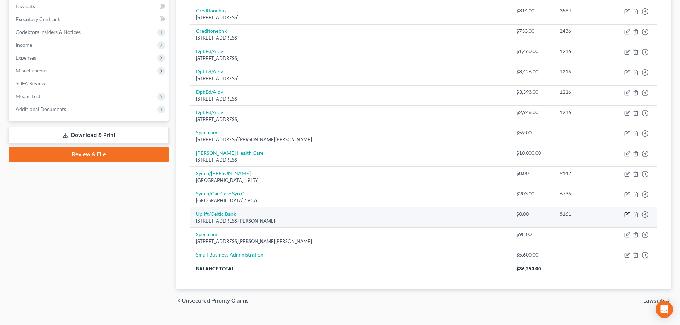
click at [627, 216] on icon "button" at bounding box center [627, 213] width 3 height 3
select select "4"
select select "0"
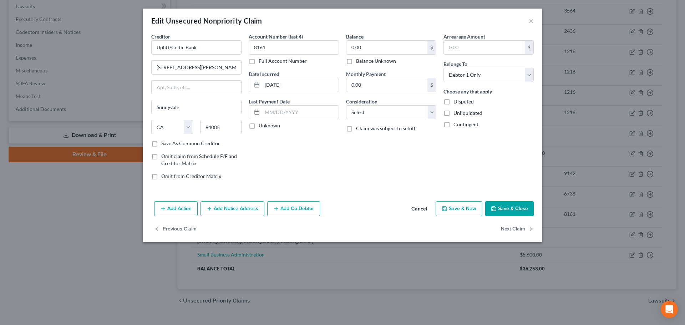
click at [356, 61] on label "Balance Unknown" at bounding box center [376, 60] width 40 height 7
click at [359, 61] on input "Balance Unknown" at bounding box center [361, 59] width 5 height 5
checkbox input "true"
click at [492, 204] on button "Save & Close" at bounding box center [509, 208] width 49 height 15
type input "0"
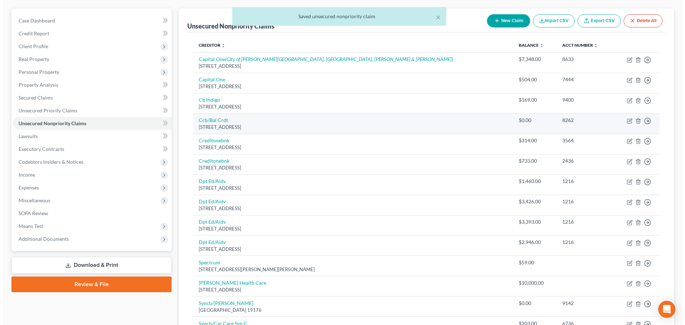
scroll to position [47, 0]
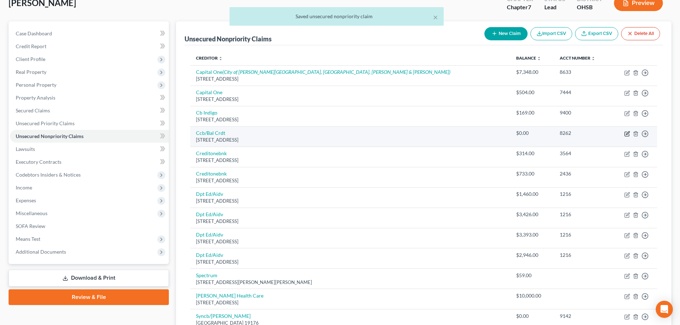
click at [626, 133] on icon "button" at bounding box center [627, 134] width 6 height 6
select select "14"
select select "0"
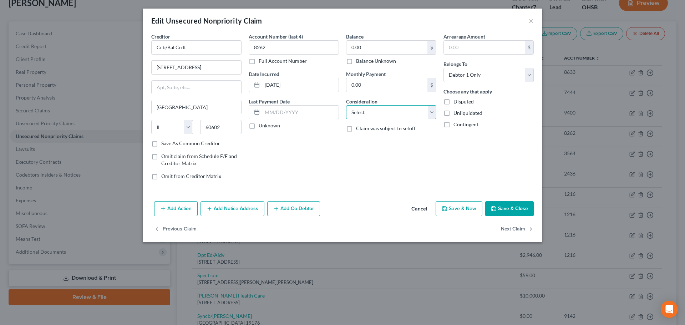
click at [352, 115] on select "Select Cable / Satellite Services Collection Agency Credit Card Debt Debt Couns…" at bounding box center [391, 112] width 90 height 14
select select "2"
click at [346, 105] on select "Select Cable / Satellite Services Collection Agency Credit Card Debt Debt Couns…" at bounding box center [391, 112] width 90 height 14
click at [356, 60] on label "Balance Unknown" at bounding box center [376, 60] width 40 height 7
click at [359, 60] on input "Balance Unknown" at bounding box center [361, 59] width 5 height 5
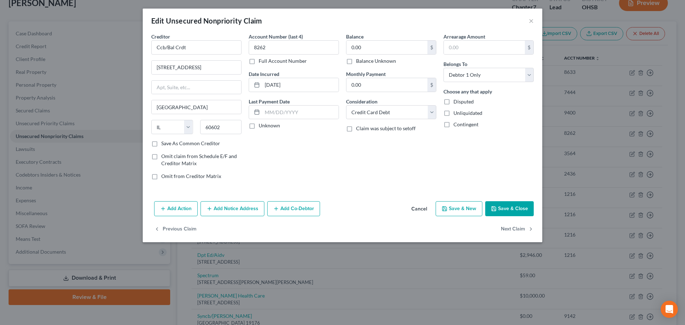
checkbox input "true"
drag, startPoint x: 515, startPoint y: 210, endPoint x: 174, endPoint y: 181, distance: 342.1
click at [515, 210] on button "Save & Close" at bounding box center [509, 208] width 49 height 15
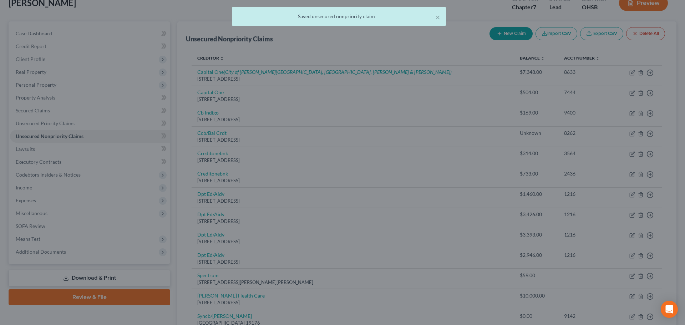
type input "0"
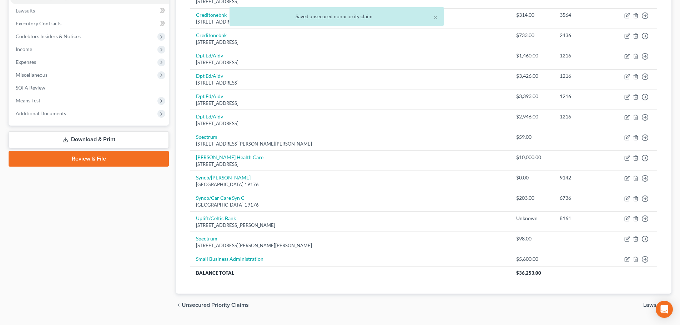
scroll to position [190, 0]
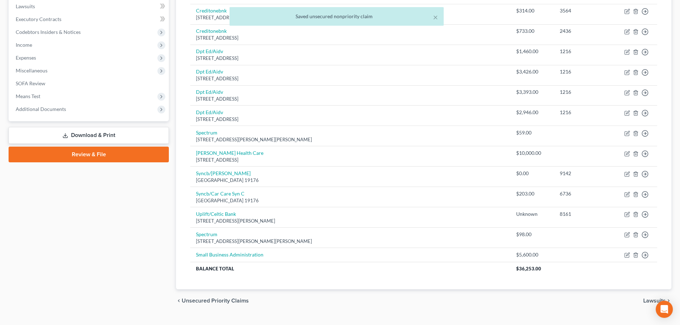
click at [75, 136] on link "Download & Print" at bounding box center [89, 135] width 160 height 17
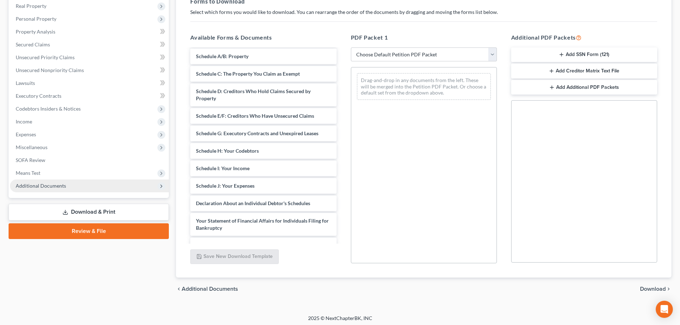
scroll to position [116, 0]
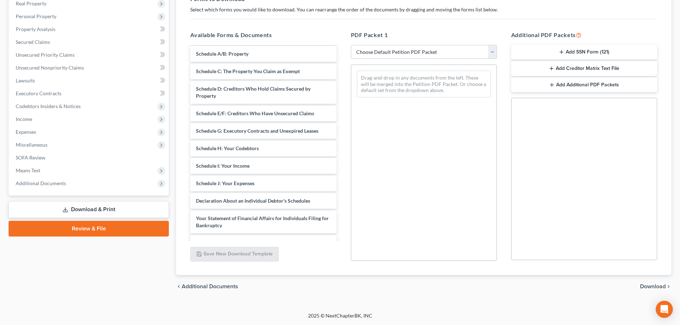
click at [93, 208] on link "Download & Print" at bounding box center [89, 209] width 160 height 17
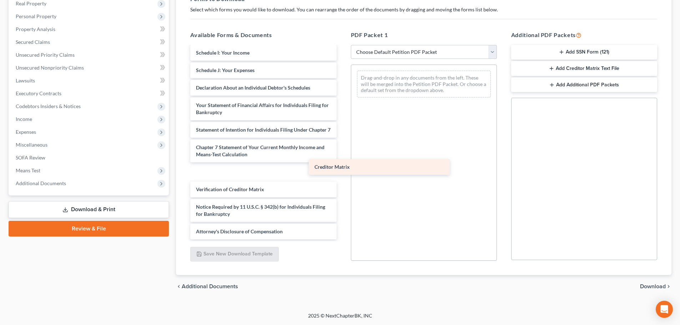
scroll to position [138, 0]
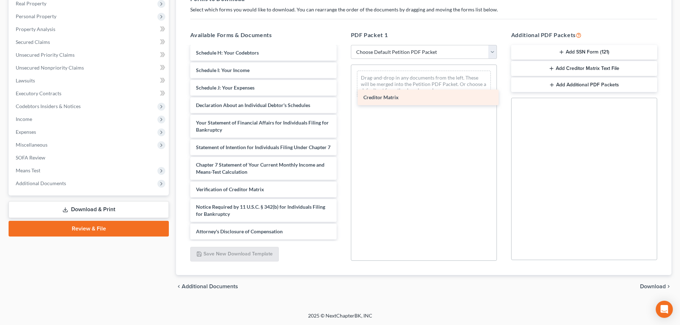
drag, startPoint x: 221, startPoint y: 171, endPoint x: 389, endPoint y: 96, distance: 183.2
click at [342, 96] on div "Creditor Matrix Voluntary Petition for Individuals Filing for Bankruptcy Summar…" at bounding box center [262, 77] width 157 height 324
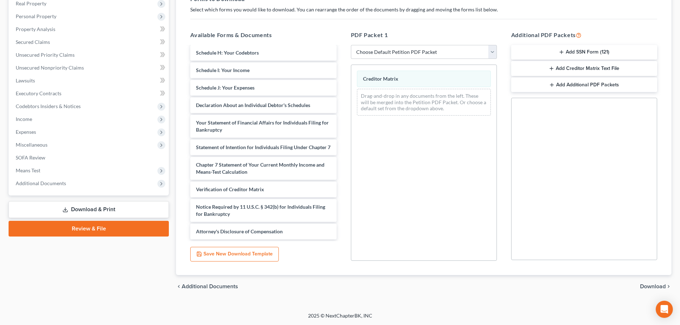
click at [644, 287] on span "Download" at bounding box center [653, 287] width 26 height 6
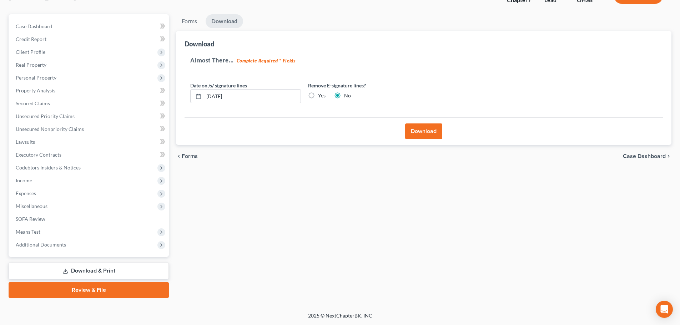
scroll to position [54, 0]
click at [428, 133] on button "Download" at bounding box center [423, 131] width 37 height 16
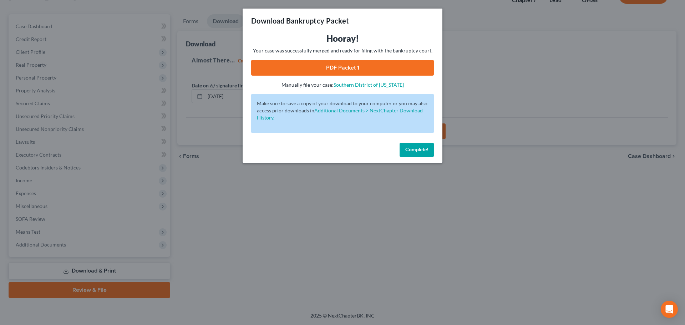
click at [336, 64] on link "PDF Packet 1" at bounding box center [342, 68] width 183 height 16
drag, startPoint x: 332, startPoint y: 66, endPoint x: 318, endPoint y: 55, distance: 18.0
click at [332, 65] on link "PDF Packet 1" at bounding box center [342, 68] width 183 height 16
drag, startPoint x: 414, startPoint y: 150, endPoint x: 491, endPoint y: 40, distance: 134.8
click at [413, 148] on span "Complete!" at bounding box center [416, 150] width 23 height 6
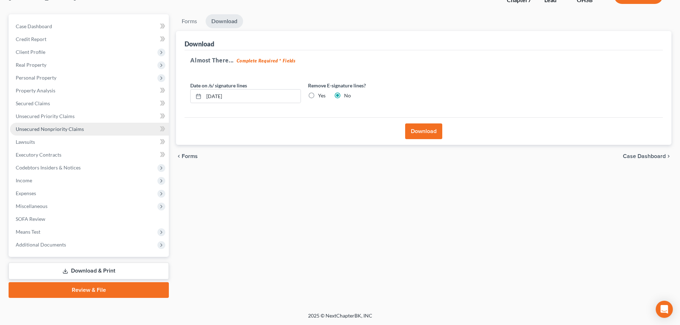
click at [44, 128] on span "Unsecured Nonpriority Claims" at bounding box center [50, 129] width 68 height 6
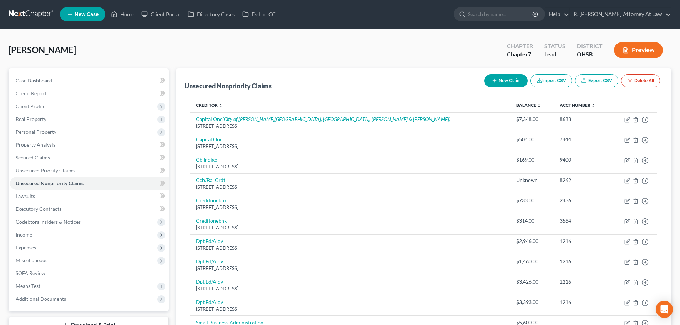
click at [492, 81] on icon "button" at bounding box center [494, 81] width 6 height 6
select select "0"
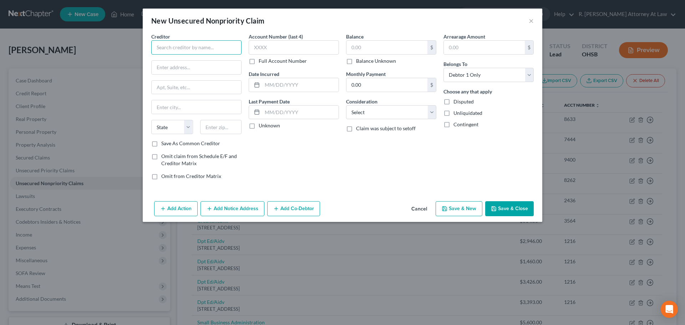
click at [172, 49] on input "text" at bounding box center [196, 47] width 90 height 14
type input "TelOhio Credit Union"
click at [359, 44] on input "text" at bounding box center [387, 48] width 81 height 14
drag, startPoint x: 513, startPoint y: 204, endPoint x: 476, endPoint y: 164, distance: 54.3
click at [513, 204] on button "Save & Close" at bounding box center [509, 208] width 49 height 15
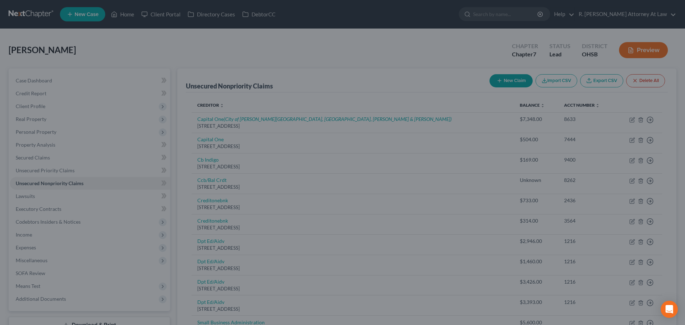
type input "50.00"
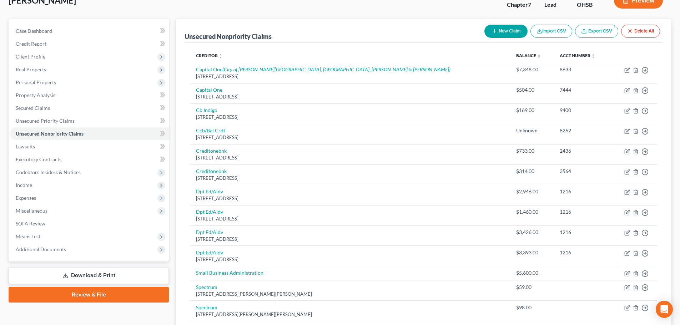
scroll to position [143, 0]
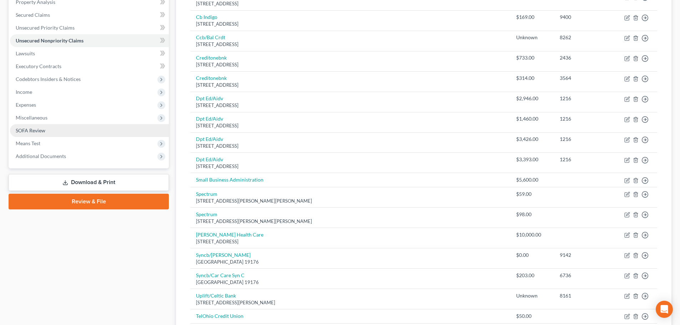
click at [26, 128] on span "SOFA Review" at bounding box center [31, 130] width 30 height 6
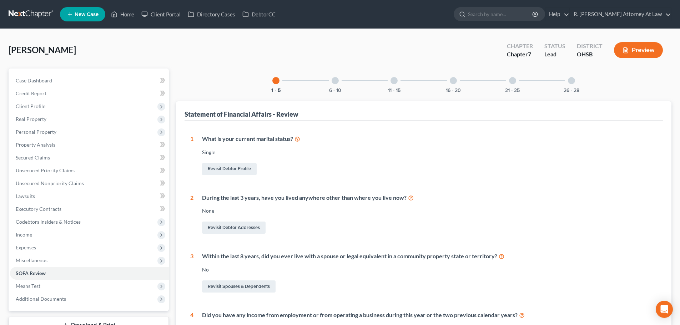
click at [453, 80] on div at bounding box center [453, 80] width 7 height 7
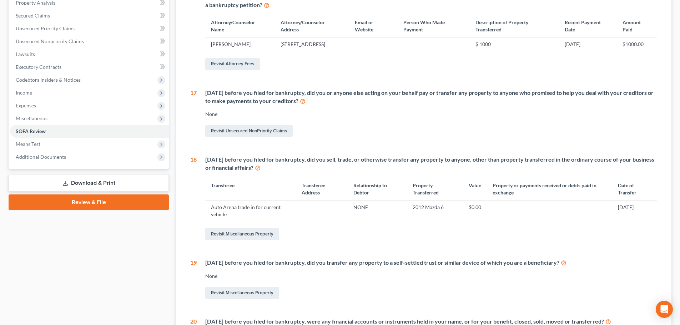
scroll to position [143, 0]
click at [247, 239] on link "Revisit Miscellaneous Property" at bounding box center [242, 233] width 74 height 12
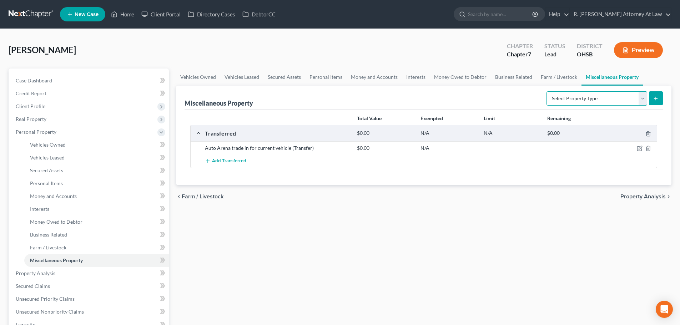
click at [643, 98] on select "Select Property Type Assigned for Creditor Benefit [DATE] Holding for Another N…" at bounding box center [596, 98] width 101 height 14
select select "transferred"
click at [546, 91] on select "Select Property Type Assigned for Creditor Benefit [DATE] Holding for Another N…" at bounding box center [596, 98] width 101 height 14
click at [653, 96] on icon "submit" at bounding box center [656, 99] width 6 height 6
select select "Ordinary ([DATE])"
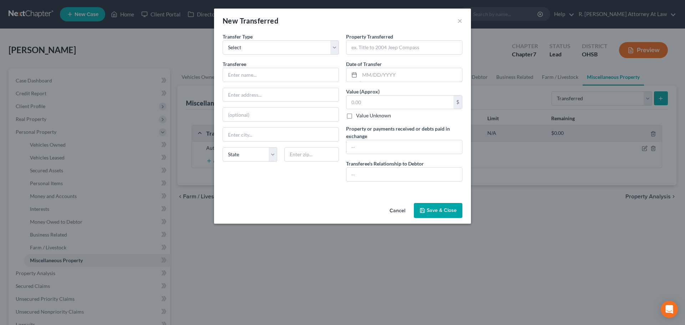
drag, startPoint x: 364, startPoint y: 73, endPoint x: 357, endPoint y: 64, distance: 11.8
click at [363, 72] on input "text" at bounding box center [411, 75] width 102 height 14
type input "[DATE]"
drag, startPoint x: 359, startPoint y: 47, endPoint x: 353, endPoint y: 41, distance: 8.6
click at [359, 45] on input "text" at bounding box center [405, 48] width 116 height 14
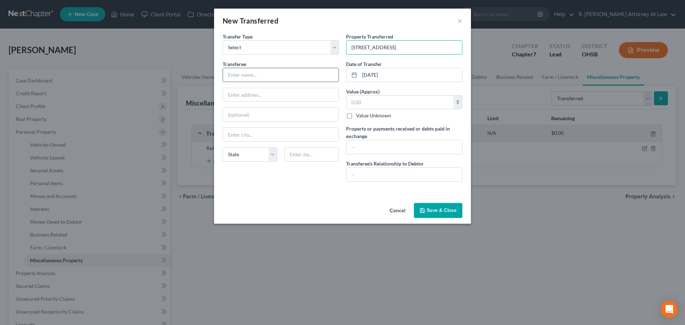
type input "[STREET_ADDRESS]"
click at [254, 71] on input "text" at bounding box center [281, 75] width 116 height 14
type input "[PERSON_NAME] Board of Utilization etc"
click at [369, 173] on input "text" at bounding box center [405, 175] width 116 height 14
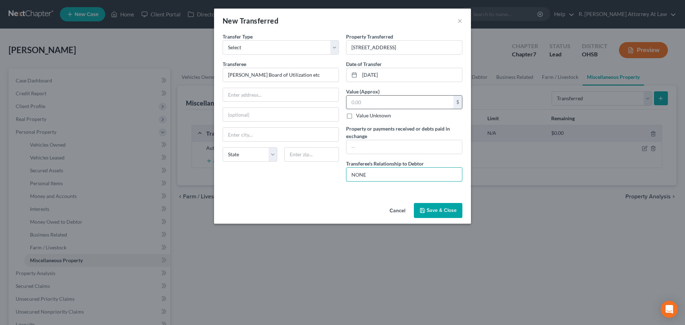
type input "NONE"
click at [362, 104] on input "text" at bounding box center [400, 103] width 107 height 14
click at [356, 113] on label "Value Unknown" at bounding box center [373, 115] width 35 height 7
click at [359, 113] on input "Value Unknown" at bounding box center [361, 114] width 5 height 5
checkbox input "true"
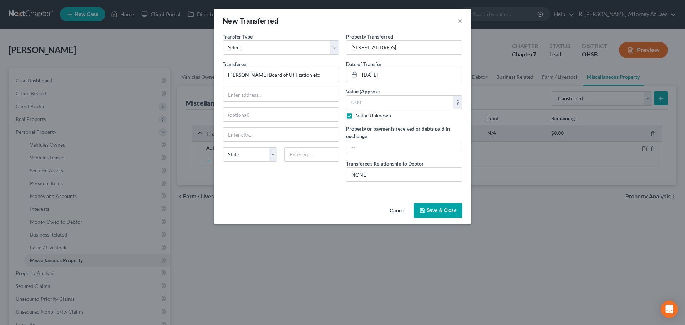
type input "0.00"
click at [353, 145] on input "text" at bounding box center [405, 147] width 116 height 14
type input "unknown"
click at [422, 209] on polyline "button" at bounding box center [422, 208] width 2 height 1
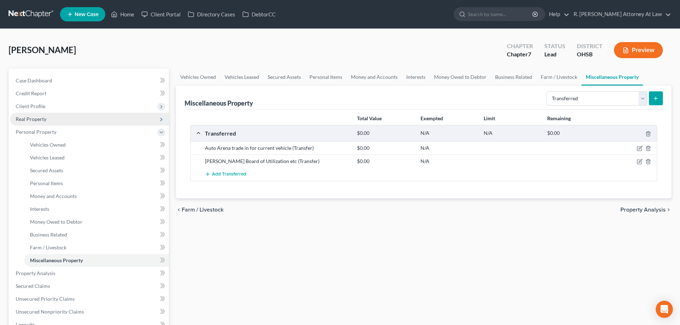
click at [38, 118] on span "Real Property" at bounding box center [31, 119] width 31 height 6
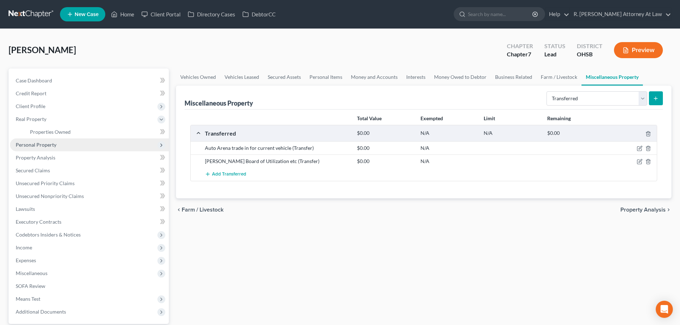
click at [27, 147] on span "Personal Property" at bounding box center [36, 145] width 41 height 6
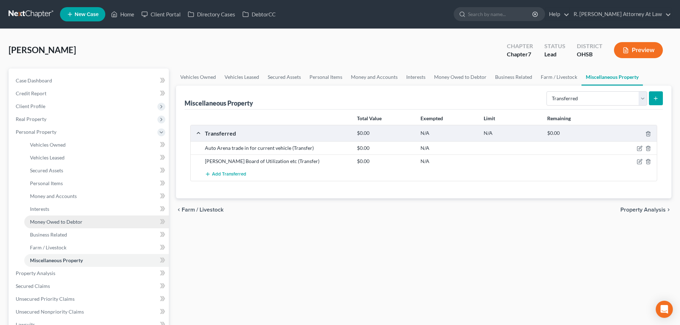
click at [43, 221] on span "Money Owed to Debtor" at bounding box center [56, 222] width 52 height 6
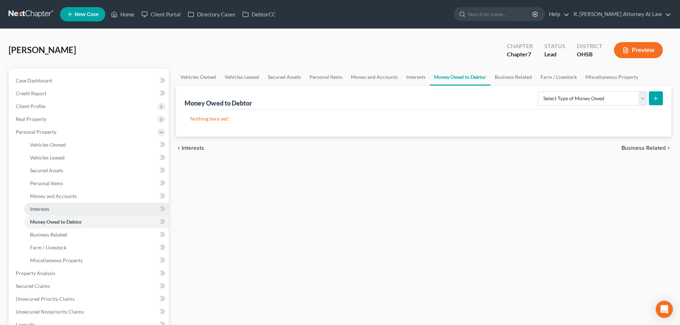
click at [42, 206] on span "Interests" at bounding box center [39, 209] width 19 height 6
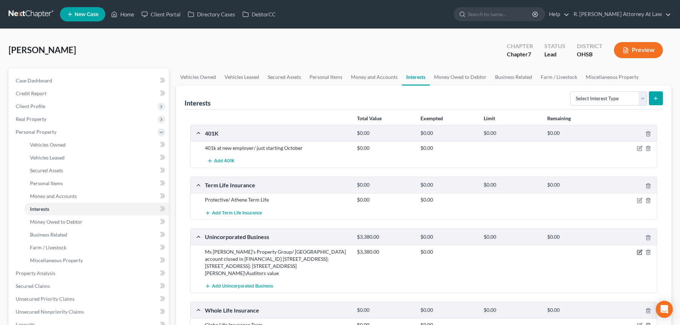
click at [638, 252] on icon "button" at bounding box center [640, 252] width 6 height 6
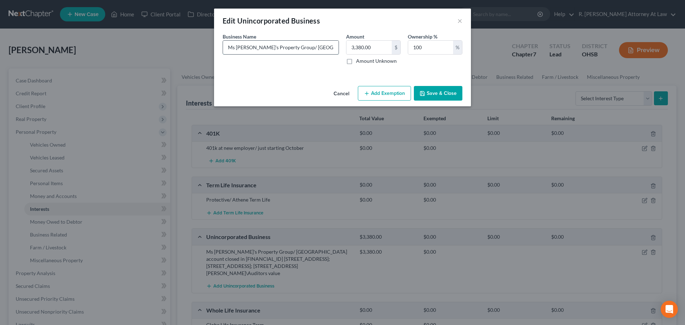
click at [315, 49] on input "Ms [PERSON_NAME]'s Property Group/ [GEOGRAPHIC_DATA] account closed in [FINANCI…" at bounding box center [281, 48] width 116 height 14
click at [302, 48] on input "Ms [PERSON_NAME]'s Property Group/ [GEOGRAPHIC_DATA] account closed in [FINANCI…" at bounding box center [281, 48] width 116 height 14
type input "Ms [PERSON_NAME]'s Property Group/ [GEOGRAPHIC_DATA] account closed in [FINANCI…"
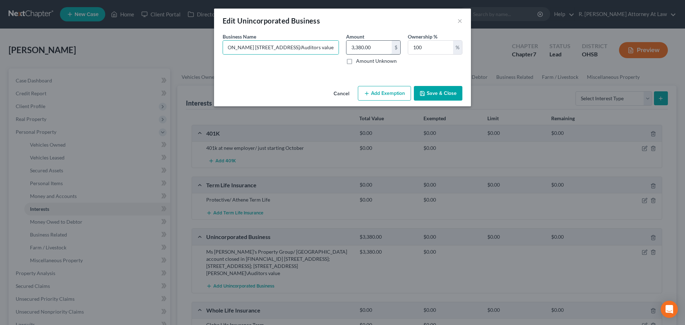
click at [382, 52] on input "3,380.00" at bounding box center [369, 48] width 45 height 14
click at [356, 62] on label "Amount Unknown" at bounding box center [376, 60] width 41 height 7
click at [359, 62] on input "Amount Unknown" at bounding box center [361, 59] width 5 height 5
checkbox input "true"
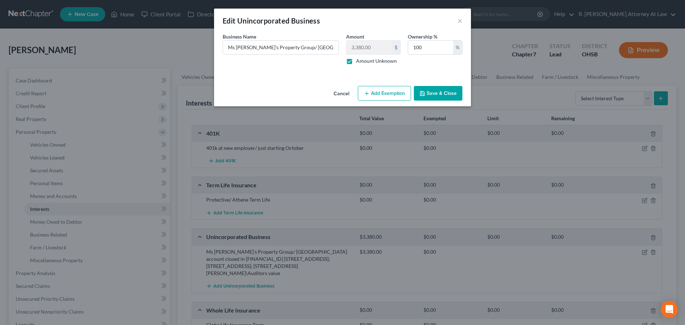
click at [431, 90] on button "Save & Close" at bounding box center [438, 93] width 49 height 15
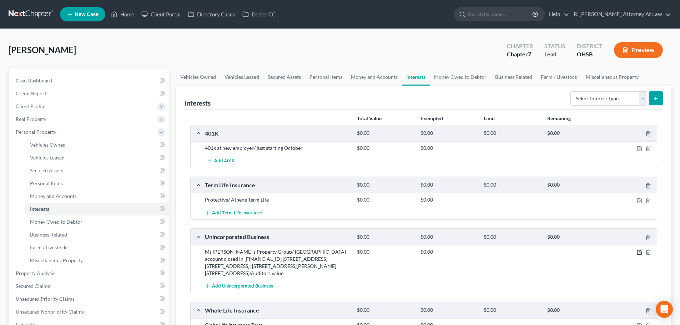
click at [638, 252] on icon "button" at bounding box center [640, 252] width 6 height 6
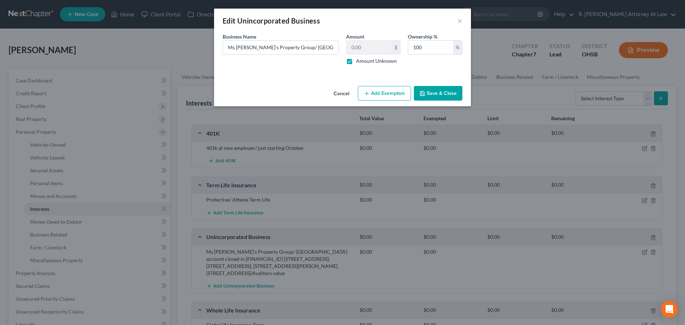
click at [434, 93] on button "Save & Close" at bounding box center [438, 93] width 49 height 15
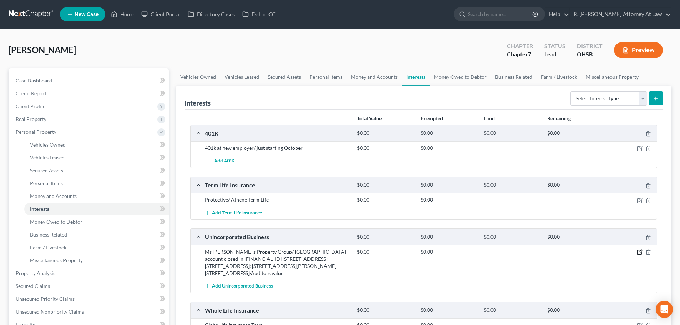
click at [641, 250] on icon "button" at bounding box center [640, 252] width 6 height 6
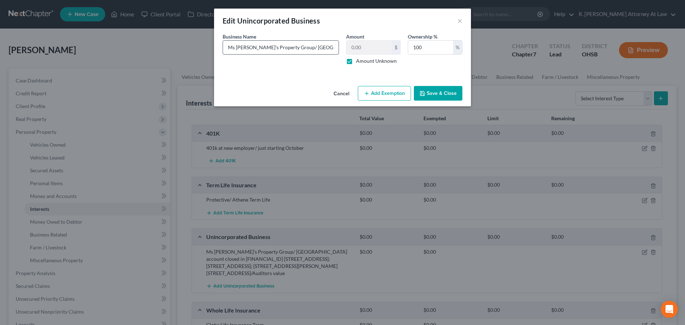
click at [262, 52] on input "Ms [PERSON_NAME]'s Property Group/ [GEOGRAPHIC_DATA] account closed in [FINANCI…" at bounding box center [281, 48] width 116 height 14
click at [249, 48] on input "Ms [PERSON_NAME]'s Property Group/ [GEOGRAPHIC_DATA] account closed in [FINANCI…" at bounding box center [281, 48] width 116 height 14
click at [423, 91] on icon "button" at bounding box center [423, 94] width 6 height 6
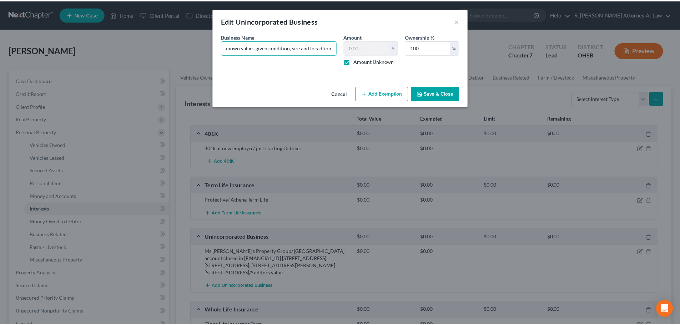
scroll to position [0, 0]
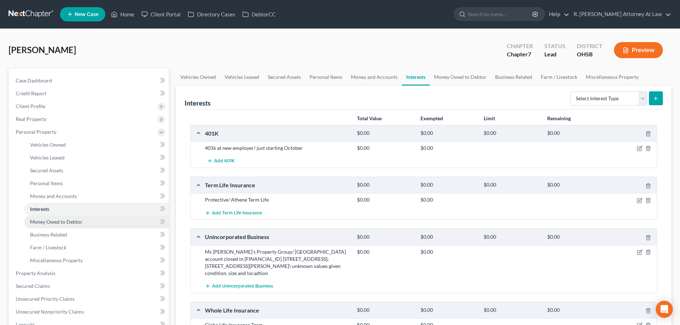
click at [52, 219] on span "Money Owed to Debtor" at bounding box center [56, 222] width 52 height 6
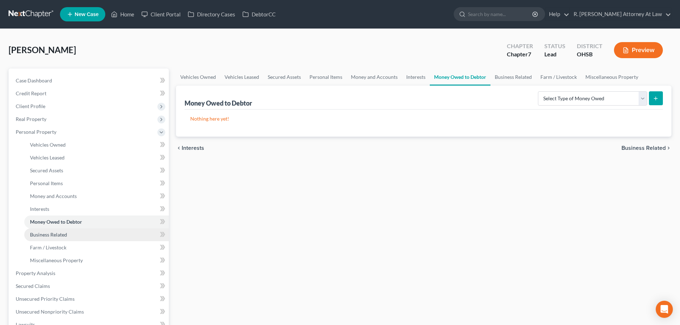
click at [47, 236] on span "Business Related" at bounding box center [48, 235] width 37 height 6
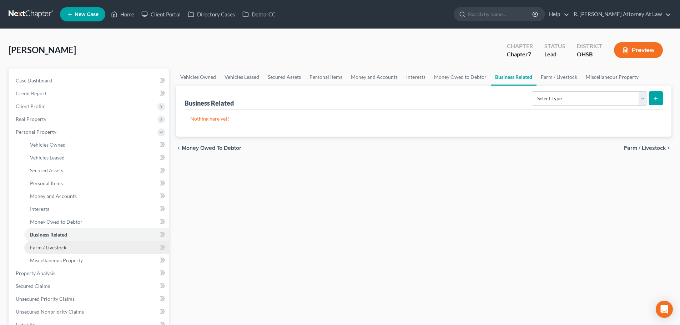
click at [44, 248] on span "Farm / Livestock" at bounding box center [48, 247] width 36 height 6
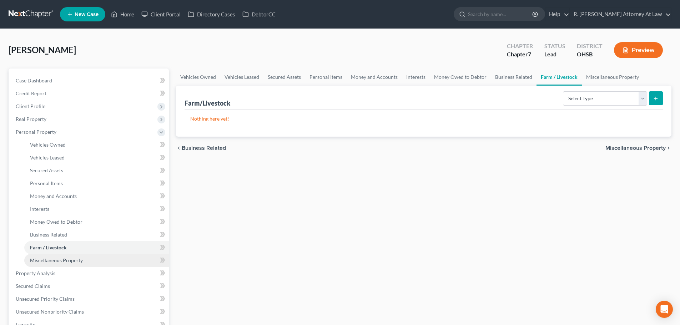
click at [46, 259] on span "Miscellaneous Property" at bounding box center [56, 260] width 53 height 6
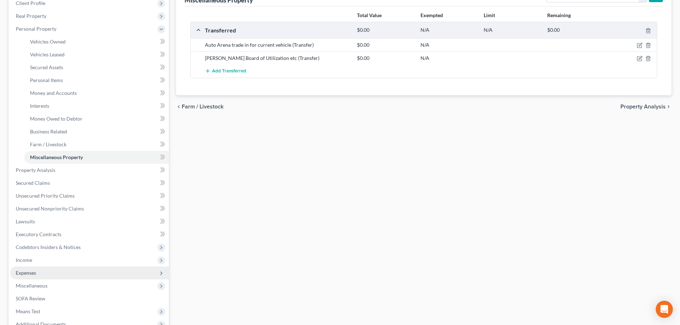
scroll to position [107, 0]
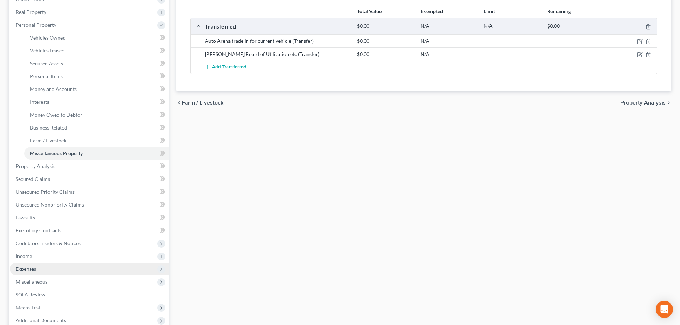
click at [31, 268] on span "Expenses" at bounding box center [26, 269] width 20 height 6
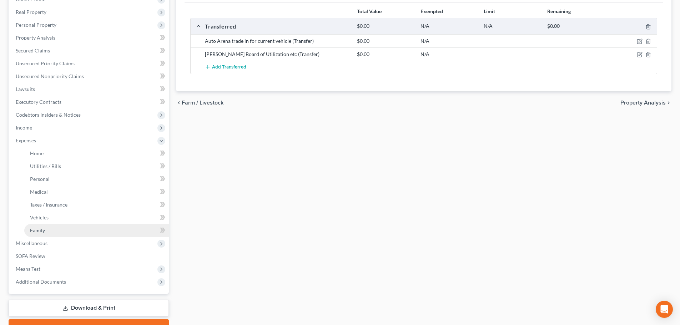
click at [43, 227] on link "Family" at bounding box center [96, 230] width 145 height 13
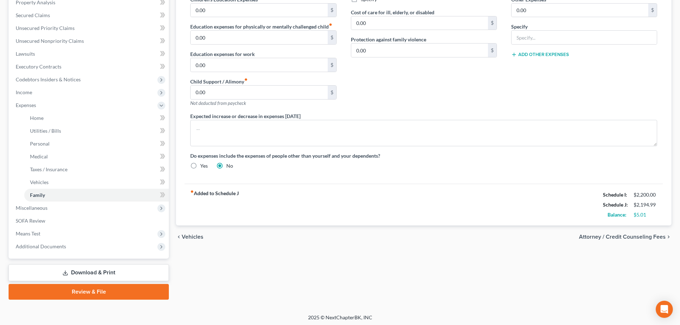
scroll to position [144, 0]
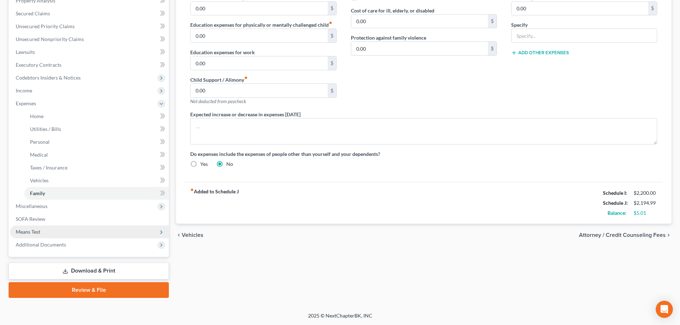
click at [25, 232] on span "Means Test" at bounding box center [28, 232] width 25 height 6
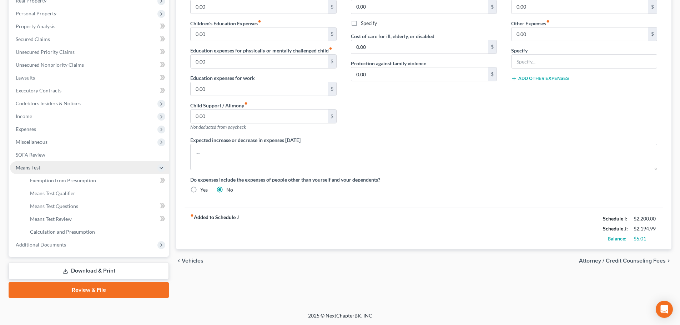
scroll to position [118, 0]
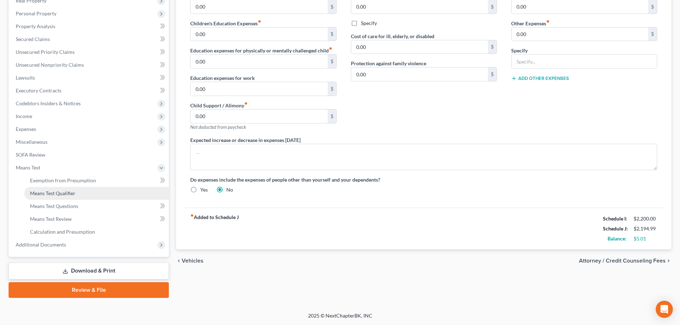
click at [39, 195] on span "Means Test Qualifier" at bounding box center [52, 193] width 45 height 6
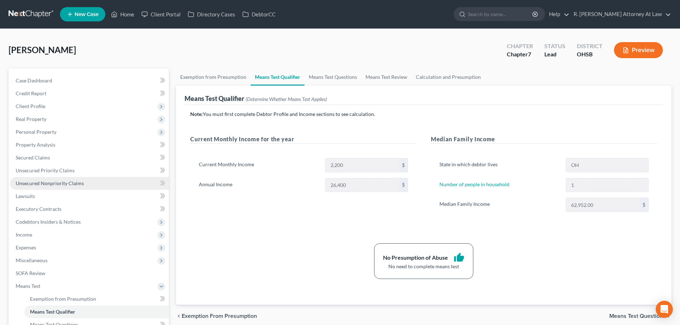
click at [31, 184] on span "Unsecured Nonpriority Claims" at bounding box center [50, 183] width 68 height 6
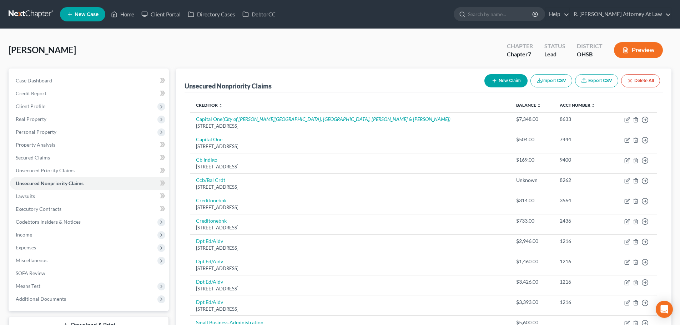
click at [494, 81] on icon "button" at bounding box center [494, 81] width 6 height 6
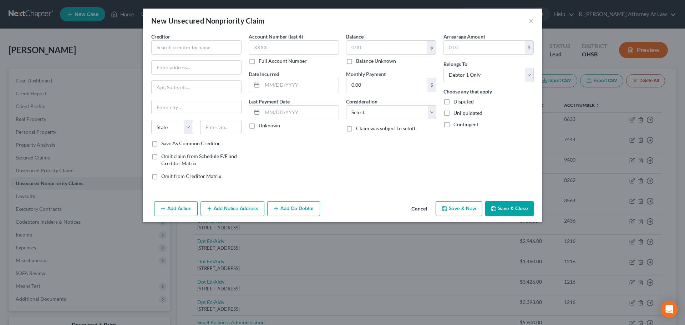
click at [502, 211] on button "Save & Close" at bounding box center [509, 208] width 49 height 15
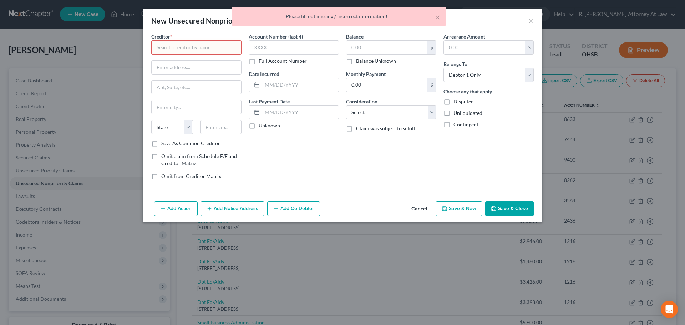
click at [199, 49] on input "text" at bounding box center [196, 47] width 90 height 14
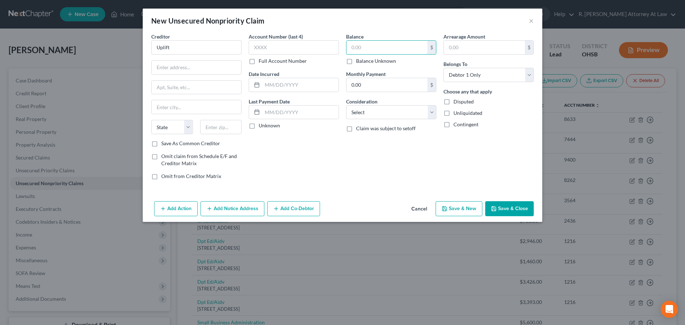
drag, startPoint x: 363, startPoint y: 48, endPoint x: 340, endPoint y: 41, distance: 23.1
click at [363, 49] on input "text" at bounding box center [387, 48] width 81 height 14
drag, startPoint x: 492, startPoint y: 209, endPoint x: 481, endPoint y: 205, distance: 12.5
click at [492, 208] on icon "button" at bounding box center [494, 209] width 6 height 6
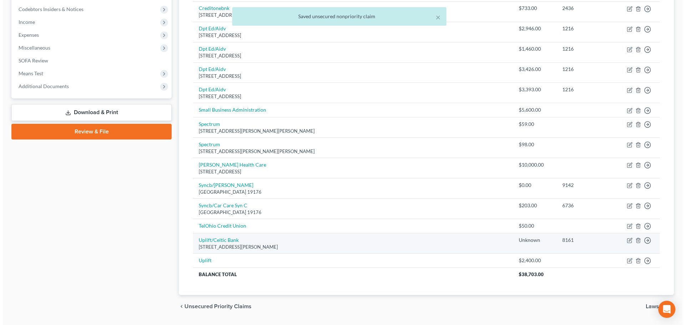
scroll to position [233, 0]
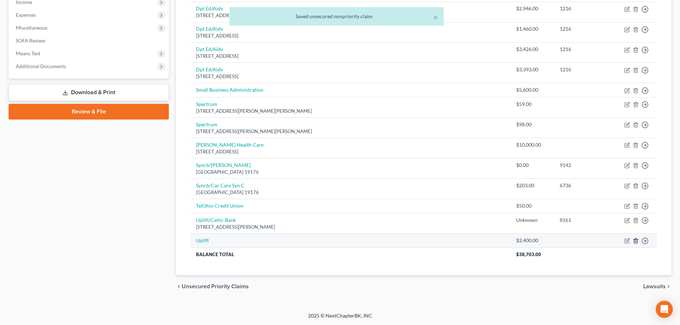
click at [635, 241] on line "button" at bounding box center [635, 241] width 0 height 1
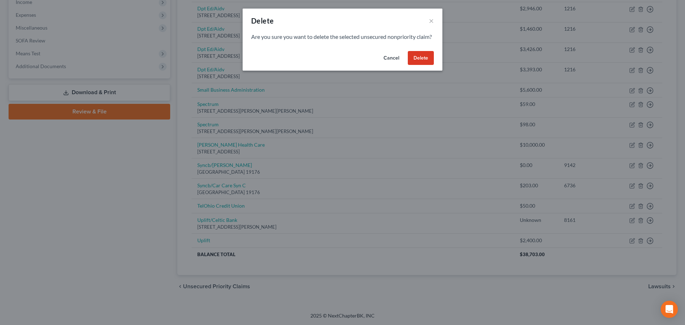
click at [415, 65] on button "Delete" at bounding box center [421, 58] width 26 height 14
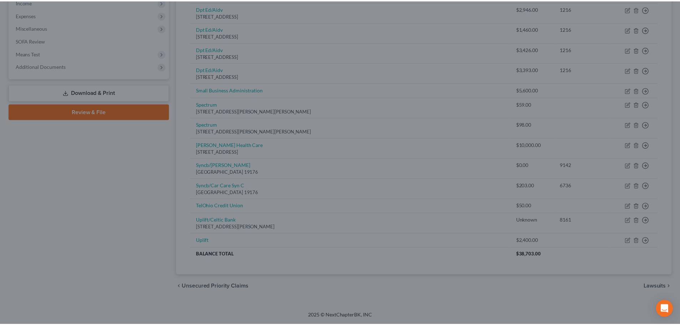
scroll to position [218, 0]
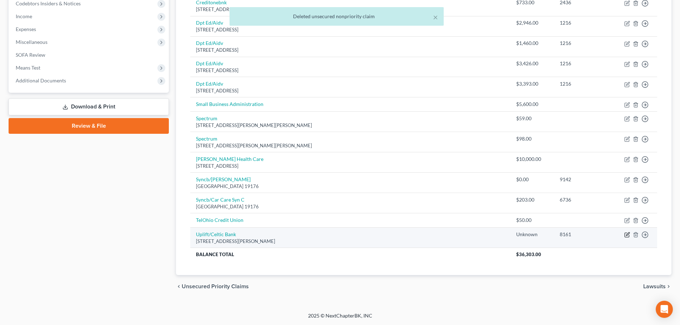
click at [626, 234] on icon "button" at bounding box center [627, 235] width 6 height 6
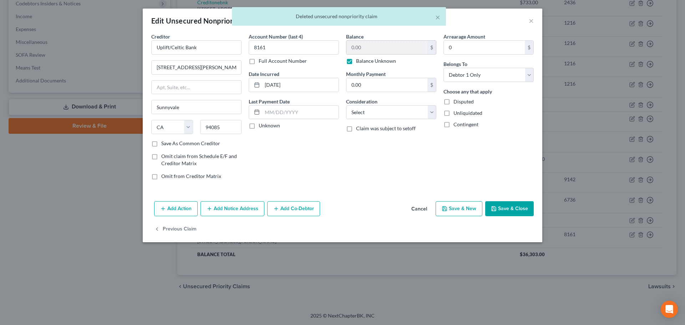
click at [356, 63] on label "Balance Unknown" at bounding box center [376, 60] width 40 height 7
click at [359, 62] on input "Balance Unknown" at bounding box center [361, 59] width 5 height 5
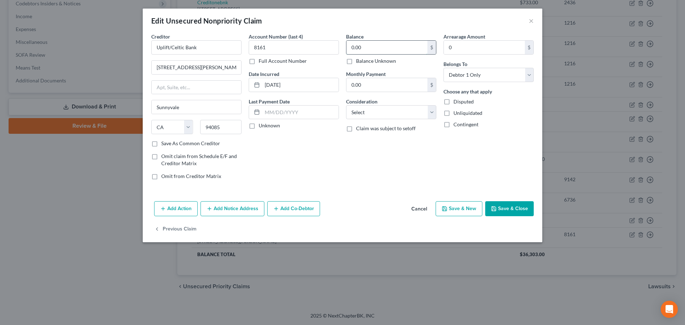
click at [367, 49] on input "0.00" at bounding box center [387, 48] width 81 height 14
drag, startPoint x: 359, startPoint y: 108, endPoint x: 359, endPoint y: 118, distance: 10.0
click at [359, 108] on select "Select Cable / Satellite Services Collection Agency Credit Card Debt Debt Couns…" at bounding box center [391, 112] width 90 height 14
click at [346, 105] on select "Select Cable / Satellite Services Collection Agency Credit Card Debt Debt Couns…" at bounding box center [391, 112] width 90 height 14
drag, startPoint x: 501, startPoint y: 206, endPoint x: 494, endPoint y: 205, distance: 7.2
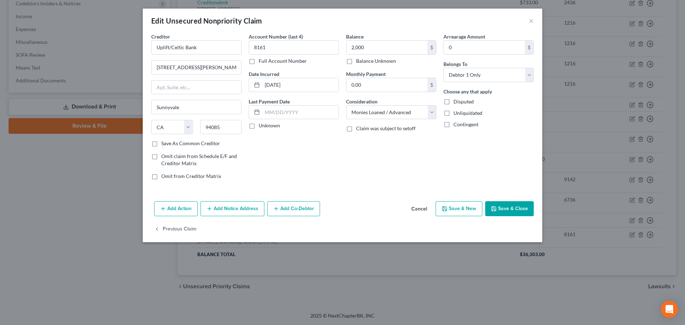
click at [500, 206] on button "Save & Close" at bounding box center [509, 208] width 49 height 15
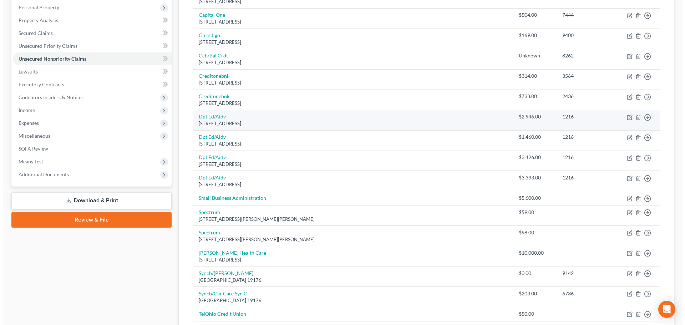
scroll to position [214, 0]
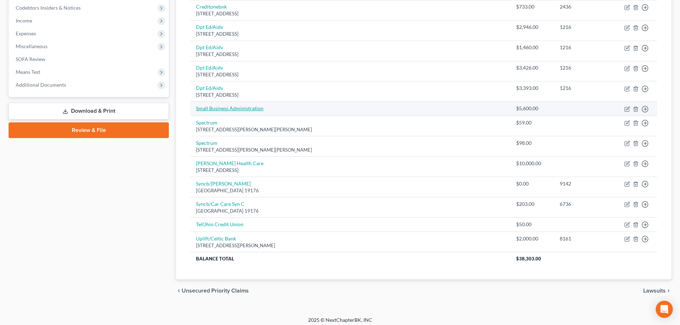
click at [208, 111] on link "Small Business Administration" at bounding box center [229, 108] width 67 height 6
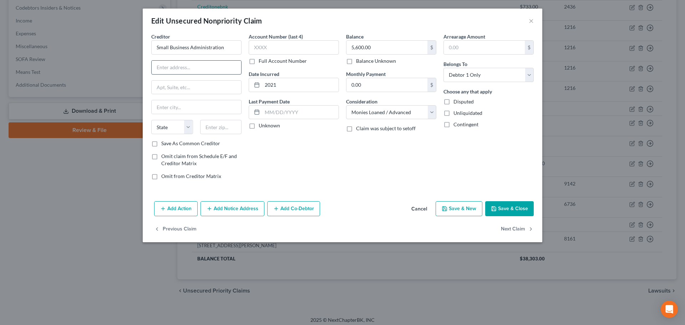
paste input "U.S. Small Business Administration [STREET_ADDRESS][US_STATE]"
click at [217, 132] on input "text" at bounding box center [221, 127] width 42 height 14
click at [153, 67] on input "U.S. Small Business Administration [STREET_ADDRESS][US_STATE]" at bounding box center [197, 68] width 90 height 14
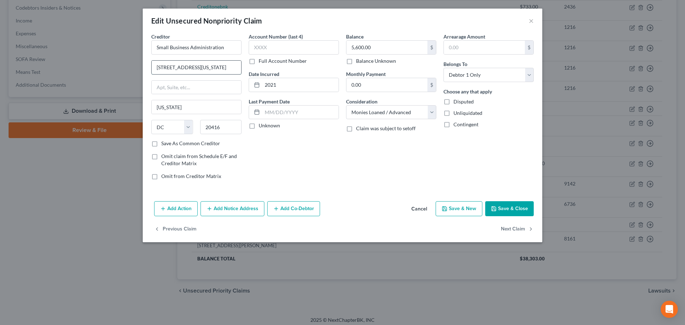
click at [198, 66] on input "[STREET_ADDRESS][US_STATE]" at bounding box center [197, 68] width 90 height 14
drag, startPoint x: 346, startPoint y: 148, endPoint x: 369, endPoint y: 198, distance: 55.6
drag, startPoint x: 369, startPoint y: 198, endPoint x: 480, endPoint y: 217, distance: 112.2
click at [319, 168] on div "Account Number (last 4) Full Account Number Date Incurred 2021 Last Payment Dat…" at bounding box center [293, 109] width 97 height 153
click at [505, 209] on button "Save & Close" at bounding box center [509, 208] width 49 height 15
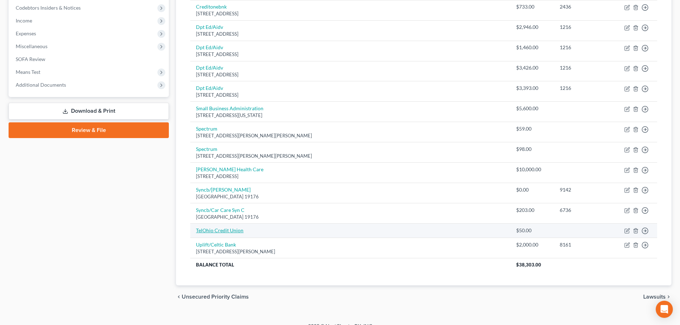
click at [214, 231] on link "TelOhio Credit Union" at bounding box center [219, 230] width 47 height 6
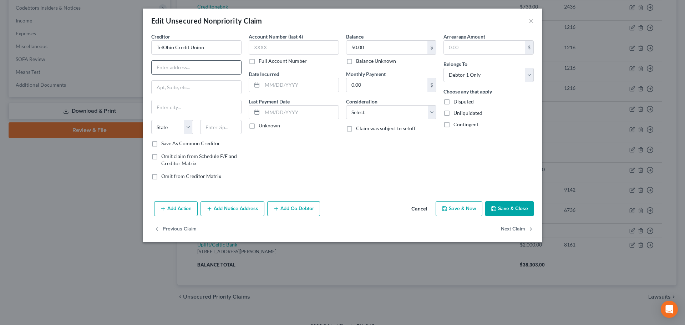
paste input "Telhio Credit Union [STREET_ADDRESS][PERSON_NAME]"
drag, startPoint x: 211, startPoint y: 131, endPoint x: 136, endPoint y: 106, distance: 79.1
click at [211, 131] on input "text" at bounding box center [221, 127] width 42 height 14
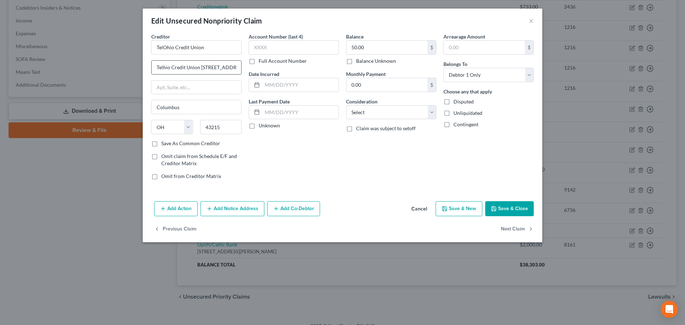
click at [199, 68] on input "Telhio Credit Union [STREET_ADDRESS][PERSON_NAME]" at bounding box center [197, 68] width 90 height 14
click at [238, 67] on input "[STREET_ADDRESS][PERSON_NAME]" at bounding box center [197, 68] width 90 height 14
click at [506, 209] on button "Save & Close" at bounding box center [509, 208] width 49 height 15
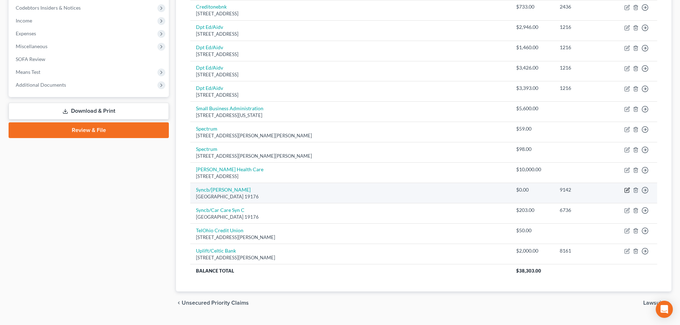
click at [627, 189] on icon "button" at bounding box center [627, 190] width 6 height 6
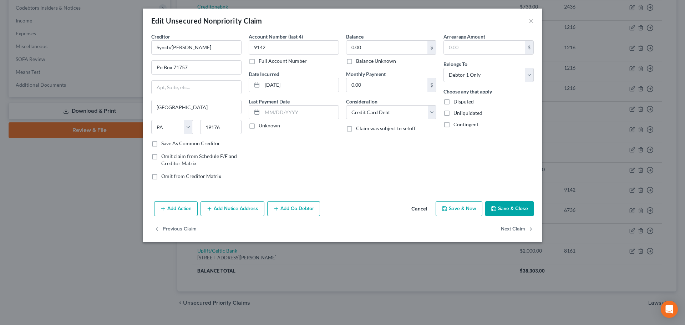
click at [356, 62] on label "Balance Unknown" at bounding box center [376, 60] width 40 height 7
click at [359, 62] on input "Balance Unknown" at bounding box center [361, 59] width 5 height 5
click at [505, 208] on button "Save & Close" at bounding box center [509, 208] width 49 height 15
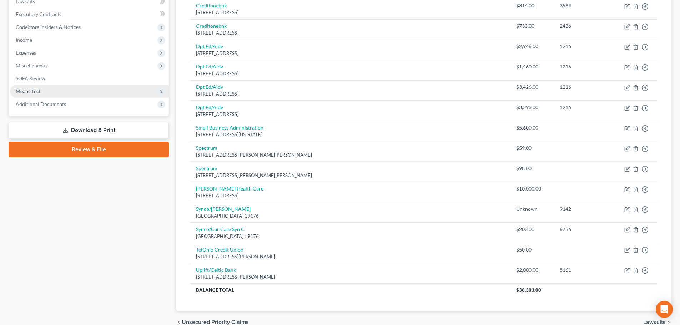
scroll to position [231, 0]
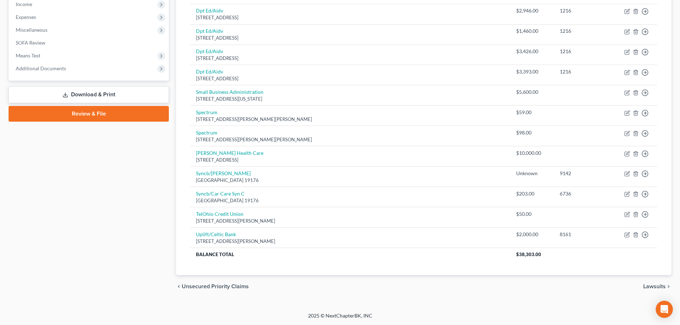
click at [86, 91] on link "Download & Print" at bounding box center [89, 94] width 160 height 17
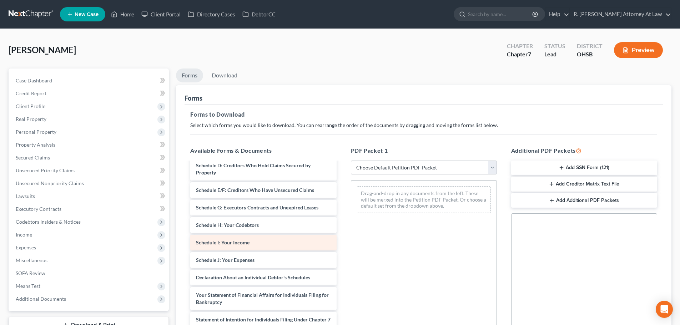
scroll to position [71, 0]
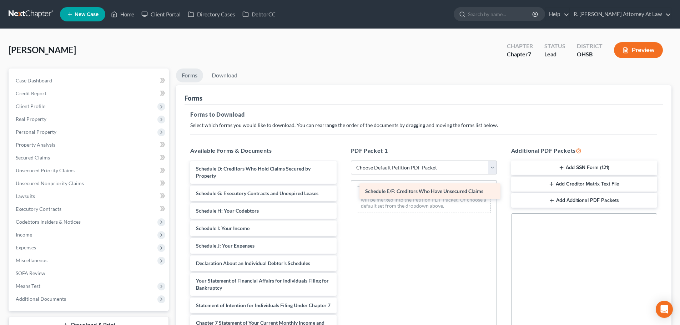
drag, startPoint x: 239, startPoint y: 193, endPoint x: 408, endPoint y: 191, distance: 169.2
click at [342, 191] on div "Schedule E/F: Creditors Who Have Unsecured Claims Voluntary Petition for Indivi…" at bounding box center [262, 253] width 157 height 324
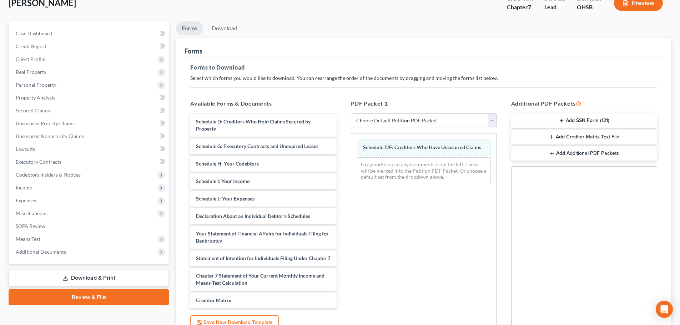
scroll to position [116, 0]
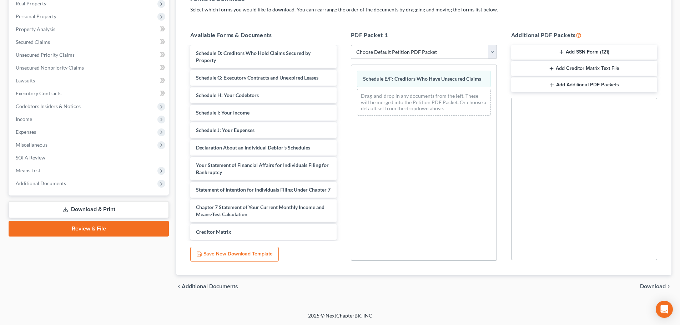
click at [652, 284] on span "Download" at bounding box center [653, 287] width 26 height 6
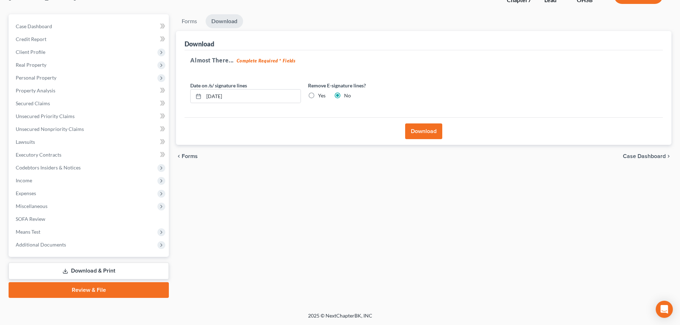
scroll to position [54, 0]
click at [423, 128] on button "Download" at bounding box center [423, 131] width 37 height 16
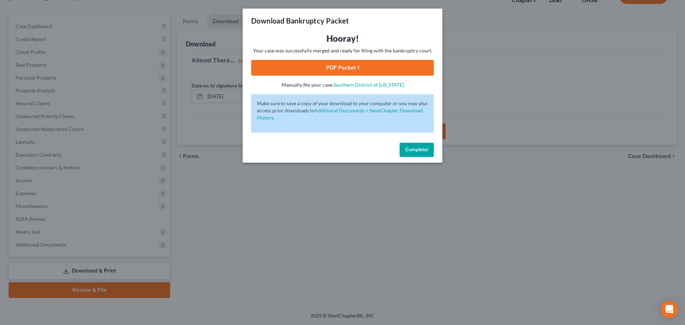
click at [334, 66] on link "PDF Packet 1" at bounding box center [342, 68] width 183 height 16
click at [410, 147] on span "Complete!" at bounding box center [416, 150] width 23 height 6
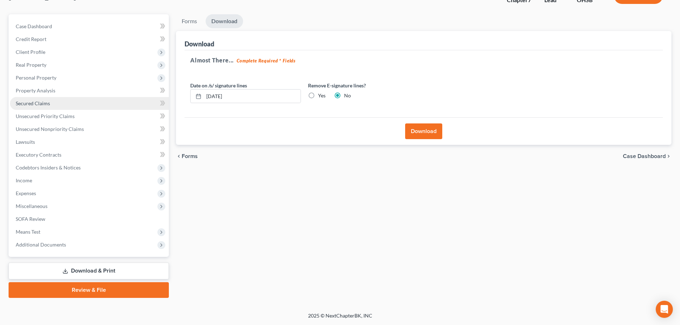
click at [43, 104] on span "Secured Claims" at bounding box center [33, 103] width 34 height 6
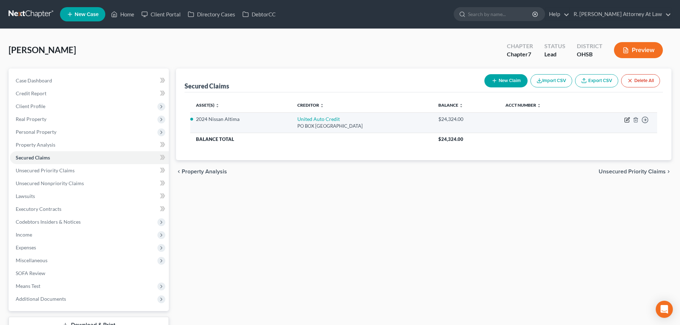
click at [627, 120] on icon "button" at bounding box center [627, 120] width 6 height 6
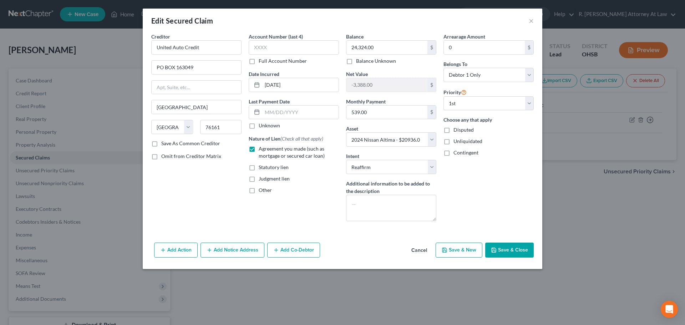
click at [511, 247] on button "Save & Close" at bounding box center [509, 250] width 49 height 15
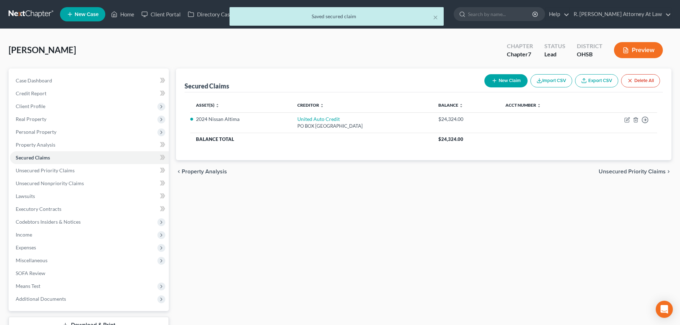
click at [629, 50] on button "Preview" at bounding box center [638, 50] width 49 height 16
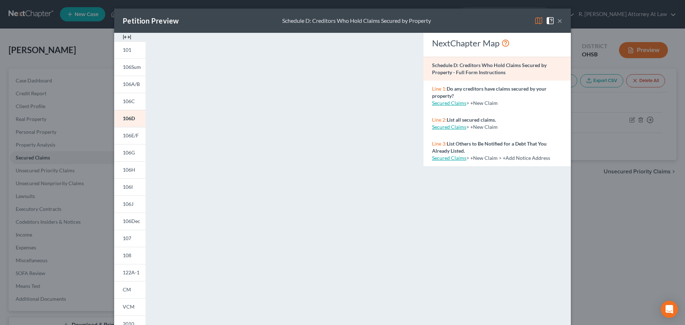
click at [558, 21] on button "×" at bounding box center [559, 20] width 5 height 9
